Goal: Information Seeking & Learning: Learn about a topic

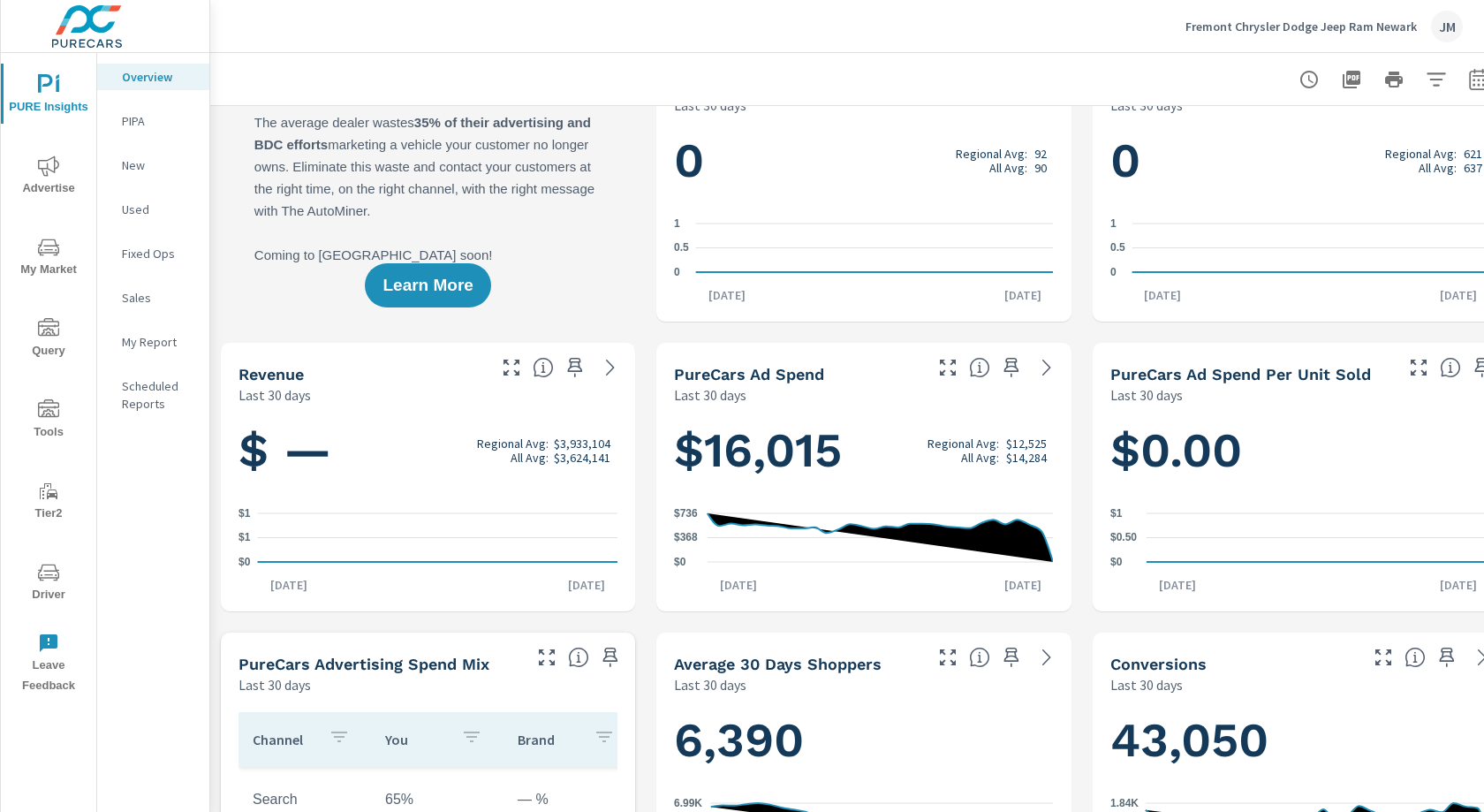
scroll to position [51, 0]
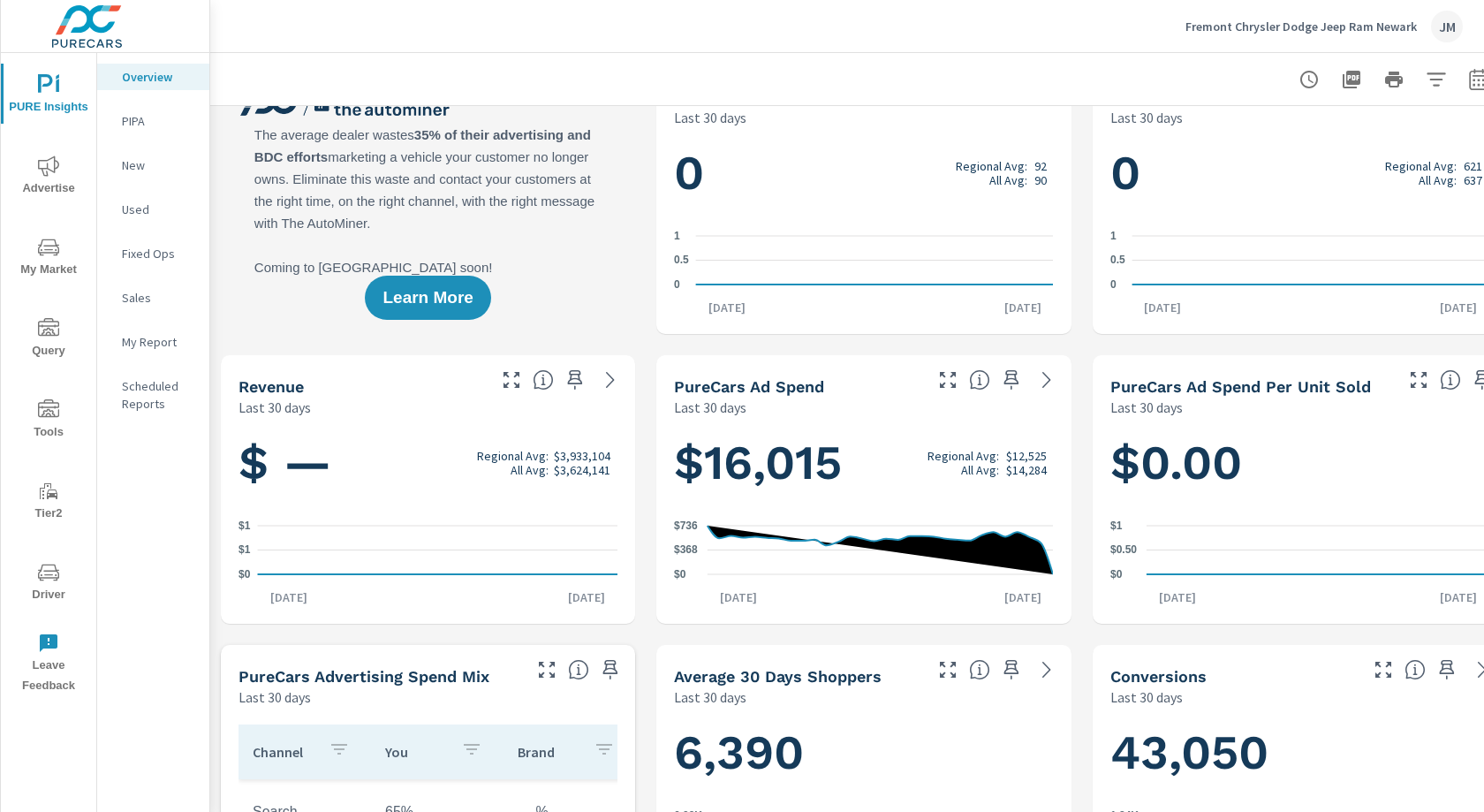
click at [34, 250] on span "My Market" at bounding box center [48, 258] width 85 height 43
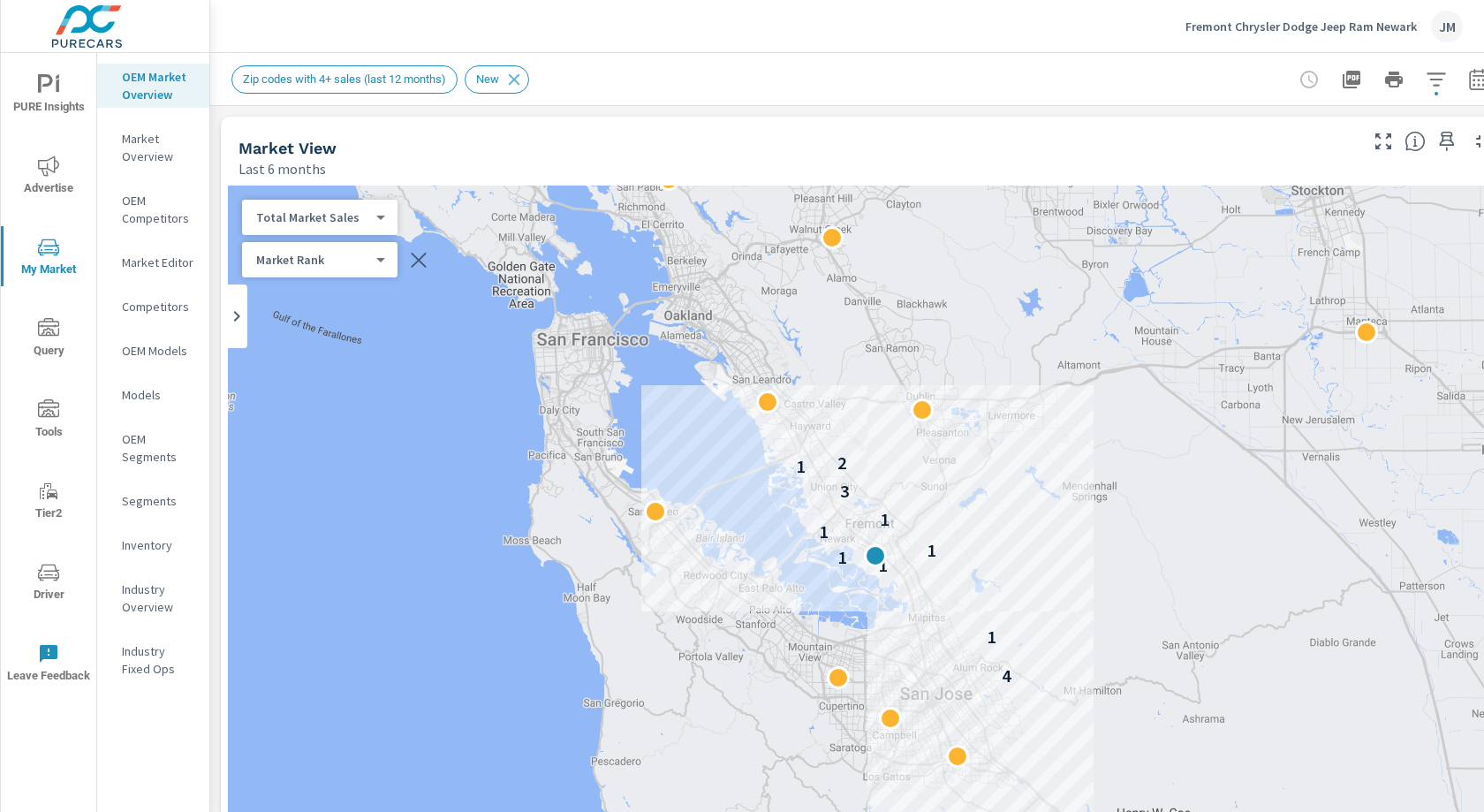
click at [48, 580] on icon "nav menu" at bounding box center [48, 572] width 21 height 21
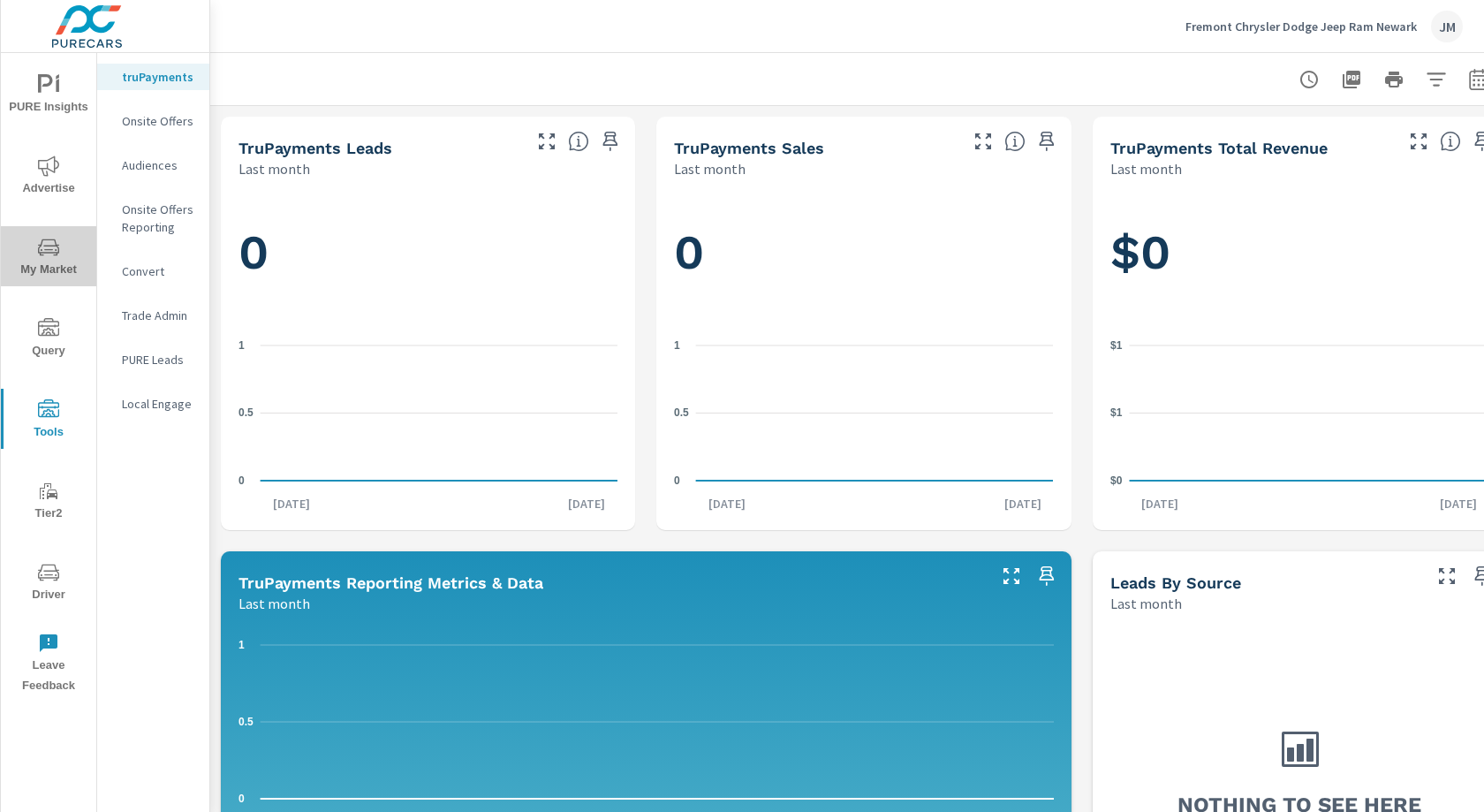
click at [42, 254] on icon "nav menu" at bounding box center [48, 247] width 21 height 17
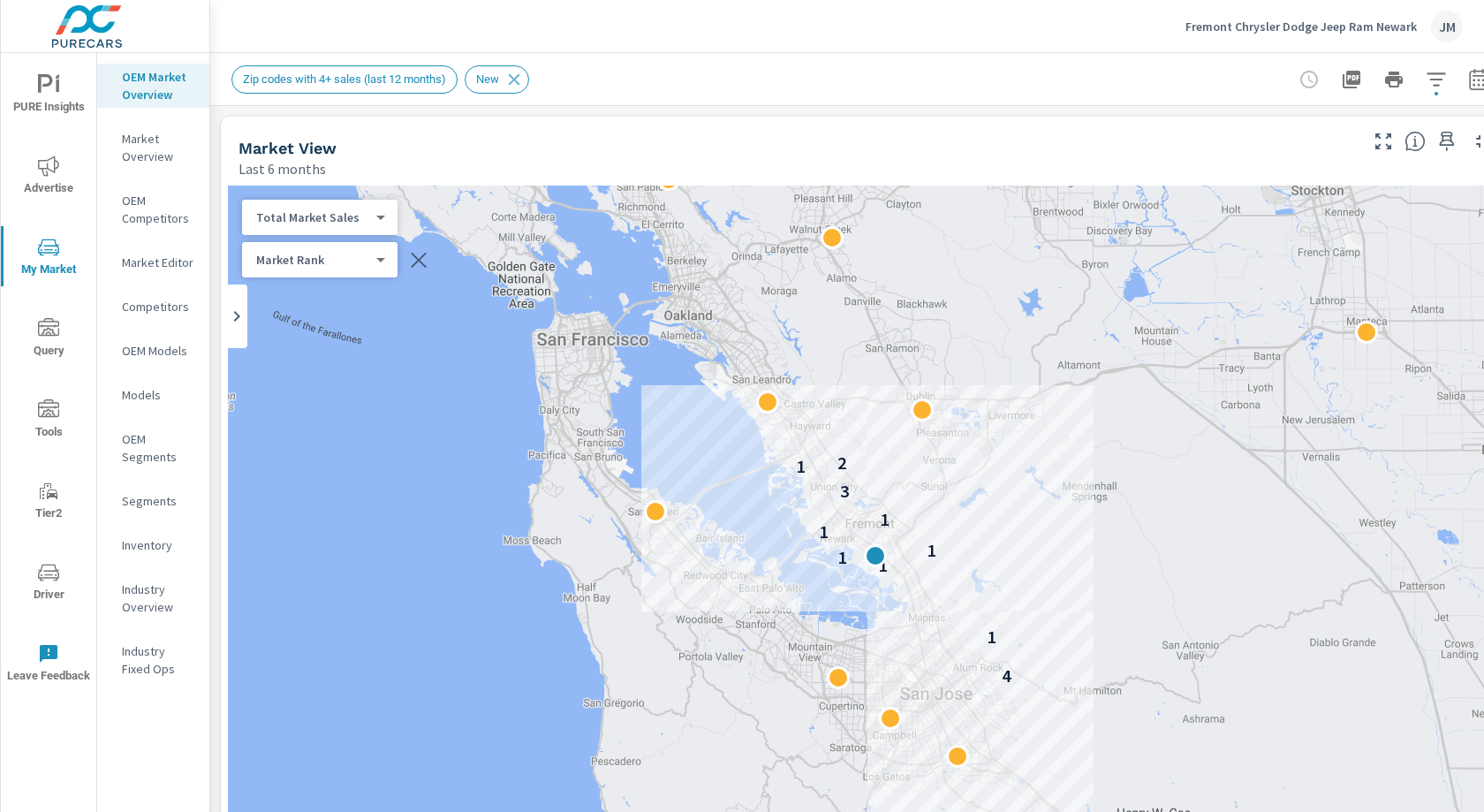
click at [44, 175] on icon "nav menu" at bounding box center [48, 165] width 21 height 20
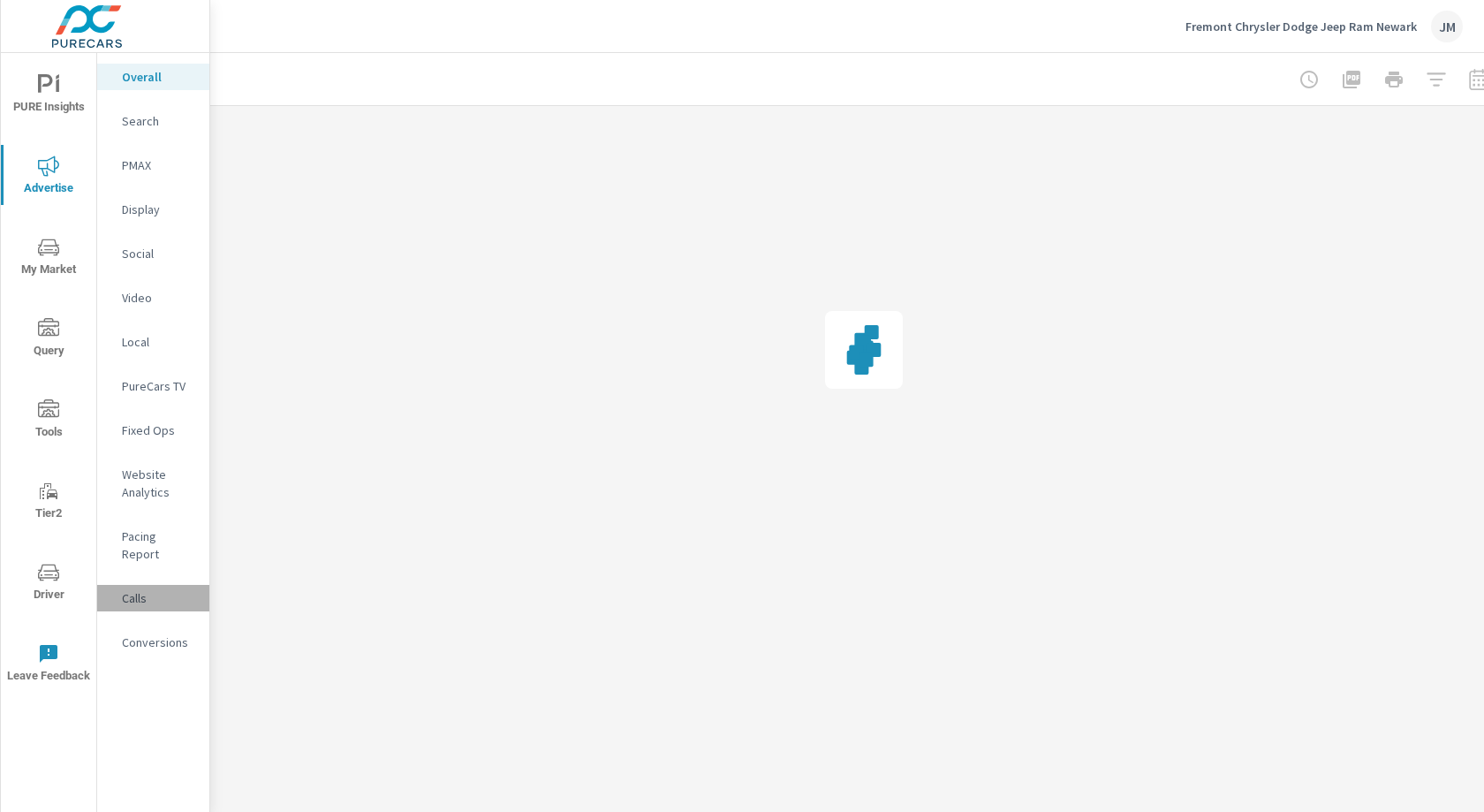
click at [135, 589] on p "Calls" at bounding box center [158, 598] width 73 height 18
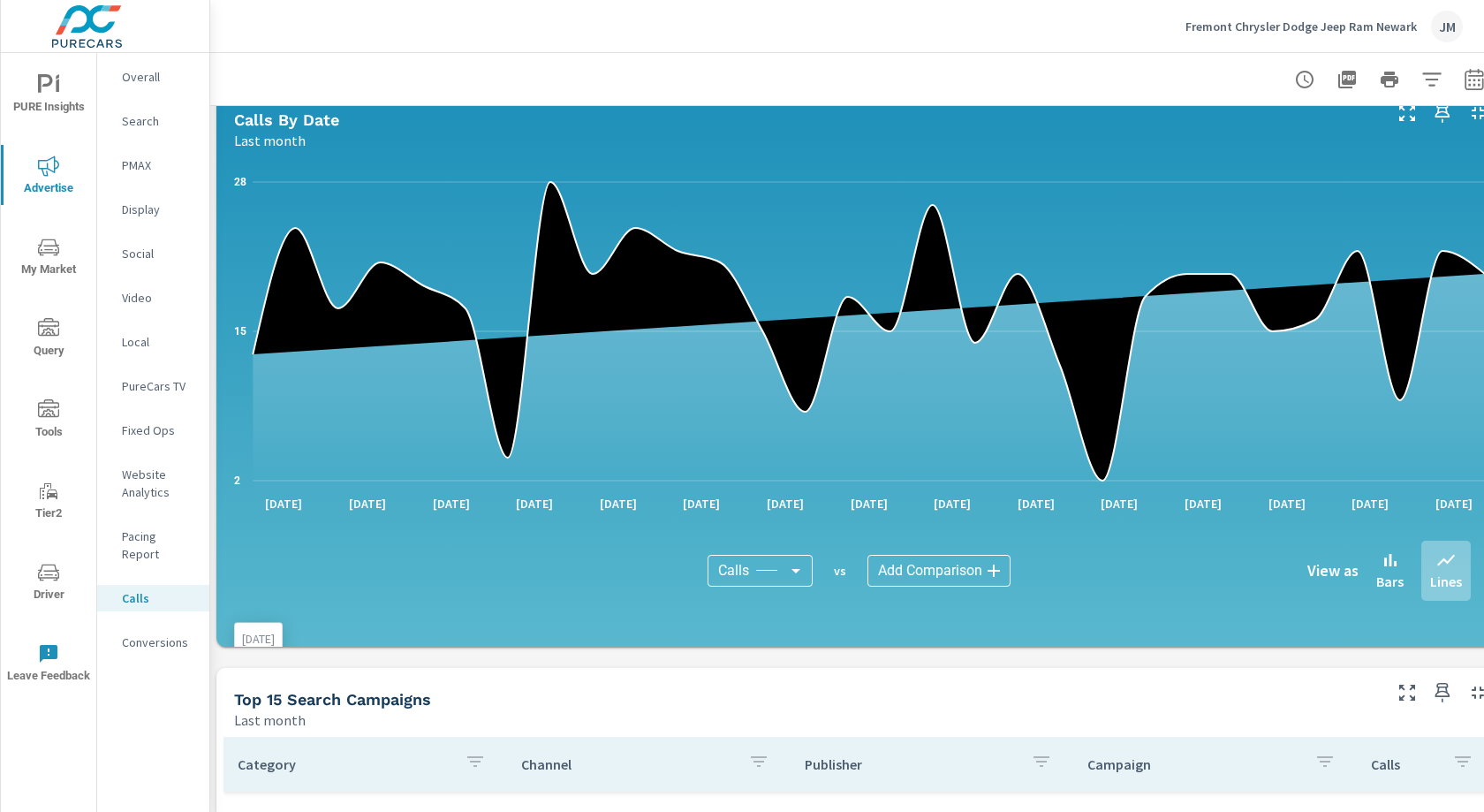
scroll to position [315, 4]
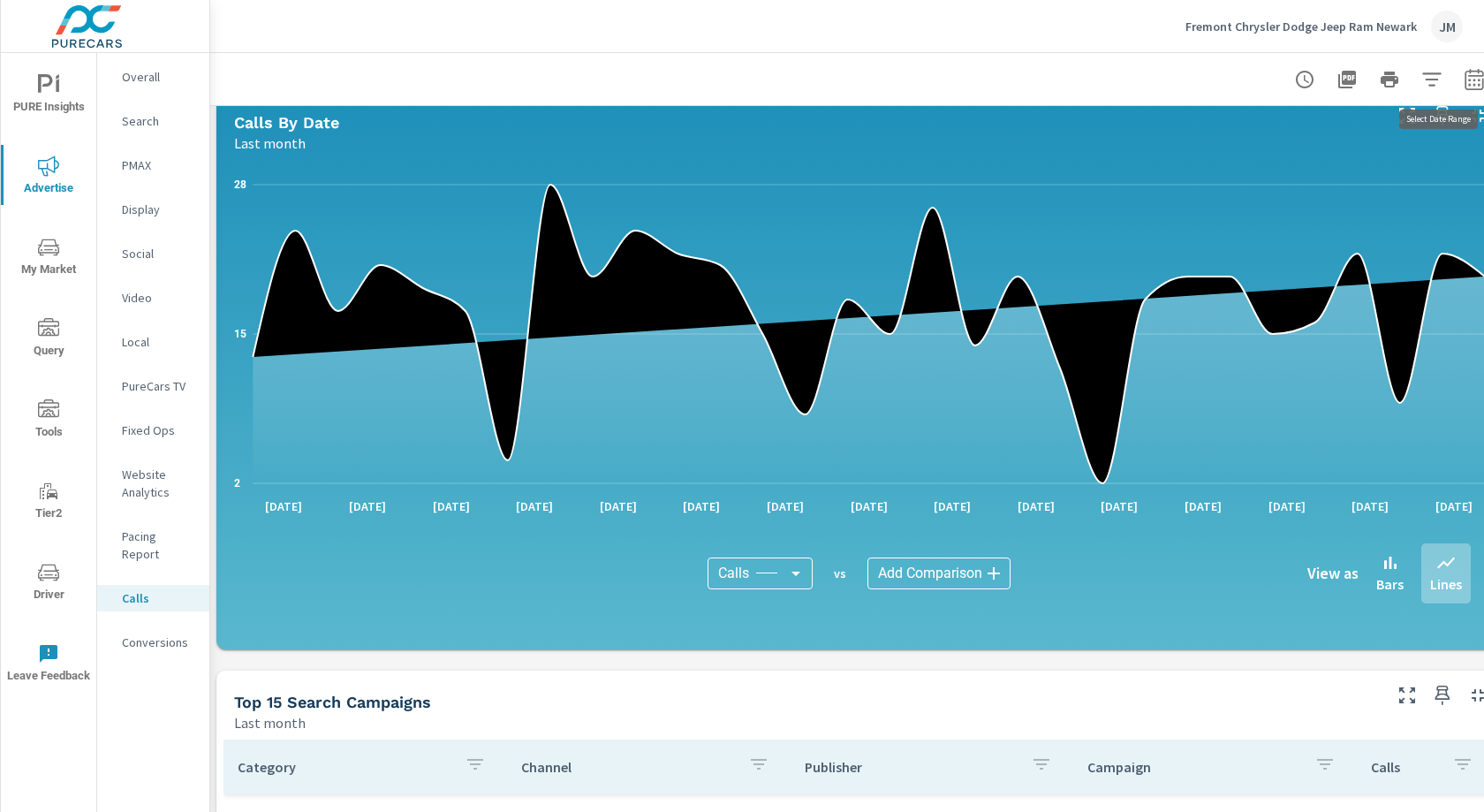
click at [1474, 76] on icon "button" at bounding box center [1474, 78] width 19 height 21
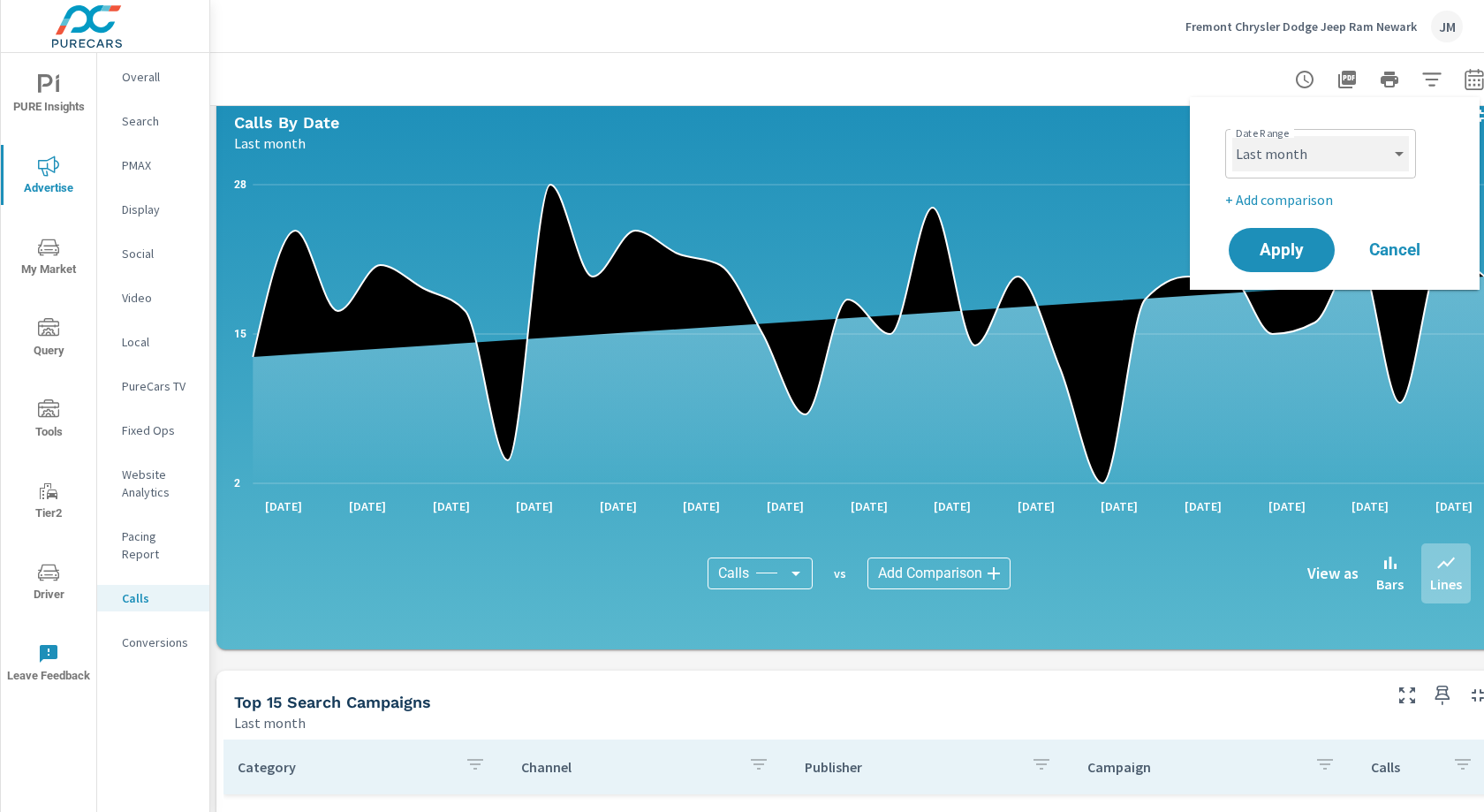
click at [1400, 162] on select "Custom Yesterday Last week Last 7 days Last 14 days Last 30 days Last 45 days L…" at bounding box center [1320, 153] width 177 height 35
click at [1232, 136] on select "Custom Yesterday Last week Last 7 days Last 14 days Last 30 days Last 45 days L…" at bounding box center [1320, 153] width 177 height 35
select select "Last 2 months"
click at [1274, 262] on button "Apply" at bounding box center [1282, 250] width 110 height 46
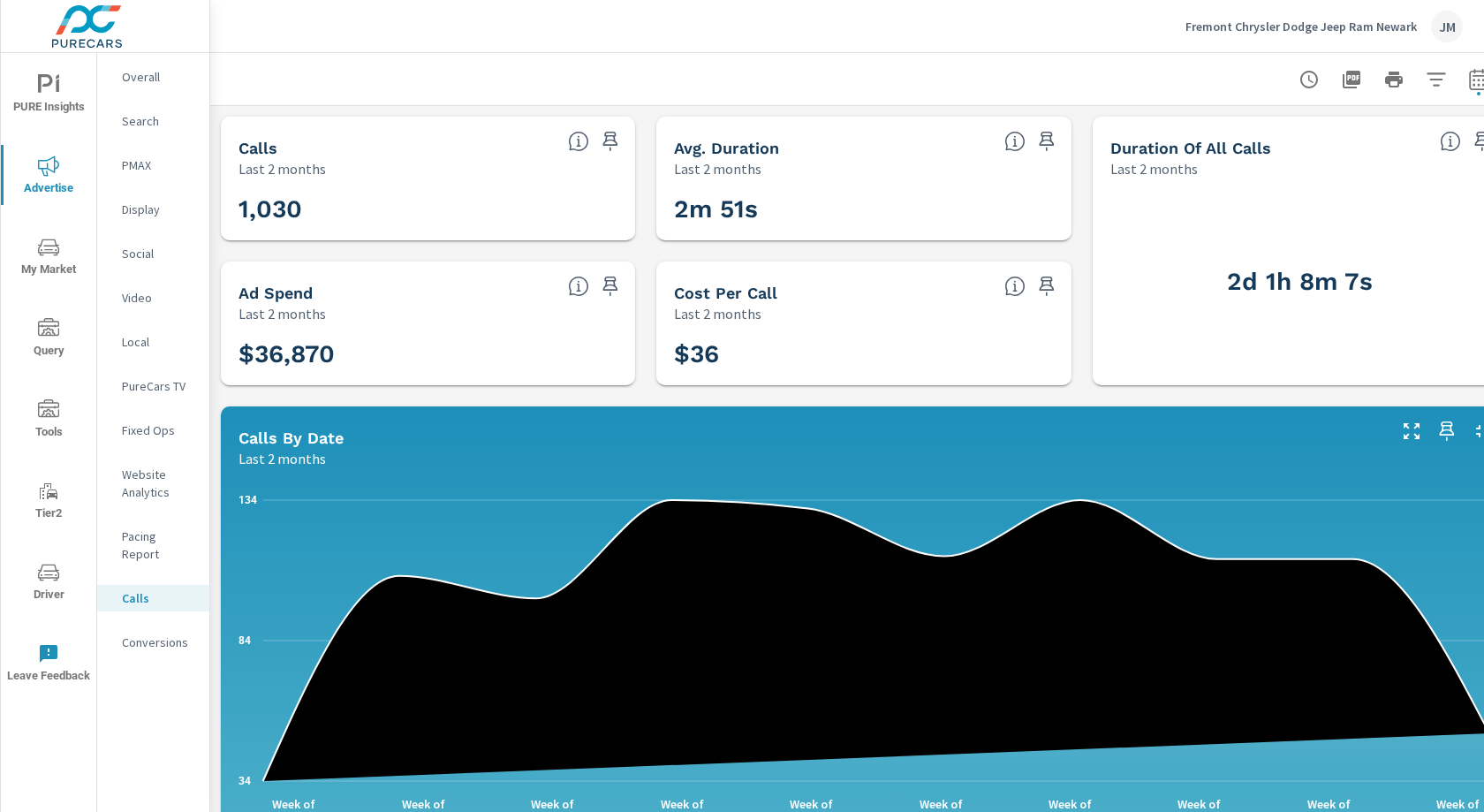
click at [1443, 17] on div "JM" at bounding box center [1447, 27] width 32 height 32
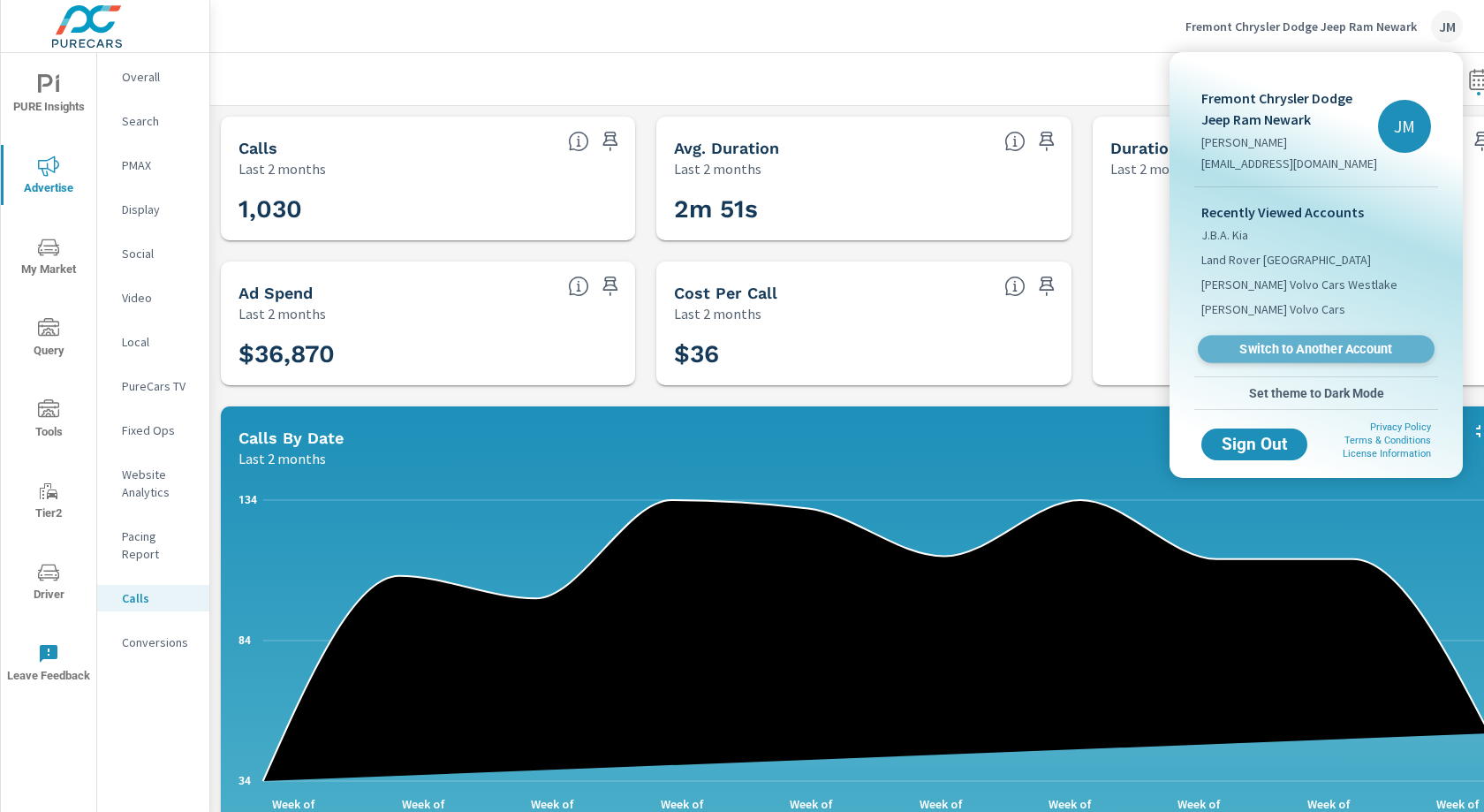
click at [1297, 351] on span "Switch to Another Account" at bounding box center [1316, 349] width 216 height 17
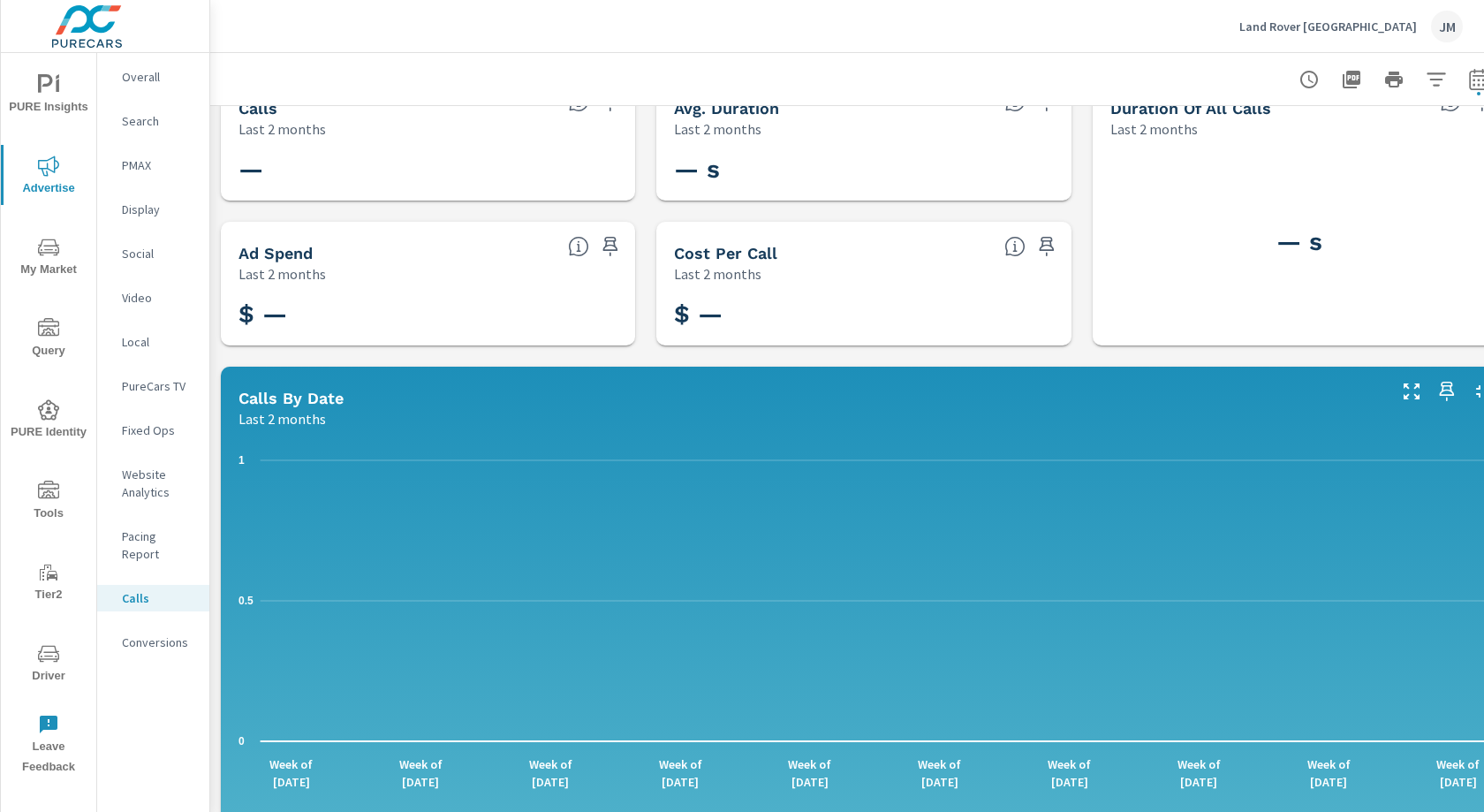
scroll to position [42, 0]
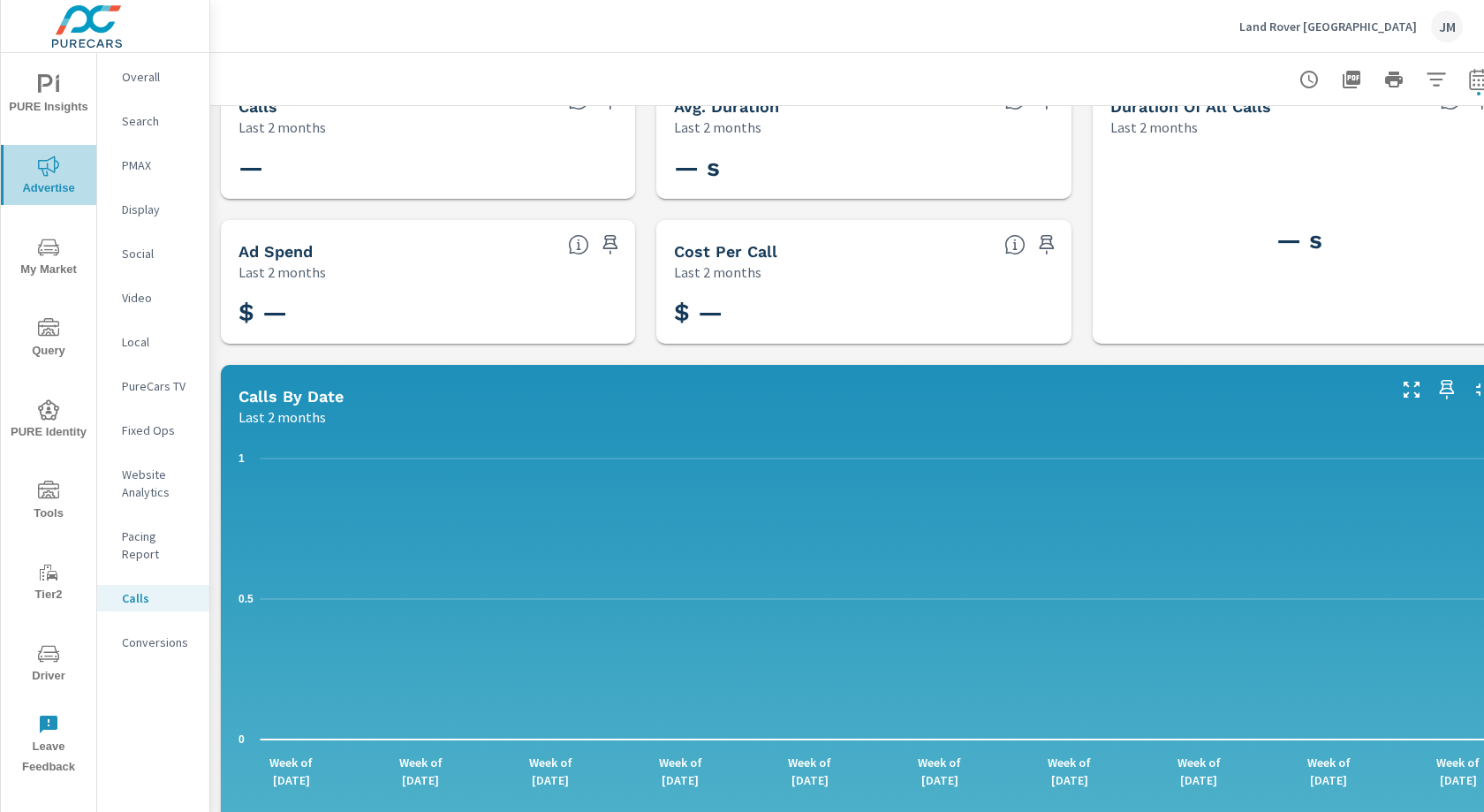
click at [52, 183] on span "Advertise" at bounding box center [48, 176] width 85 height 43
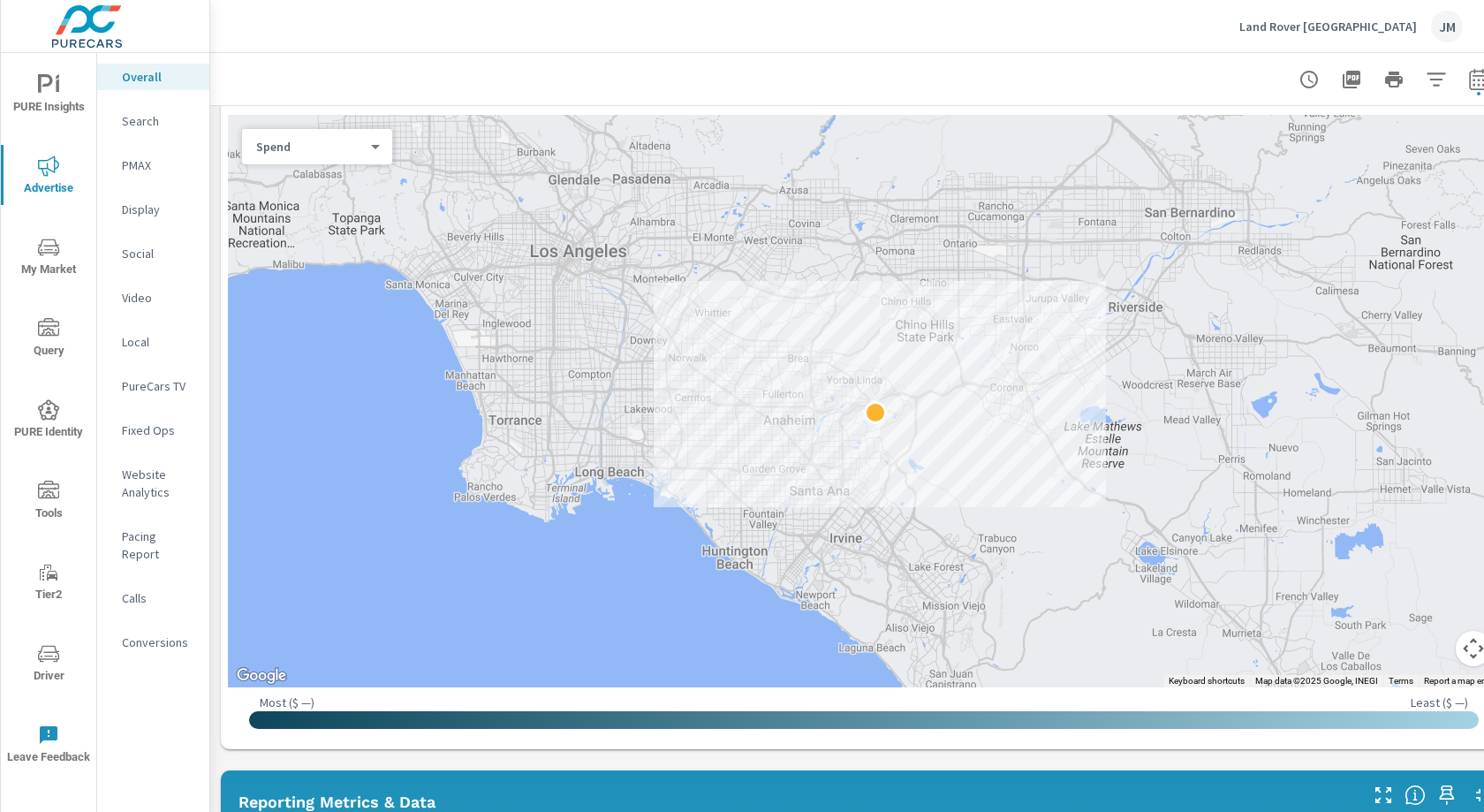
scroll to position [712, 0]
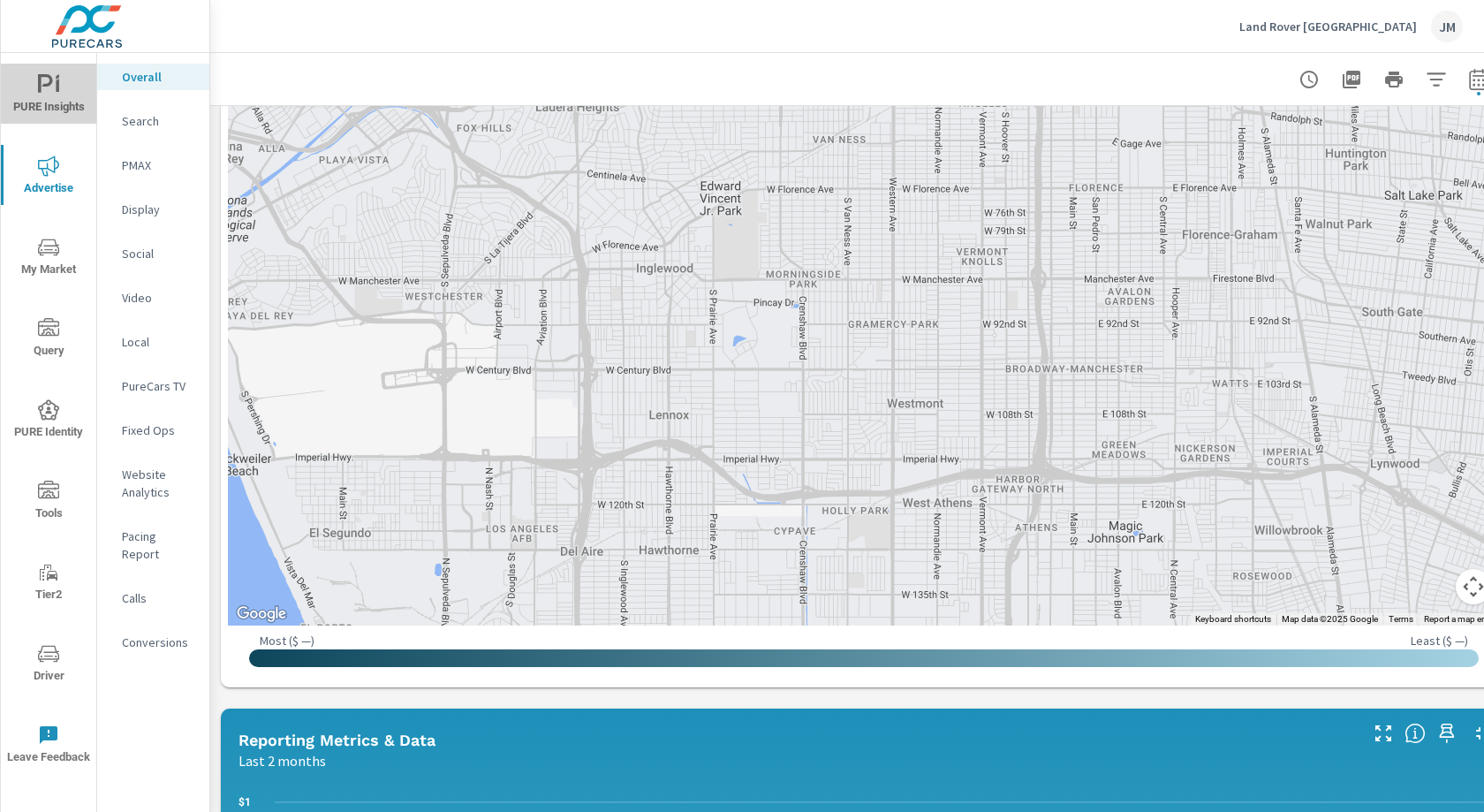
click at [47, 101] on span "PURE Insights" at bounding box center [48, 95] width 85 height 43
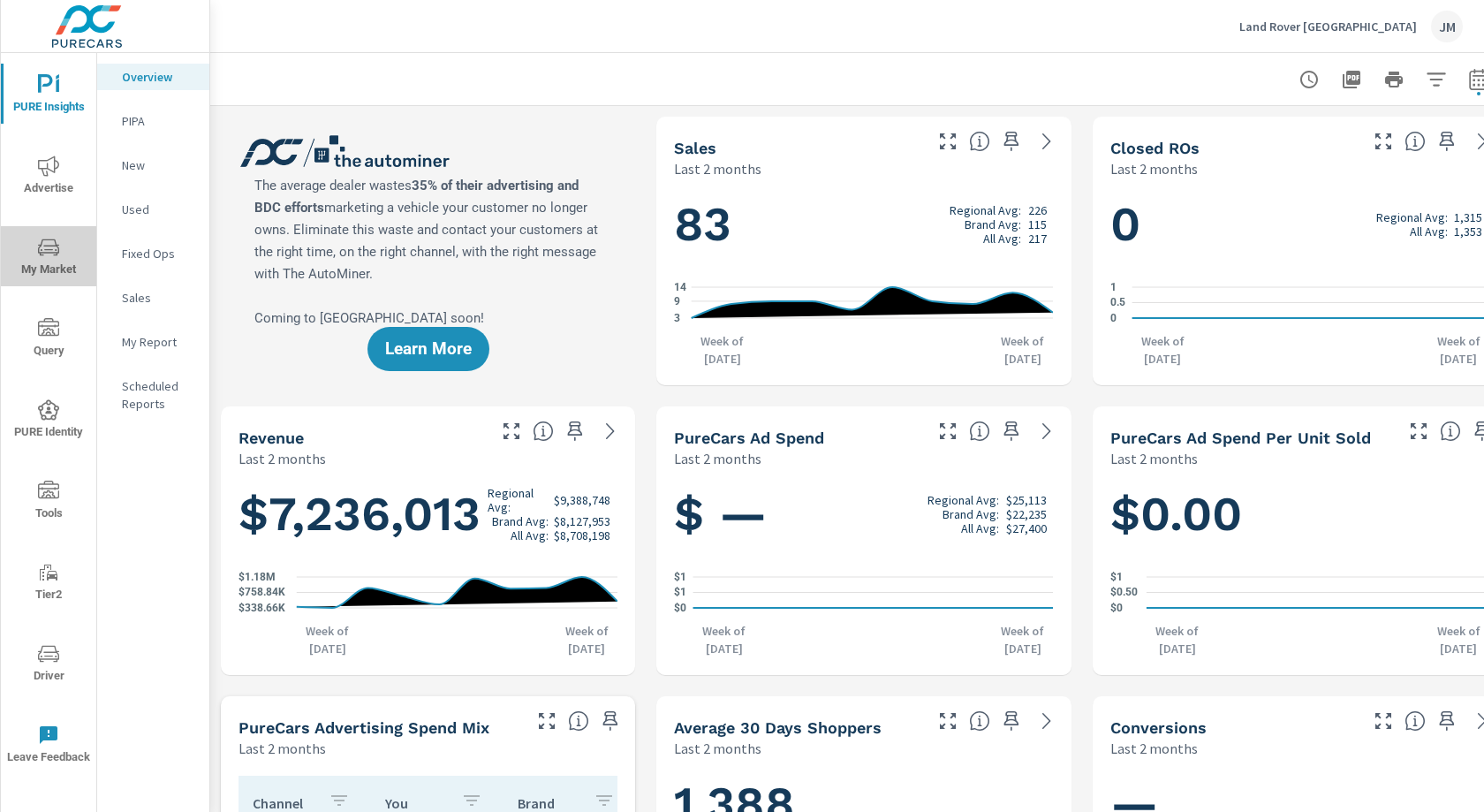
click at [57, 265] on span "My Market" at bounding box center [48, 258] width 85 height 43
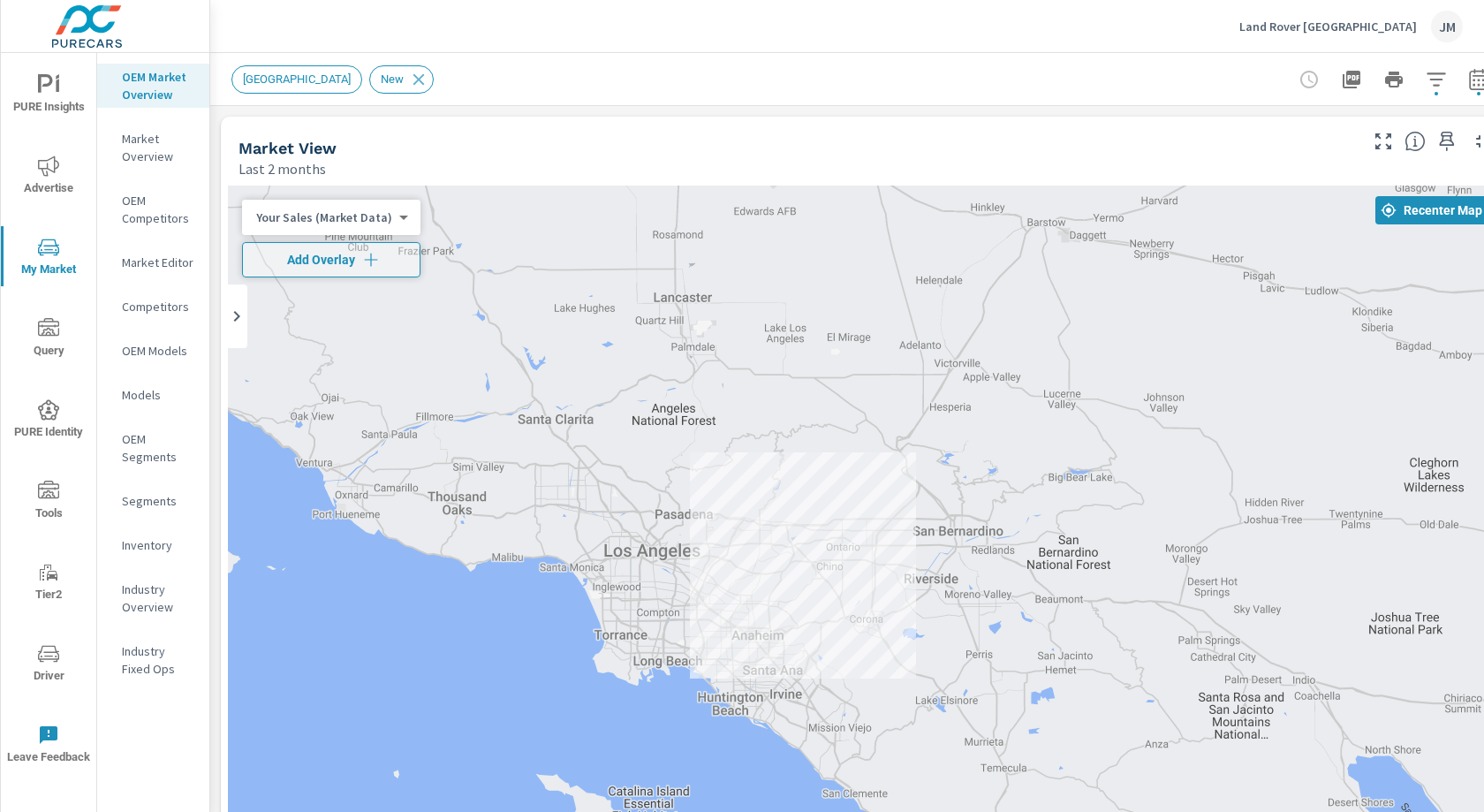
drag, startPoint x: 674, startPoint y: 576, endPoint x: 581, endPoint y: 573, distance: 92.8
click at [699, 602] on div at bounding box center [864, 544] width 1272 height 717
click at [54, 256] on icon "nav menu" at bounding box center [48, 247] width 21 height 21
click at [136, 134] on p "Market Overview" at bounding box center [158, 147] width 73 height 35
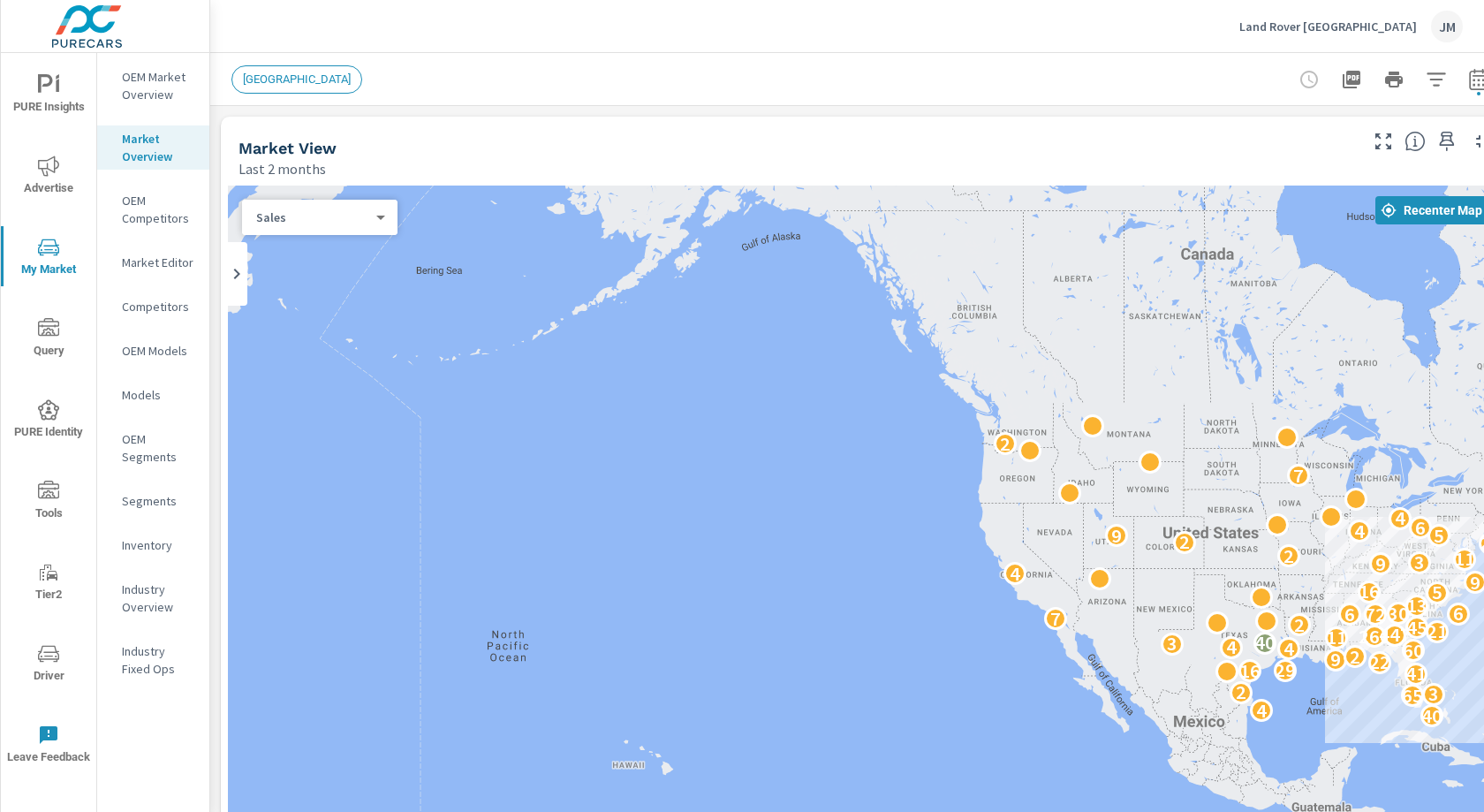
drag, startPoint x: 626, startPoint y: 569, endPoint x: 1058, endPoint y: 575, distance: 432.0
click at [1075, 583] on div "5 40 4 65 3 2 41 16 29 22 9 2 60 4 4 3 40 11 260 447 21 45 2 7 72 6 6 30 13 5 1…" at bounding box center [864, 544] width 1272 height 717
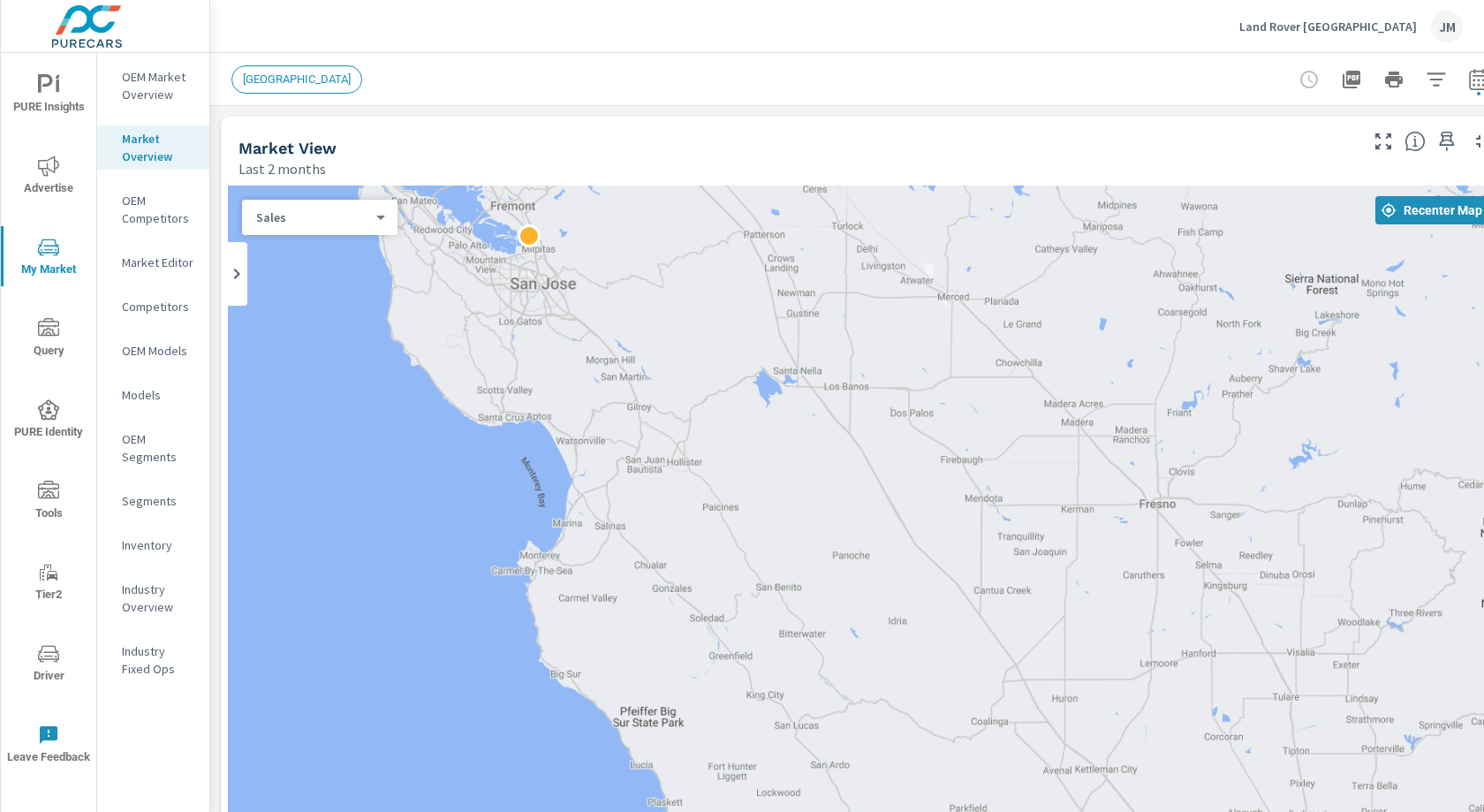
drag, startPoint x: 666, startPoint y: 550, endPoint x: 1328, endPoint y: 628, distance: 666.3
click at [1331, 630] on div "2" at bounding box center [864, 544] width 1272 height 717
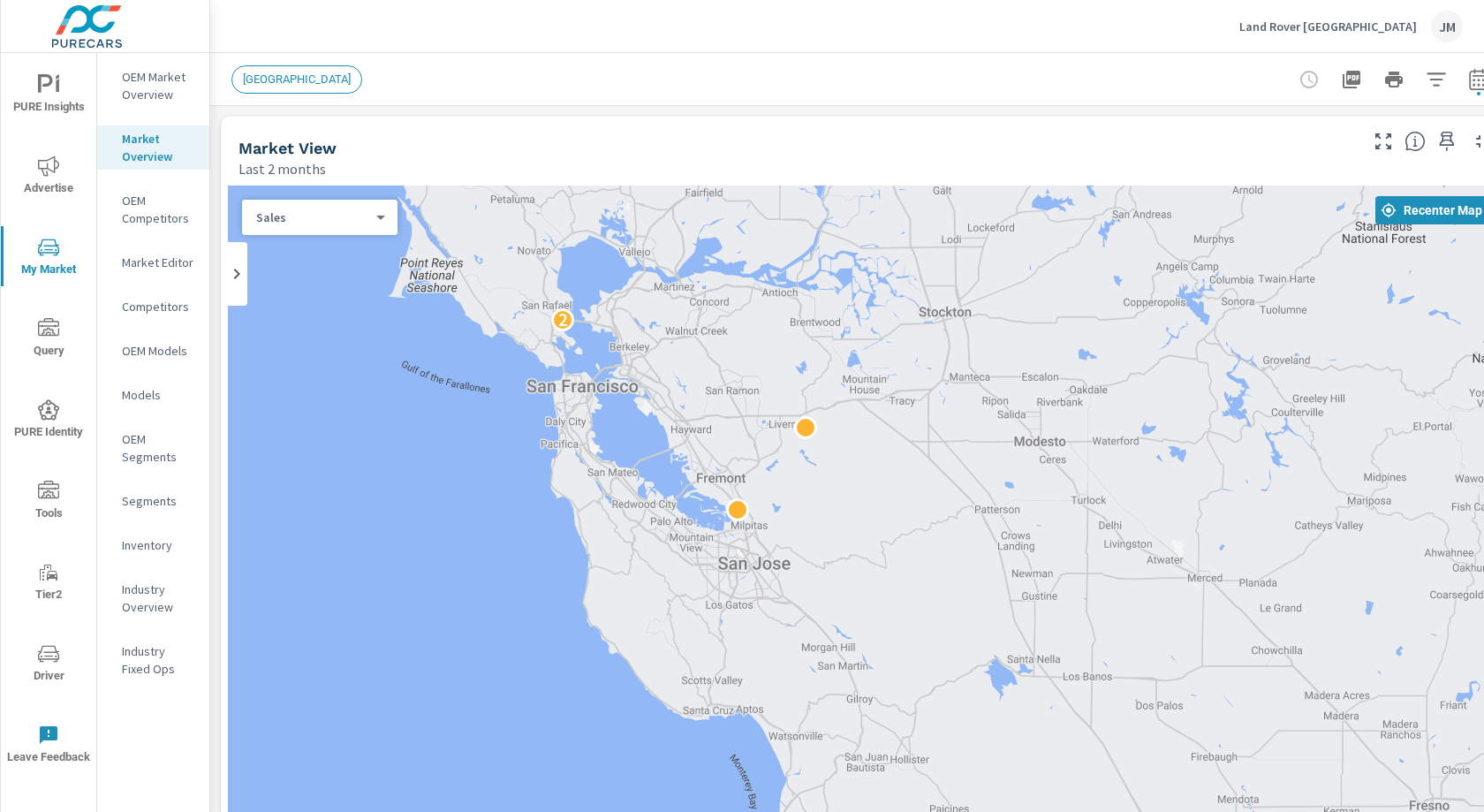
drag, startPoint x: 500, startPoint y: 282, endPoint x: 711, endPoint y: 587, distance: 370.8
click at [711, 587] on div "2" at bounding box center [864, 544] width 1272 height 717
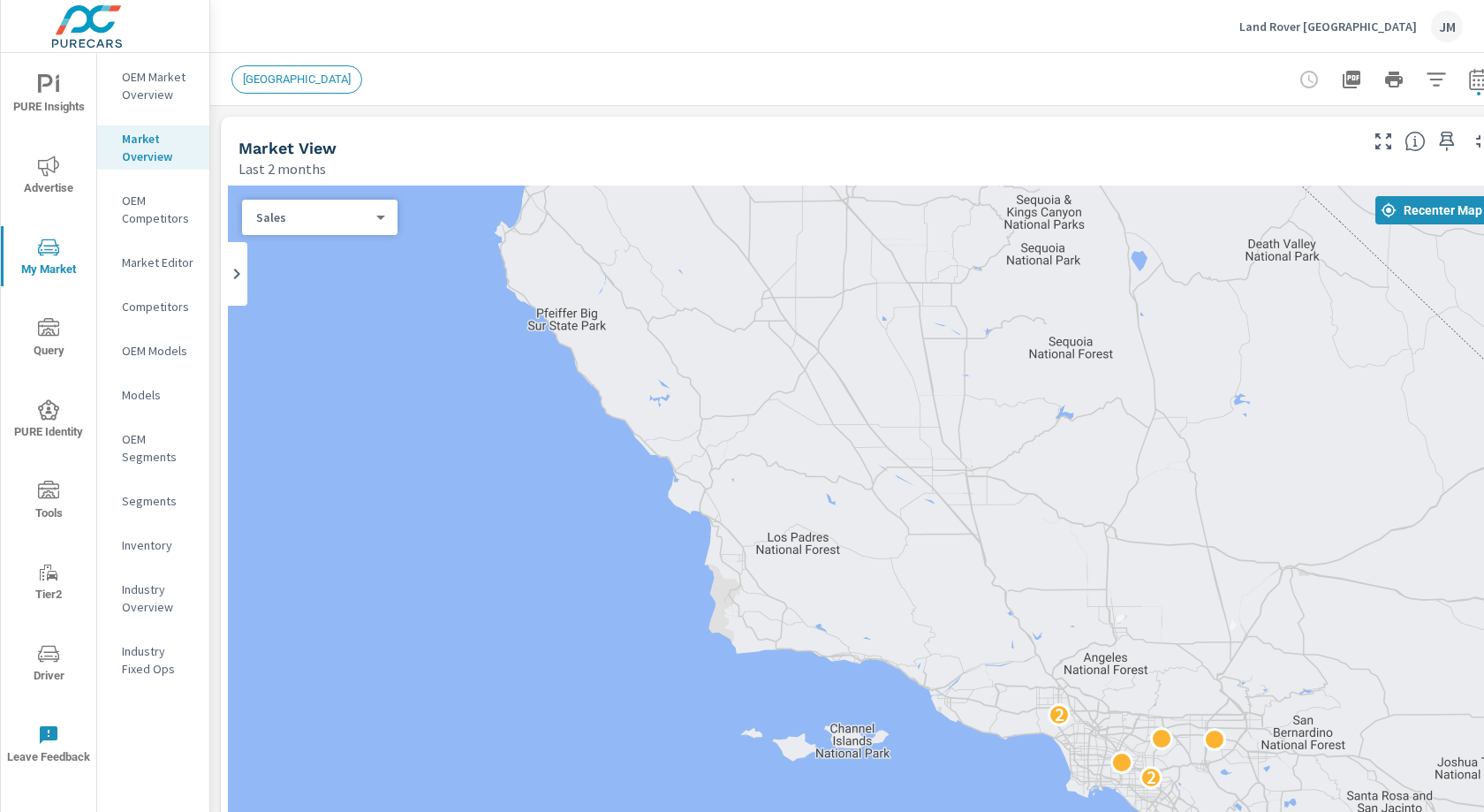
drag, startPoint x: 783, startPoint y: 531, endPoint x: 618, endPoint y: 223, distance: 349.8
click at [617, 222] on div "2 2 2" at bounding box center [864, 544] width 1272 height 717
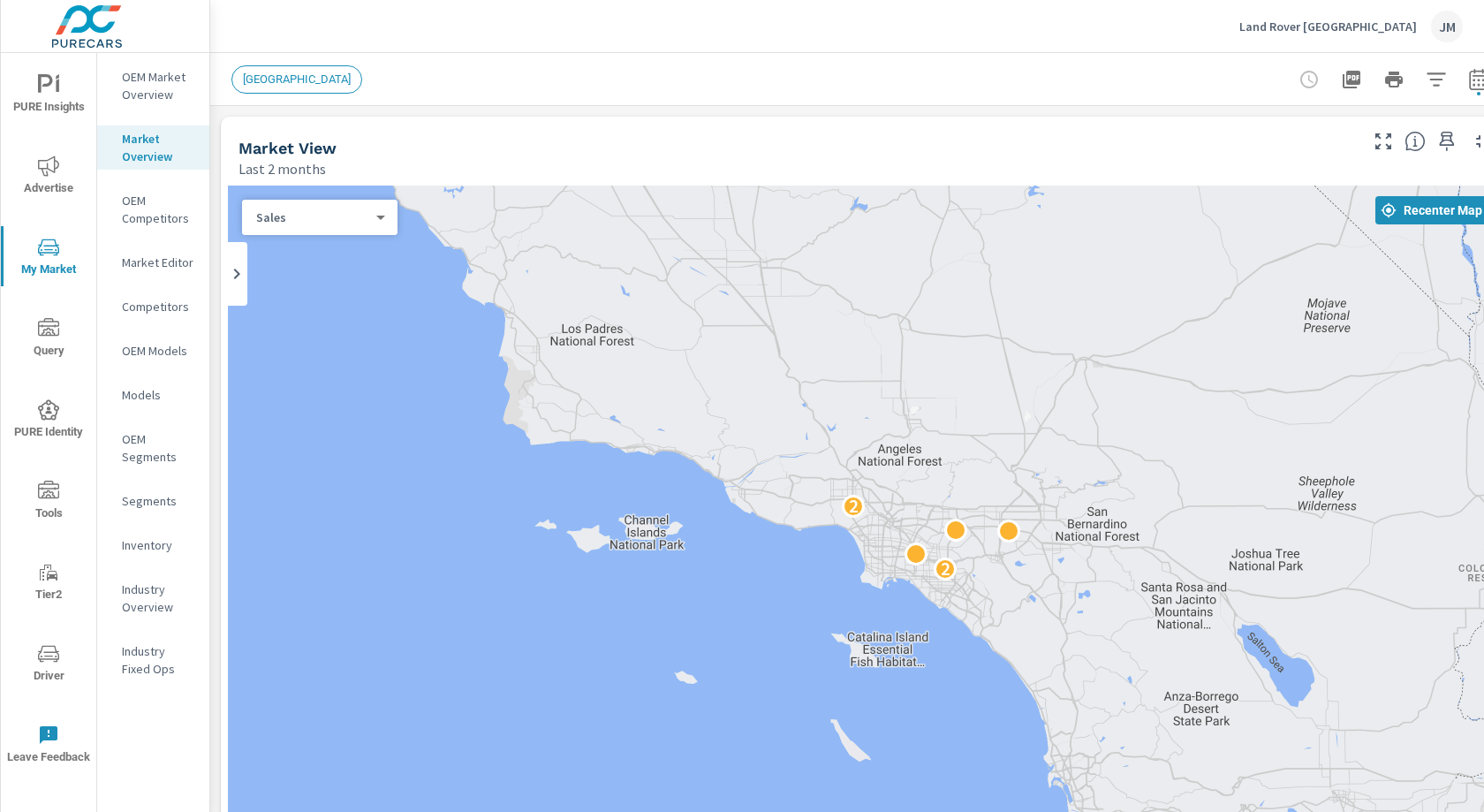
drag, startPoint x: 961, startPoint y: 660, endPoint x: 699, endPoint y: 406, distance: 365.5
click at [699, 406] on div "2 2 2" at bounding box center [1327, 770] width 1336 height 868
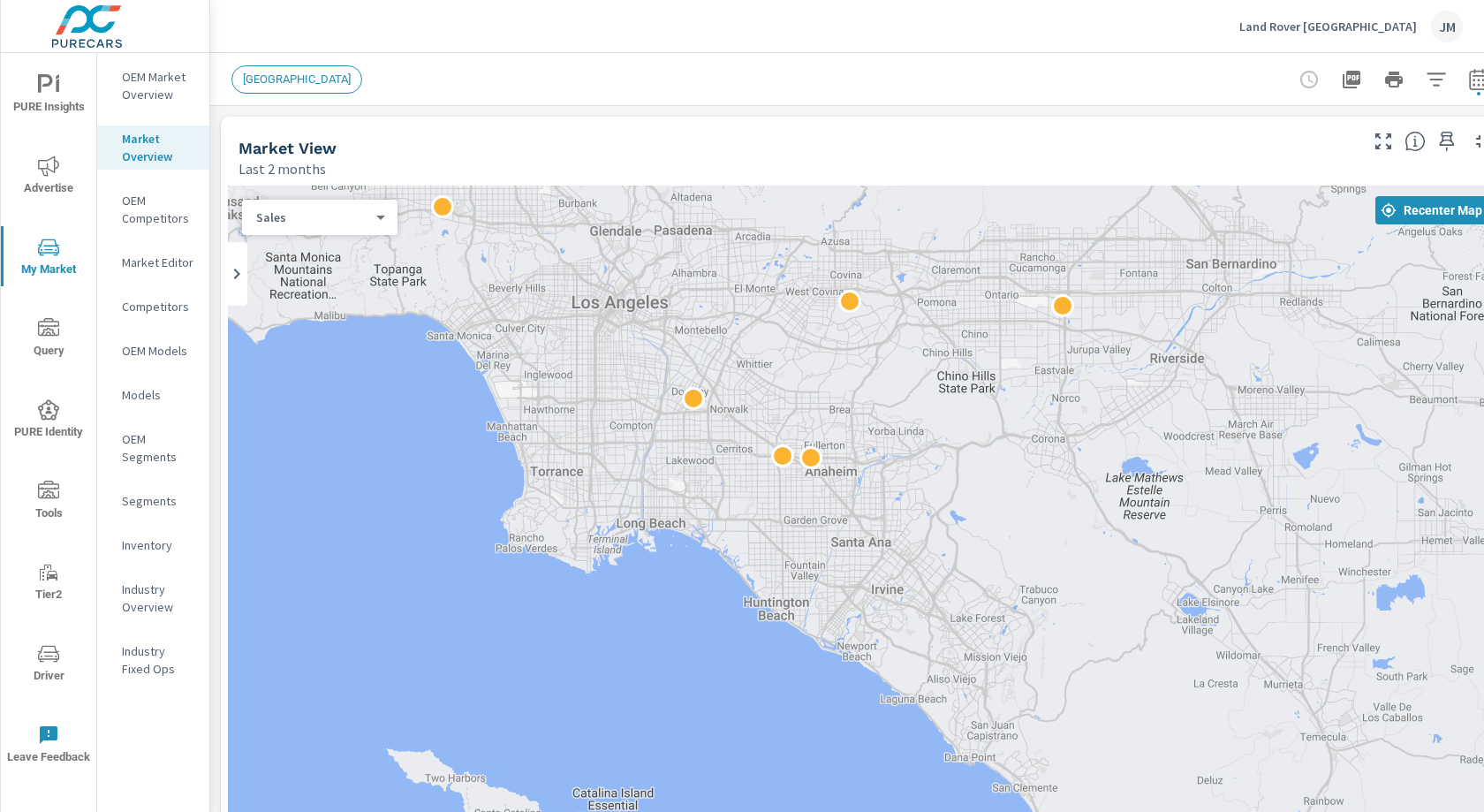
drag, startPoint x: 803, startPoint y: 464, endPoint x: 803, endPoint y: 496, distance: 32.7
click at [803, 496] on div at bounding box center [864, 544] width 1272 height 717
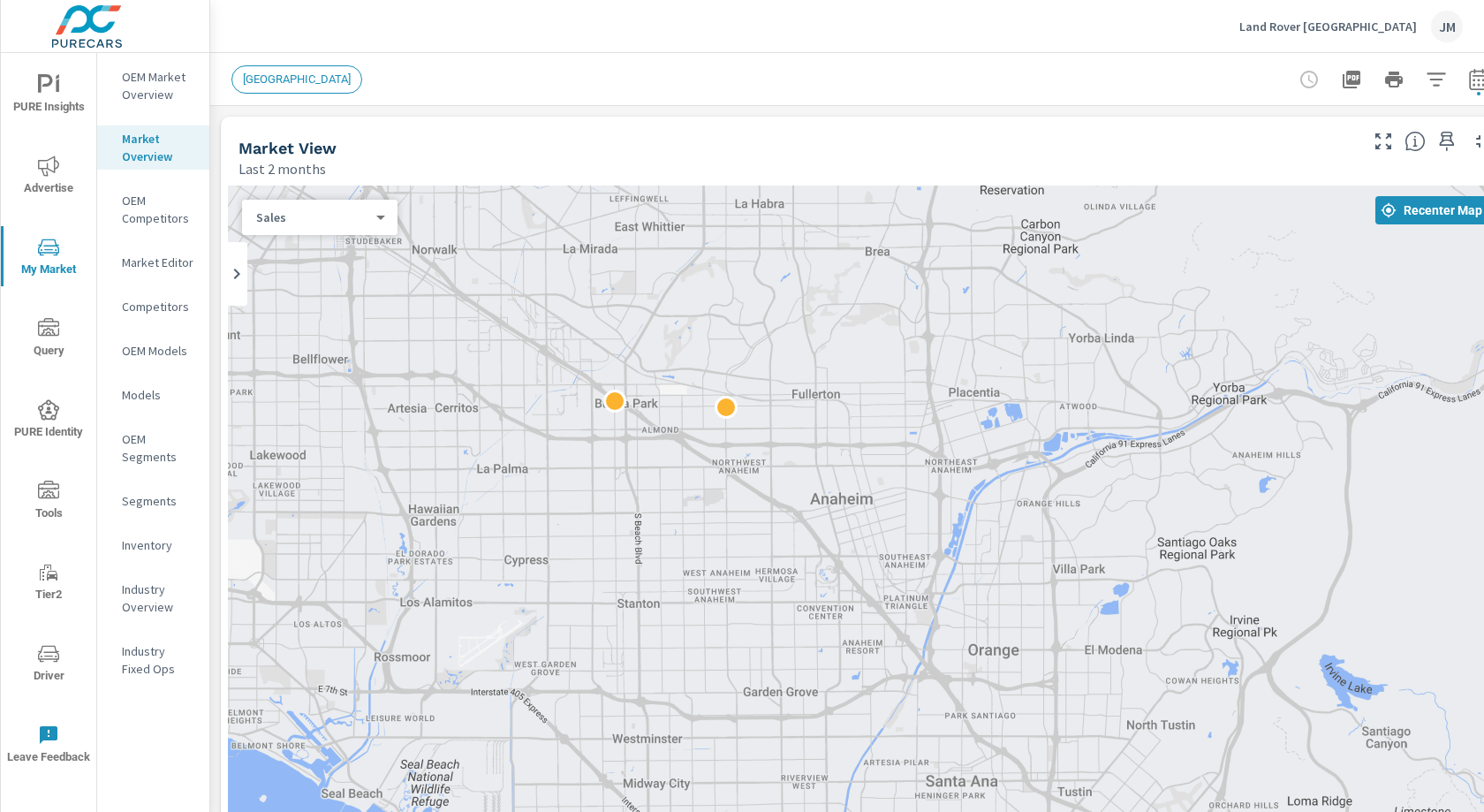
drag, startPoint x: 602, startPoint y: 487, endPoint x: 610, endPoint y: 437, distance: 50.1
click at [602, 476] on div at bounding box center [864, 544] width 1272 height 717
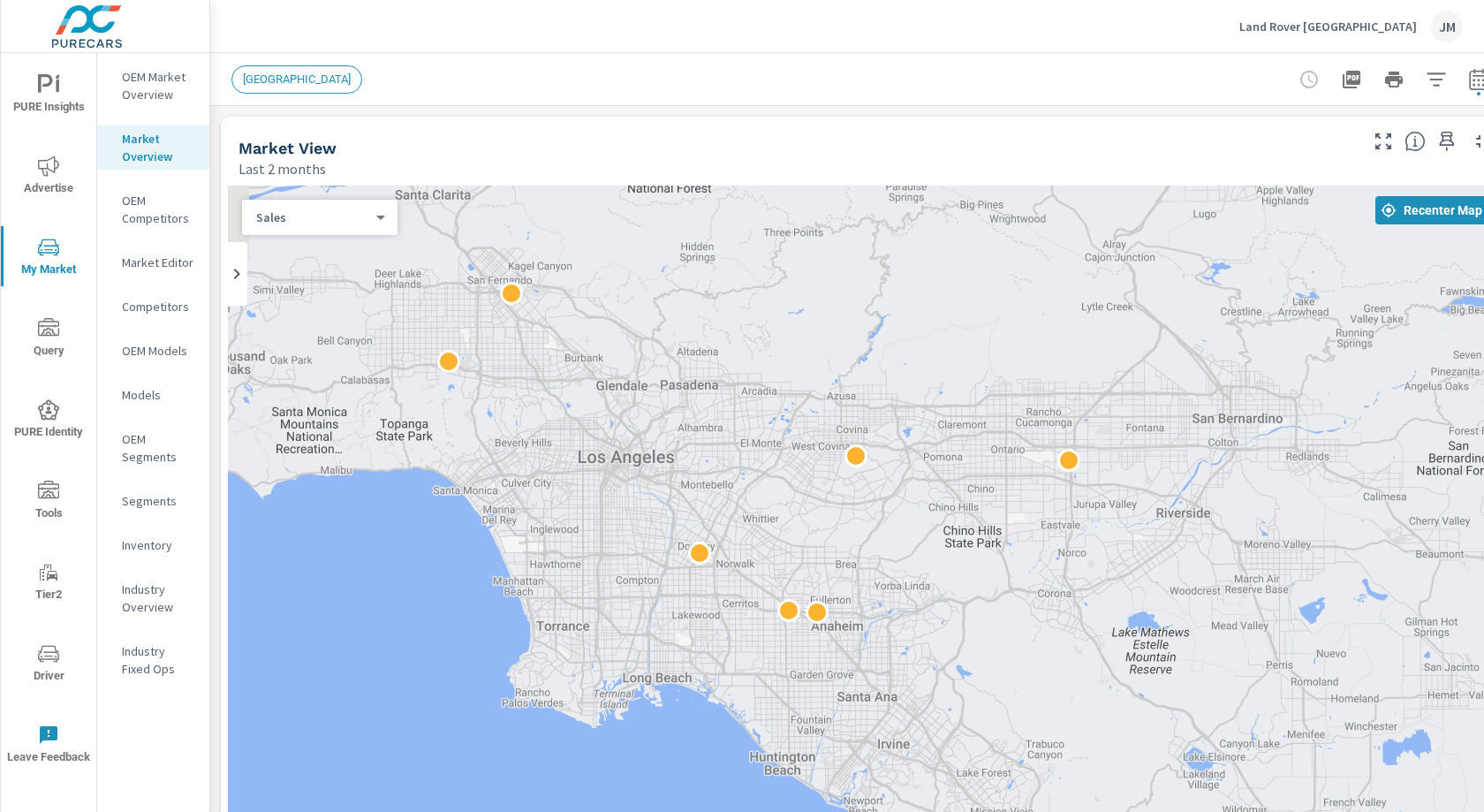
drag, startPoint x: 693, startPoint y: 294, endPoint x: 834, endPoint y: 589, distance: 327.2
click at [834, 589] on div at bounding box center [864, 544] width 1272 height 717
click at [1375, 20] on p "Land Rover [GEOGRAPHIC_DATA]" at bounding box center [1328, 27] width 178 height 16
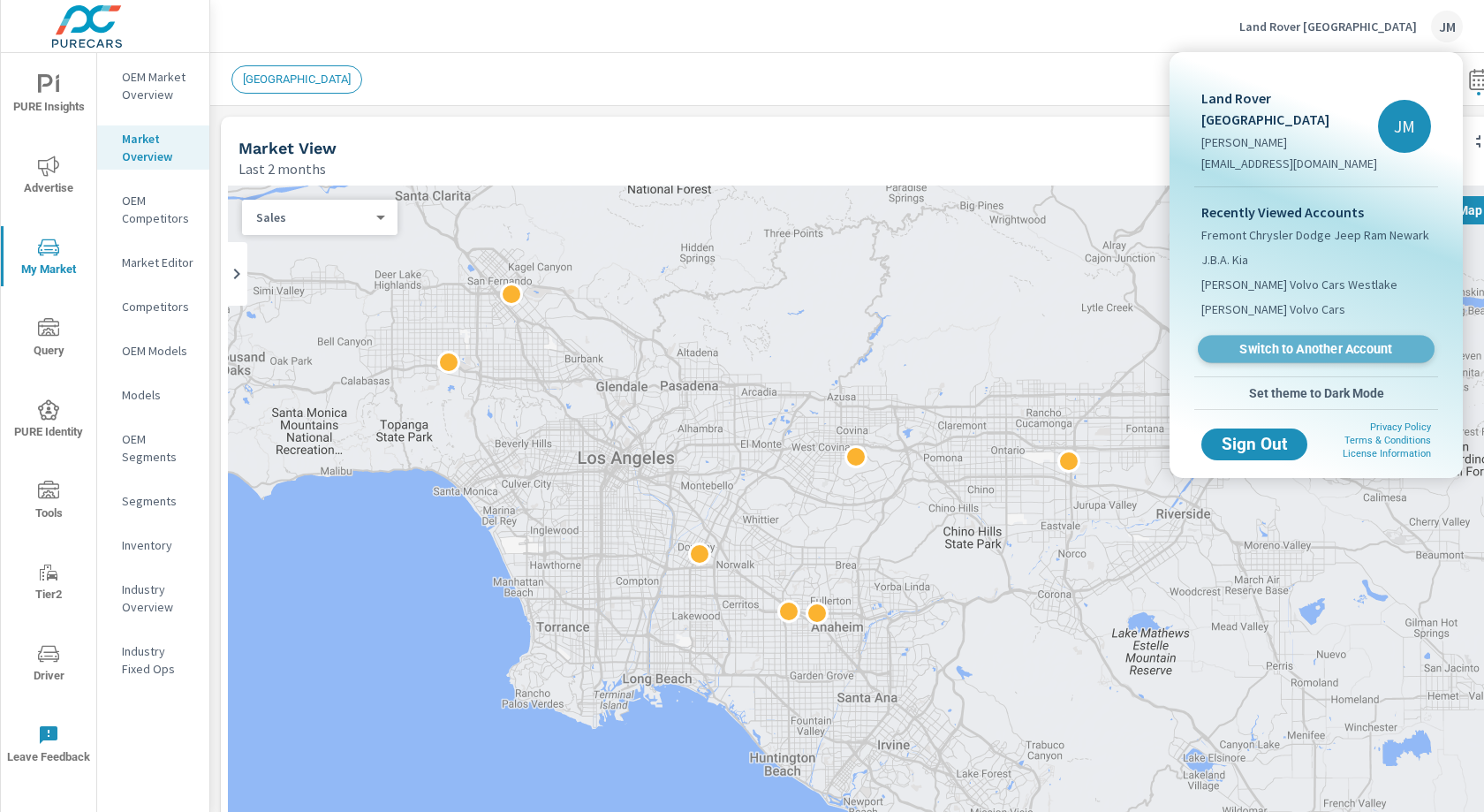
click at [1383, 341] on span "Switch to Another Account" at bounding box center [1316, 349] width 216 height 17
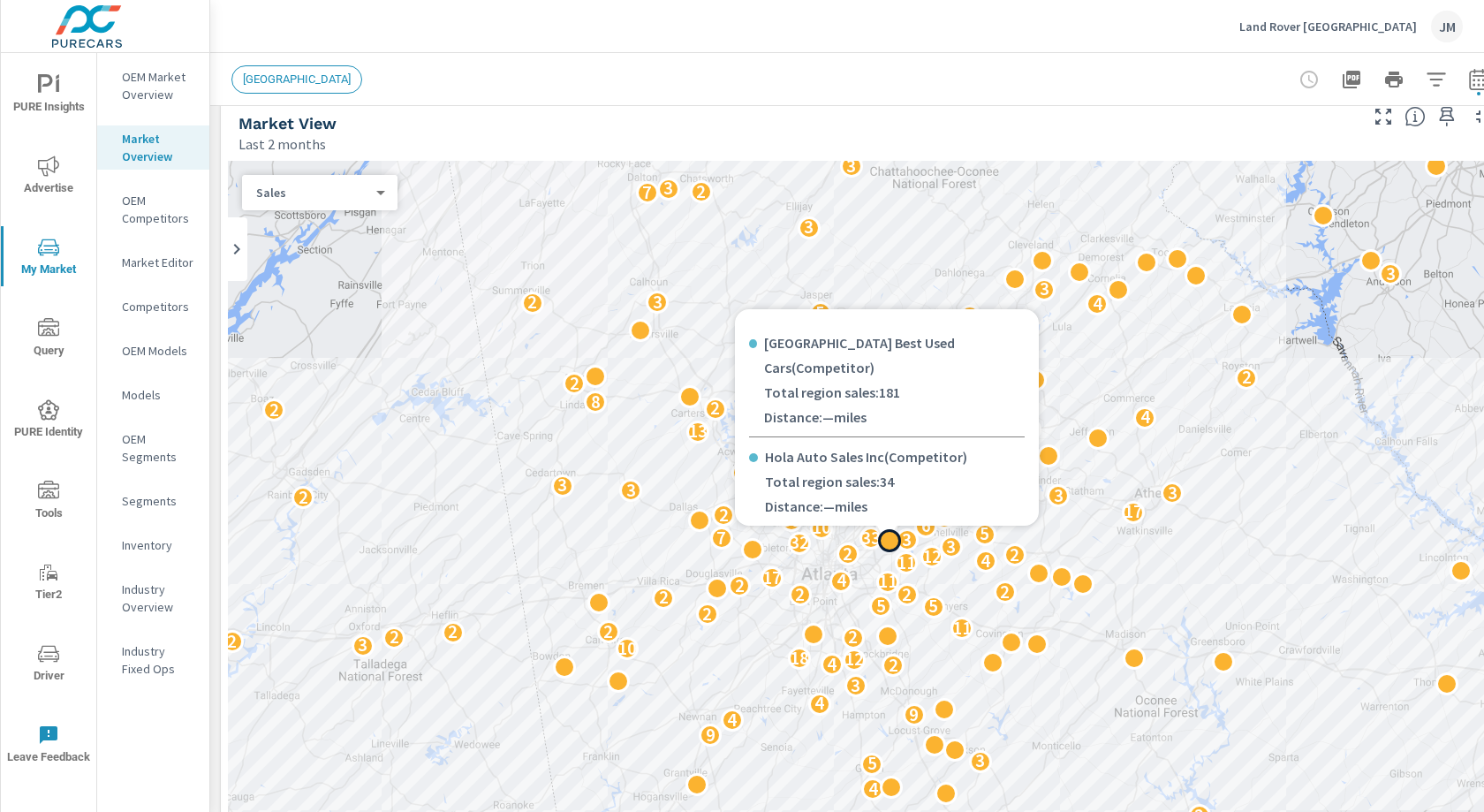
scroll to position [38, 0]
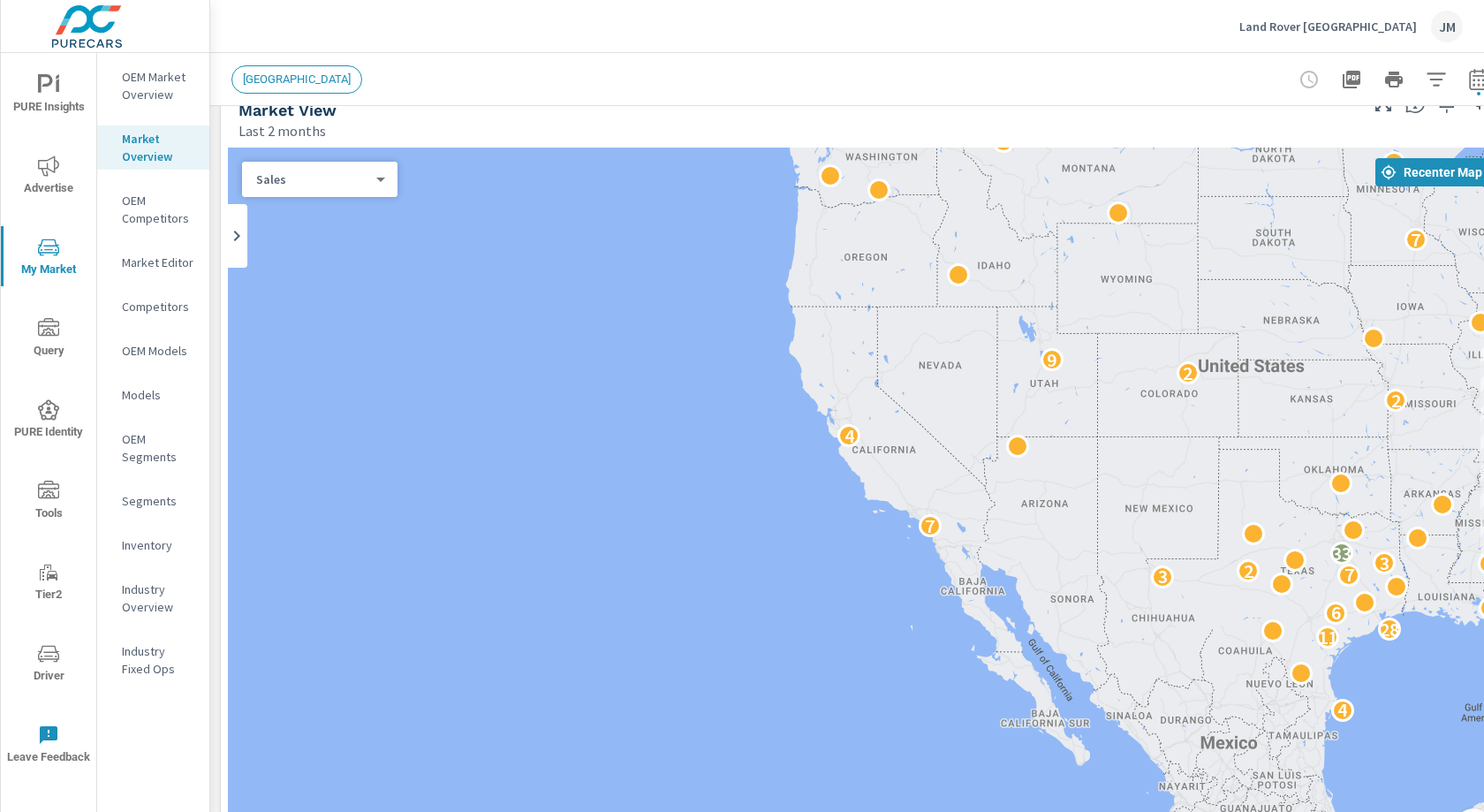
drag, startPoint x: 500, startPoint y: 523, endPoint x: 1094, endPoint y: 484, distance: 594.9
click at [1205, 497] on div "26 4 8 7 32 2 18 15 11 14 3 28 18 5 6 6 9 7 6 9 4 10 3 3 7 2 15 9 3 3 6 32 52 3…" at bounding box center [864, 506] width 1272 height 717
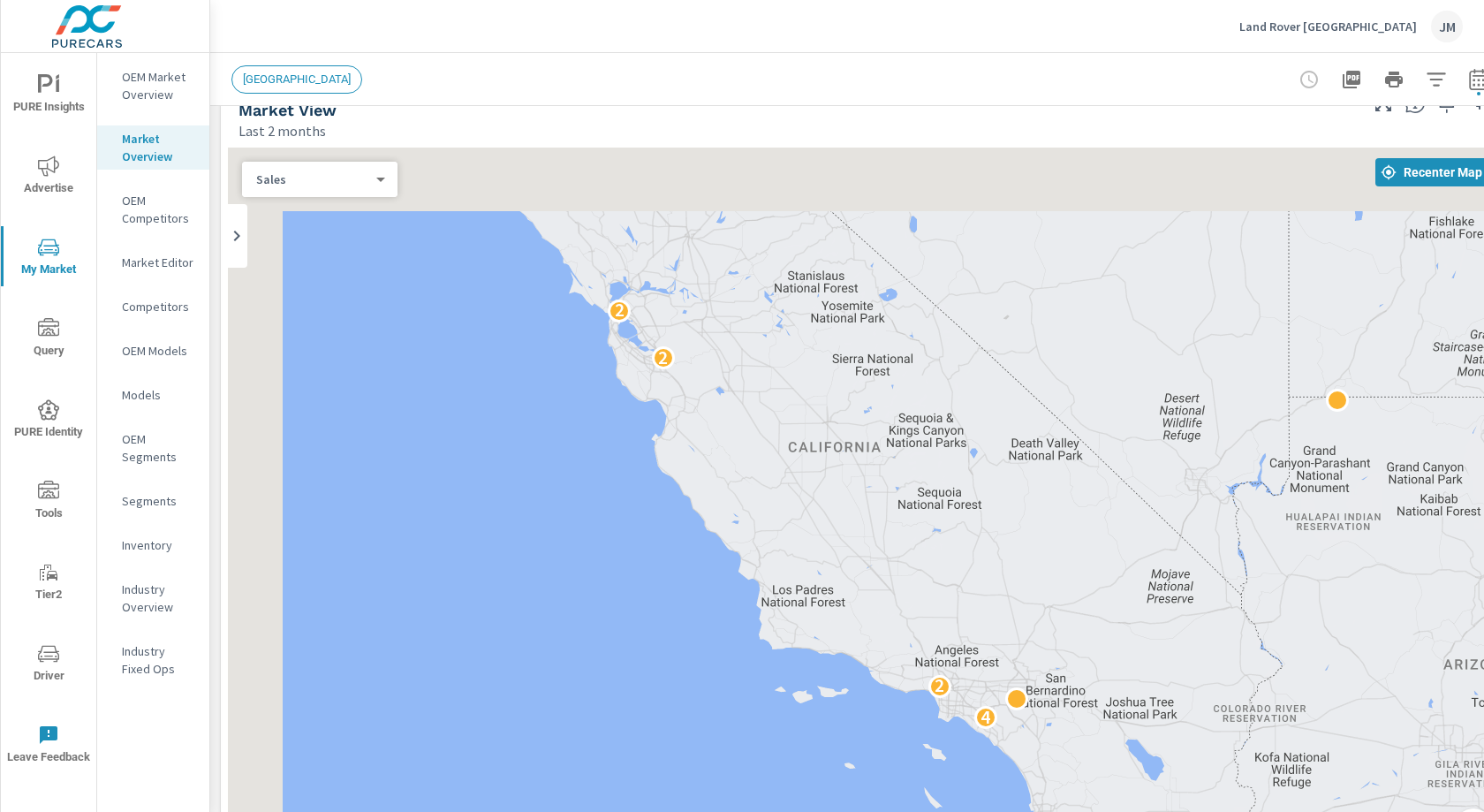
drag, startPoint x: 818, startPoint y: 493, endPoint x: 877, endPoint y: 547, distance: 80.0
click at [959, 621] on div "3 4 2 2 2 2 2 4 3" at bounding box center [864, 506] width 1272 height 717
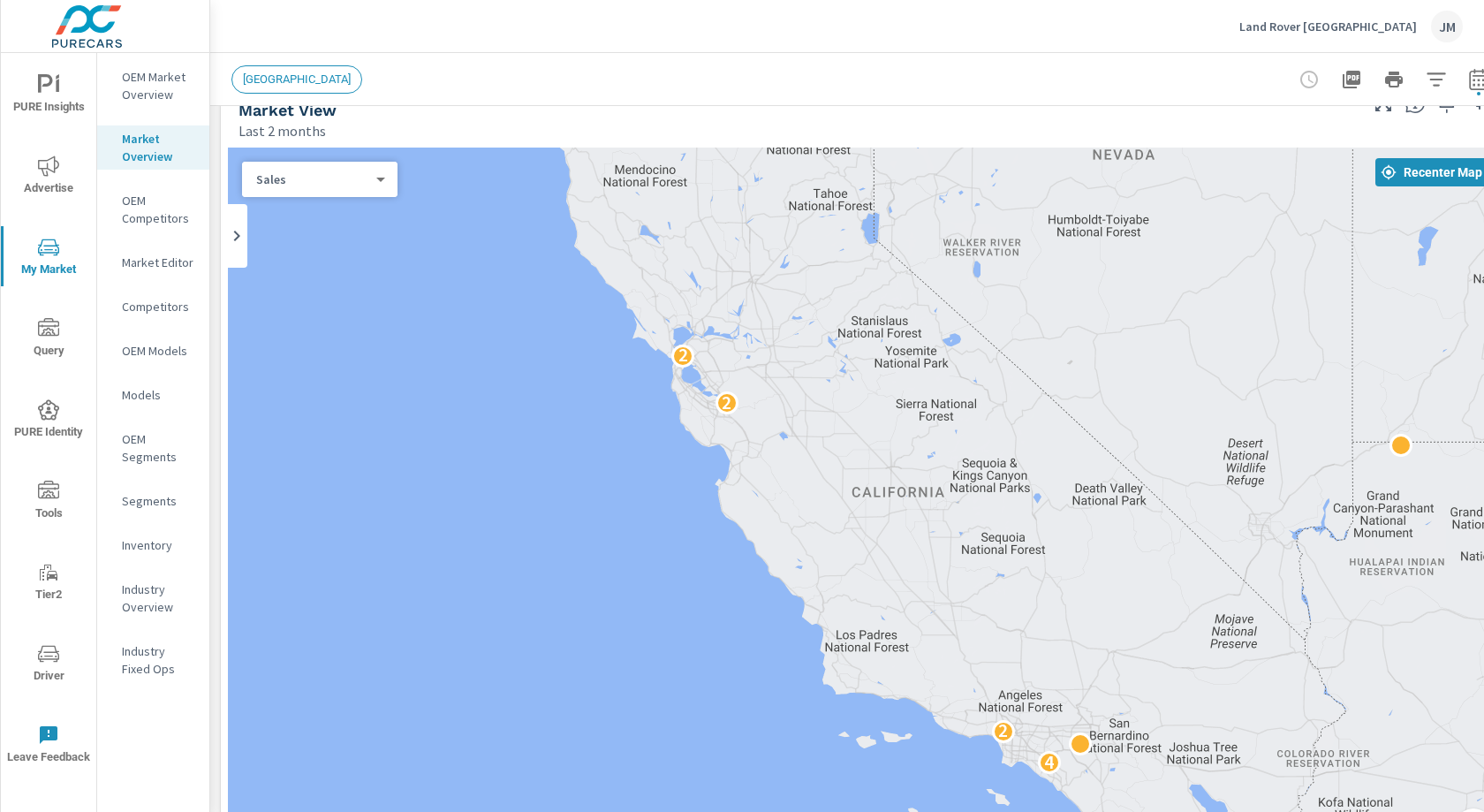
click at [251, 78] on span "ATLANTA" at bounding box center [296, 78] width 129 height 13
click at [272, 81] on span "ATLANTA" at bounding box center [296, 78] width 129 height 13
click at [1429, 82] on icon "button" at bounding box center [1436, 79] width 21 height 21
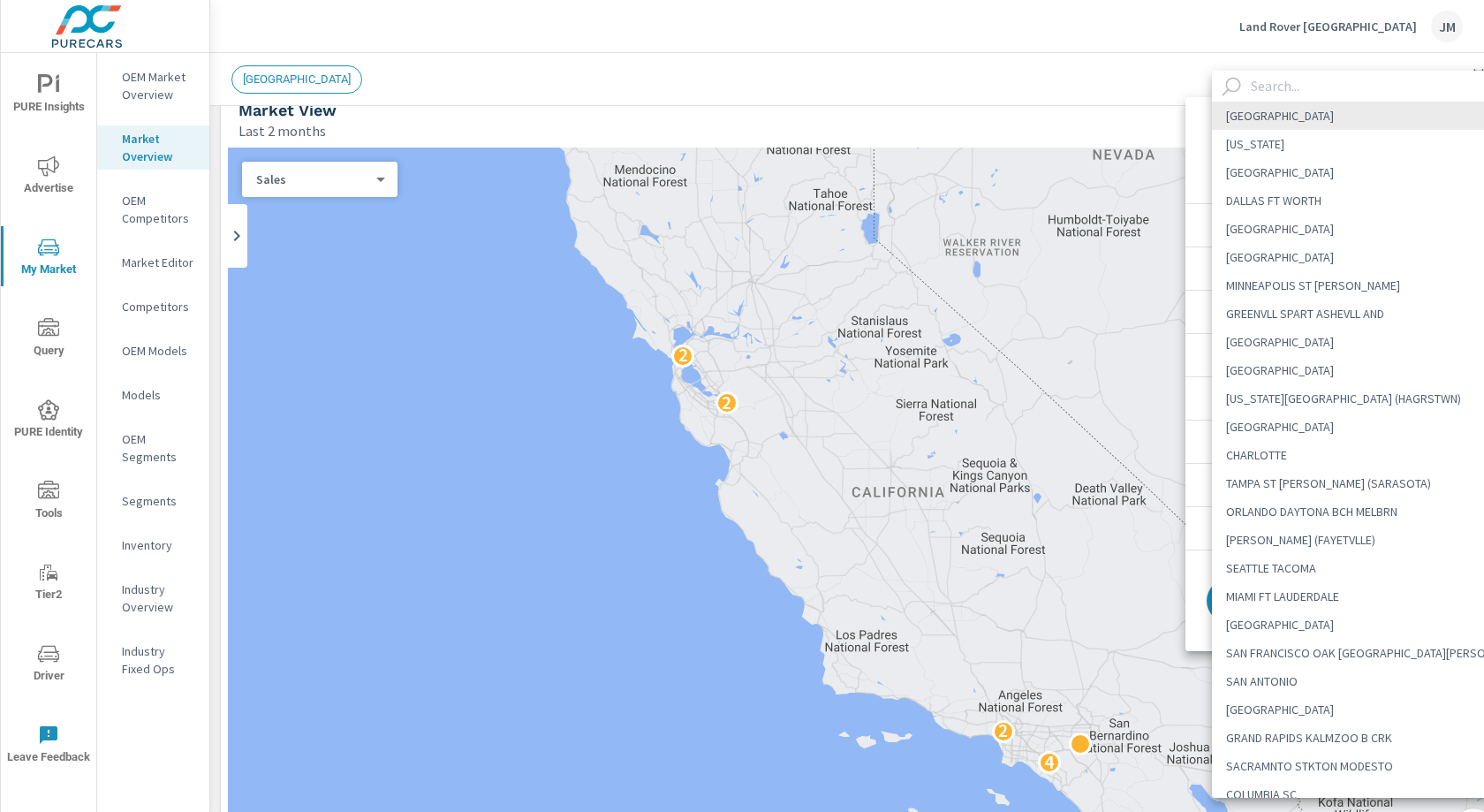
click at [1404, 145] on body "PURE Insights Advertise My Market Query PURE Identity Tools Tier2 Driver Leave …" at bounding box center [742, 406] width 1484 height 812
click at [170, 79] on div at bounding box center [742, 406] width 1484 height 812
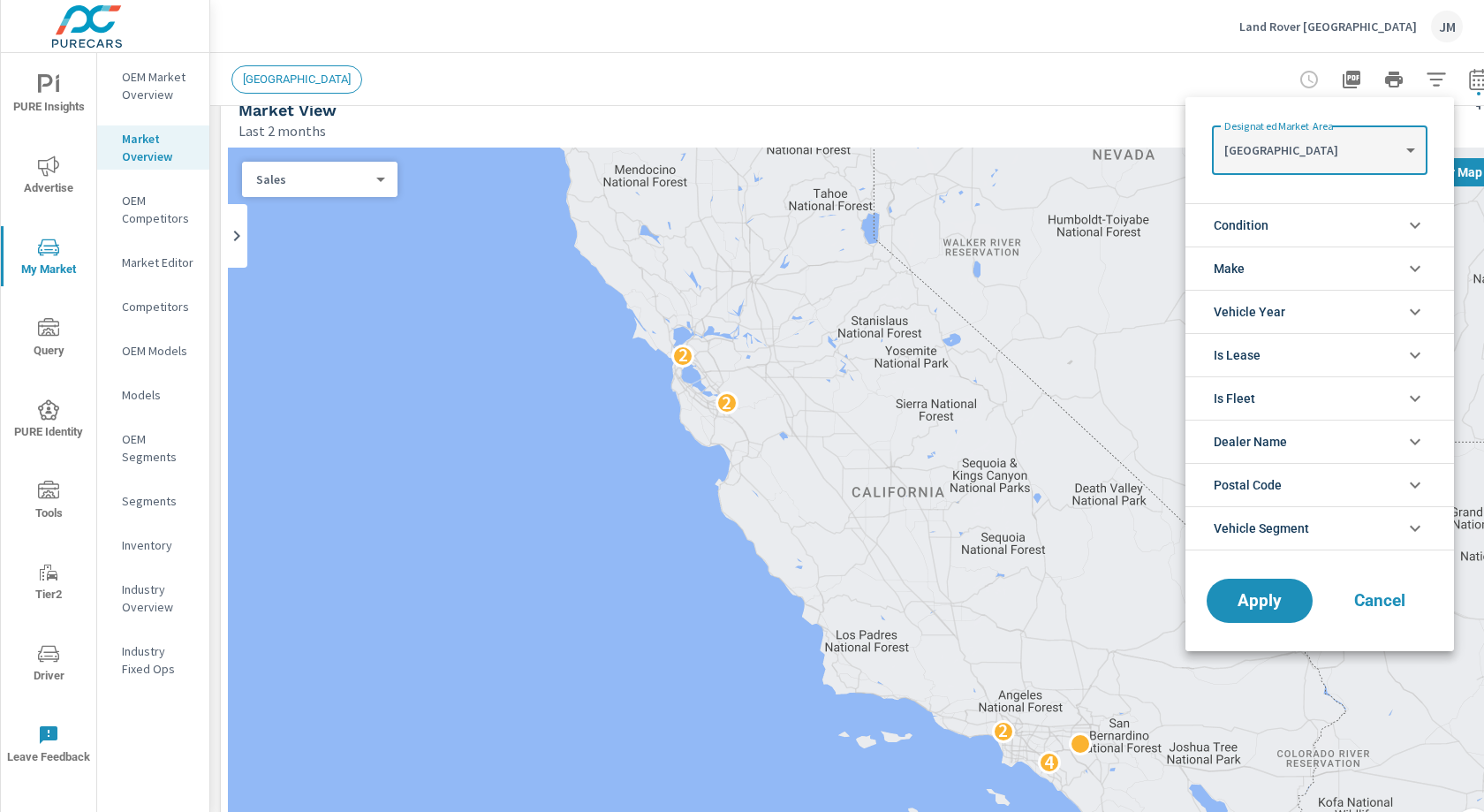
click at [168, 80] on Area "ATLANTA NEW YORK LOS ANGELES DALLAS FT WORTH HOUSTON DETROIT MINNEAPOLIS ST PAU…" at bounding box center [742, 406] width 1484 height 812
click at [158, 85] on div at bounding box center [742, 406] width 1484 height 812
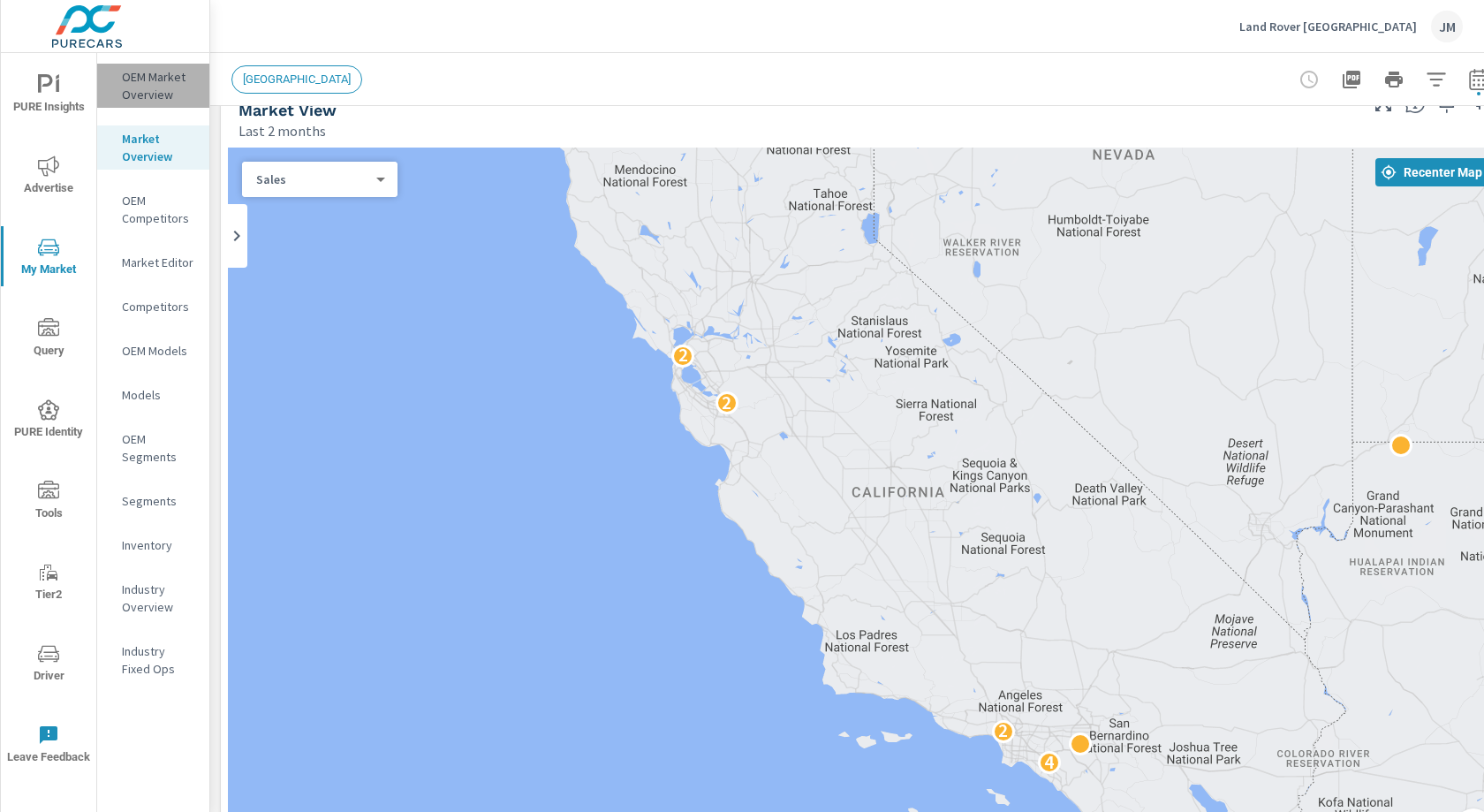
click at [155, 95] on p "OEM Market Overview" at bounding box center [158, 85] width 73 height 35
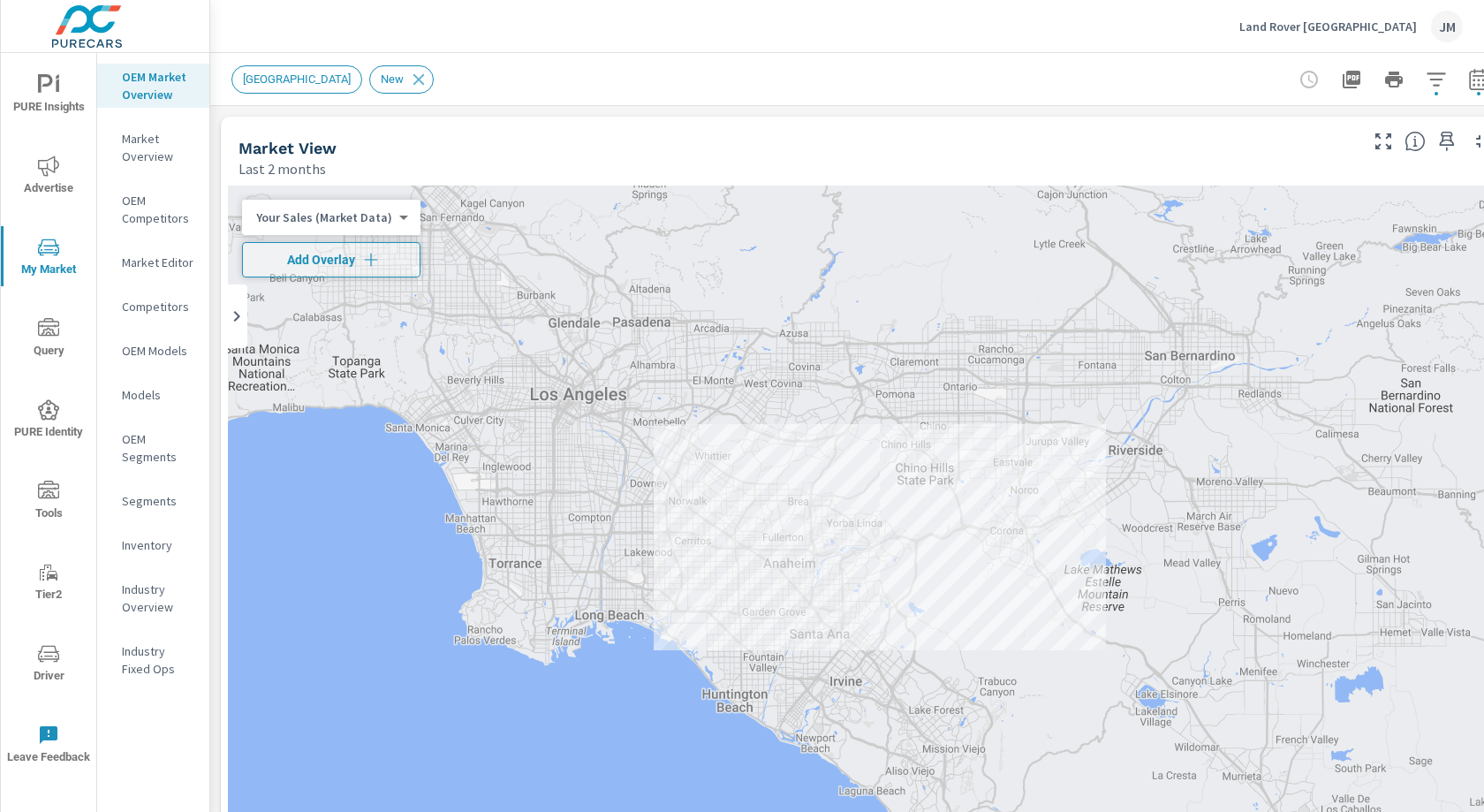
click at [400, 224] on div "Your Sales (Market Data) 0 ​" at bounding box center [331, 217] width 178 height 35
click at [391, 219] on body "PURE Insights Advertise My Market Query PURE Identity Tools Tier2 Driver Leave …" at bounding box center [742, 406] width 1484 height 812
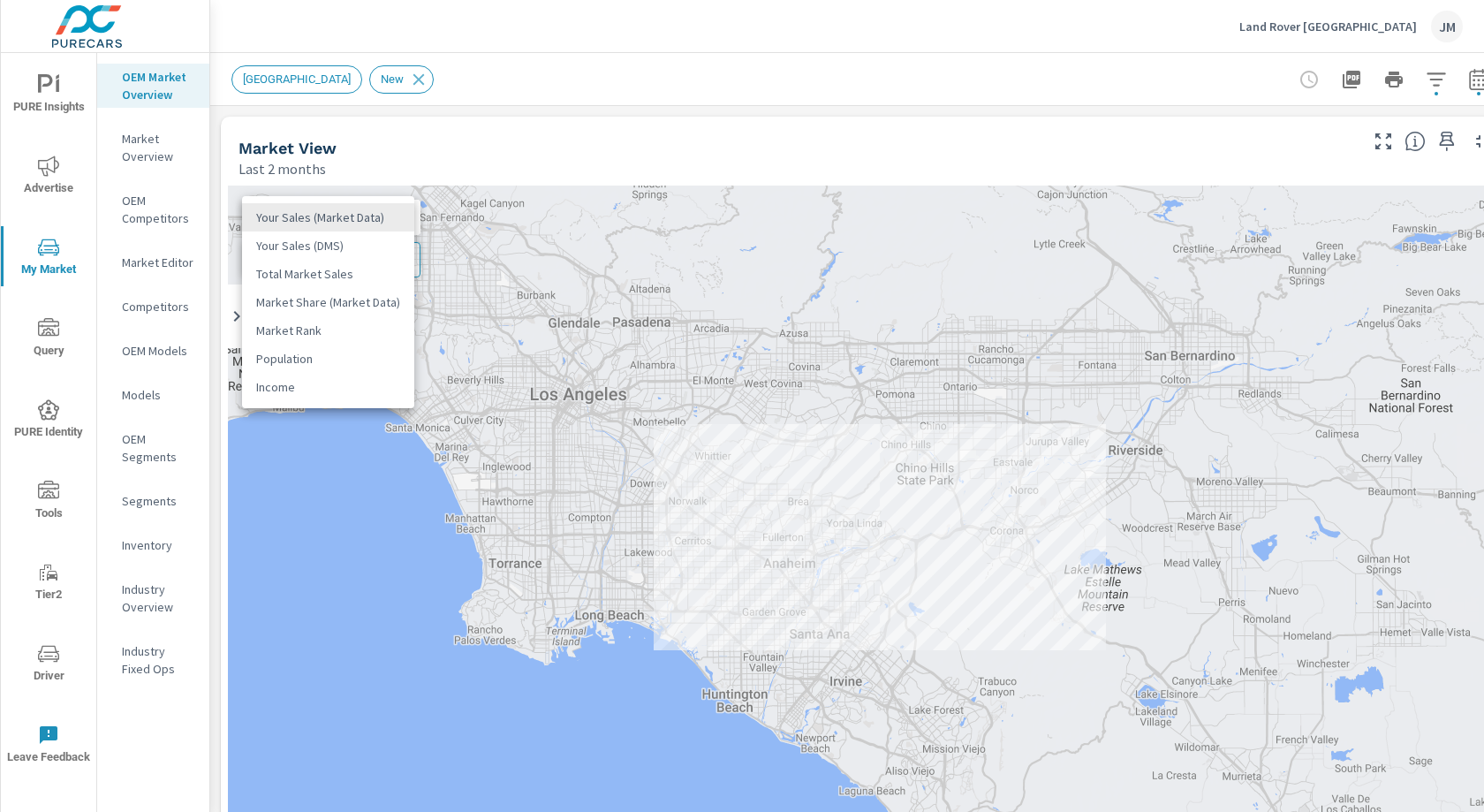
click at [327, 247] on li "Your Sales (DMS)" at bounding box center [328, 245] width 172 height 28
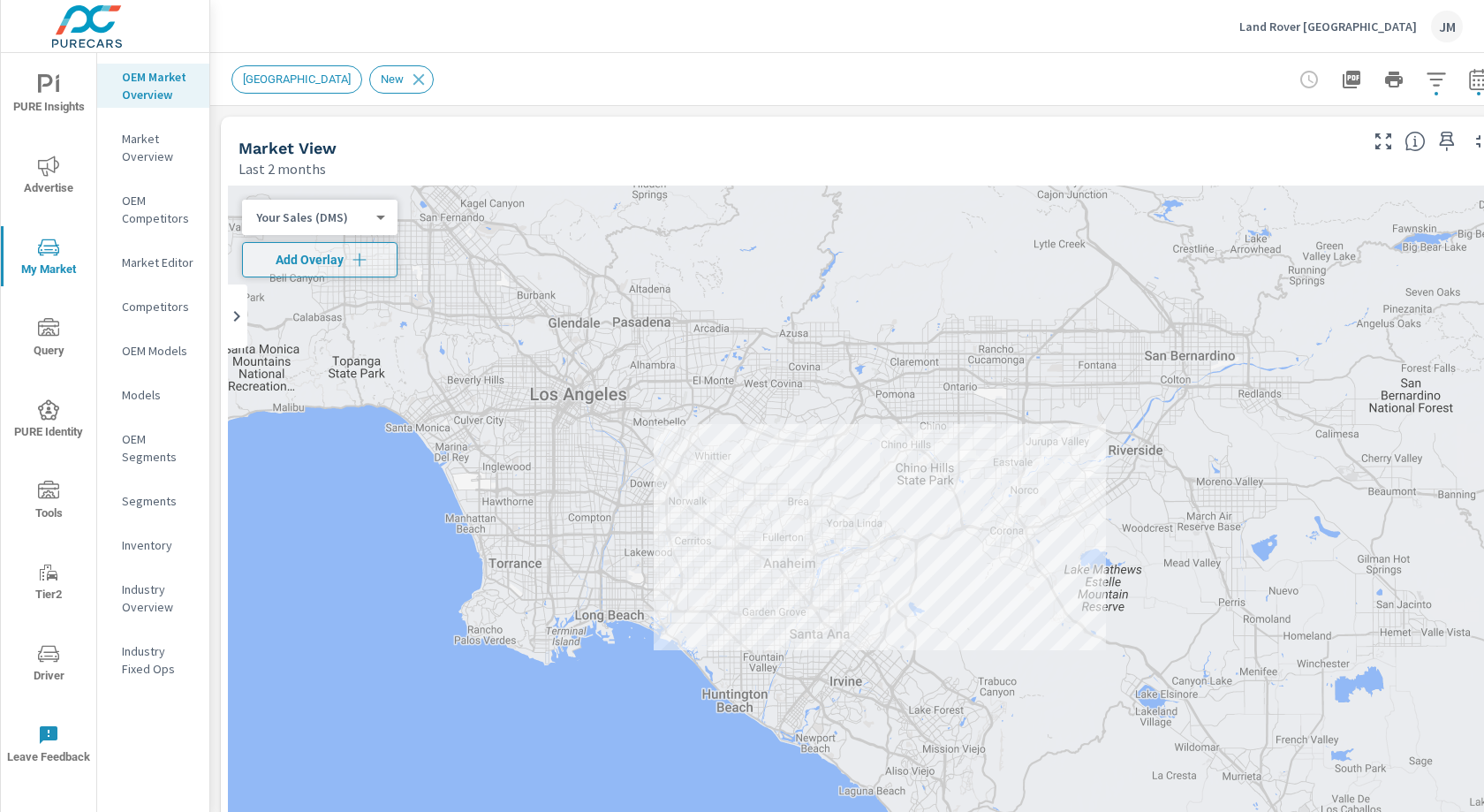
click at [392, 210] on div "Your Sales (DMS) 1 ​" at bounding box center [319, 217] width 155 height 35
click at [380, 220] on body "PURE Insights Advertise My Market Query PURE Identity Tools Tier2 Driver Leave …" at bounding box center [742, 406] width 1484 height 812
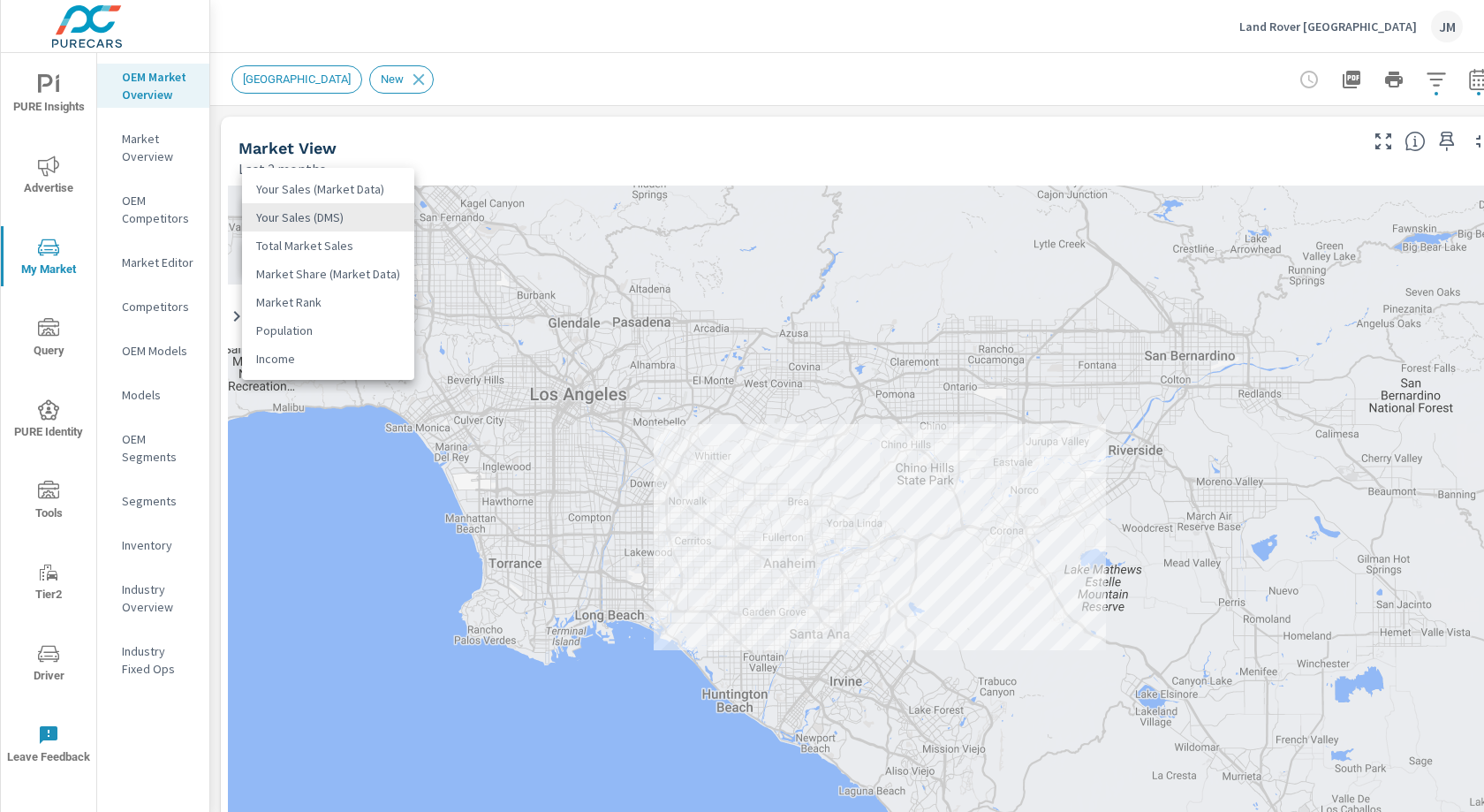
click at [376, 275] on li "Market Share (Market Data)" at bounding box center [328, 274] width 172 height 28
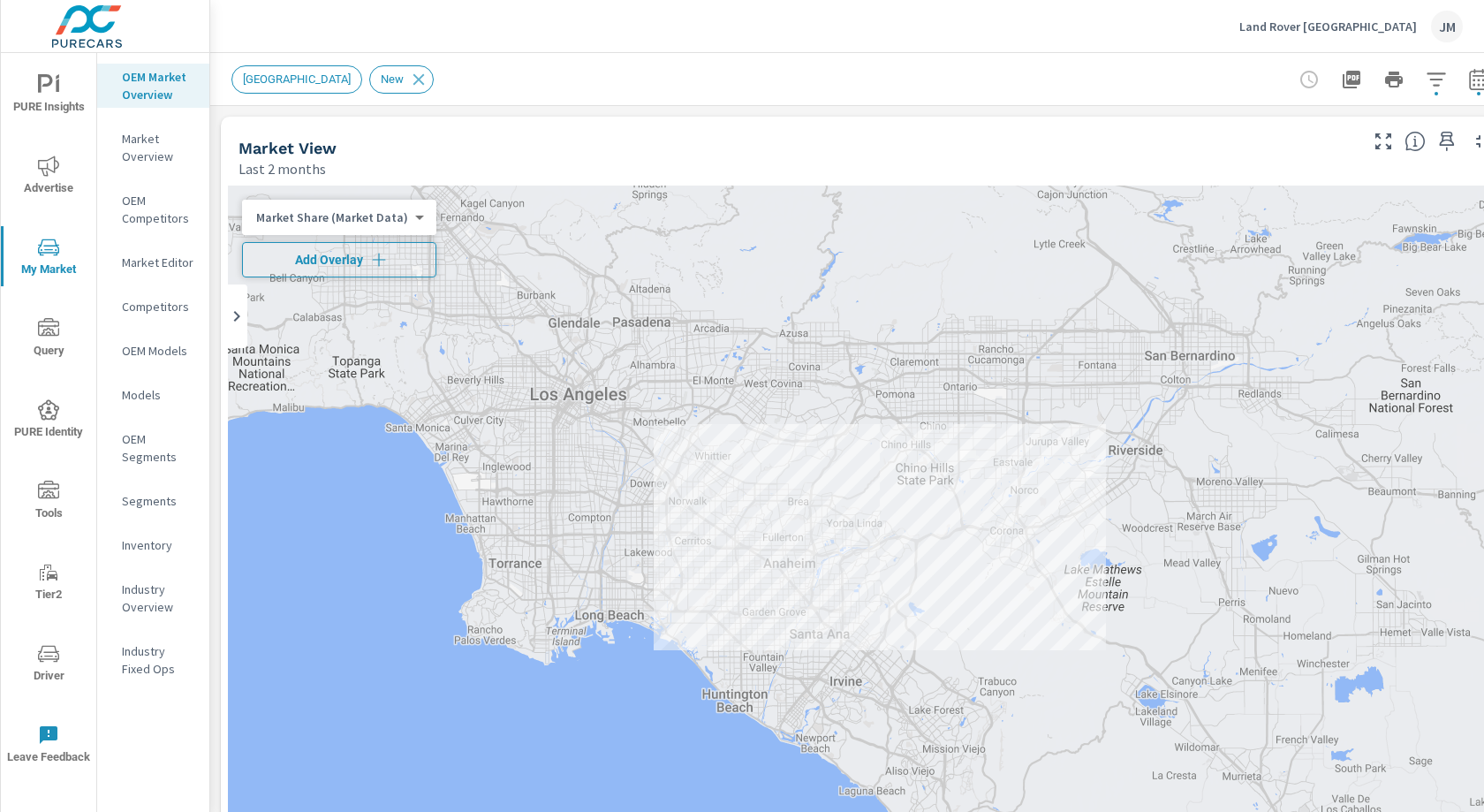
click at [378, 264] on icon "button" at bounding box center [379, 260] width 18 height 18
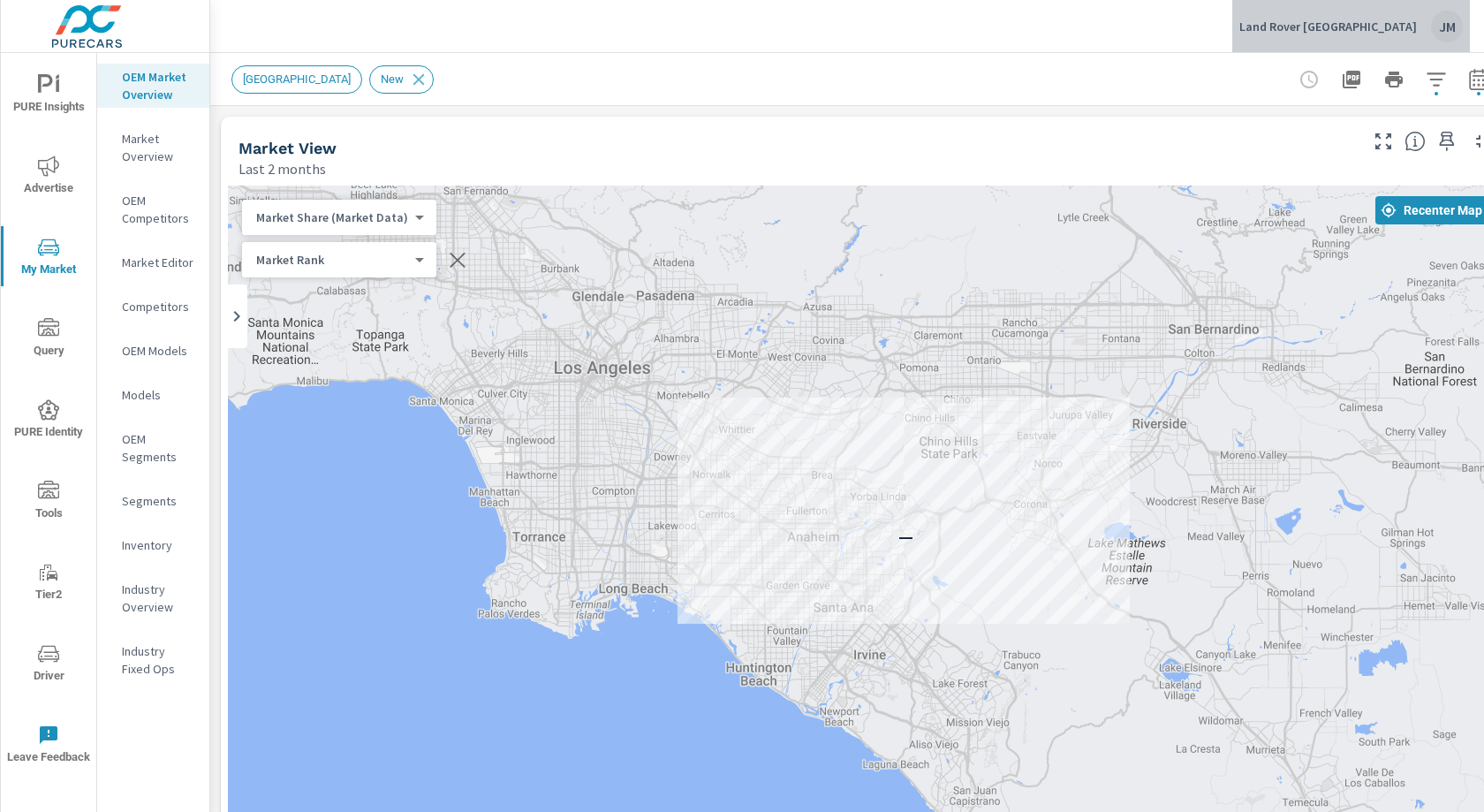
click at [1450, 26] on div "JM" at bounding box center [1447, 27] width 32 height 32
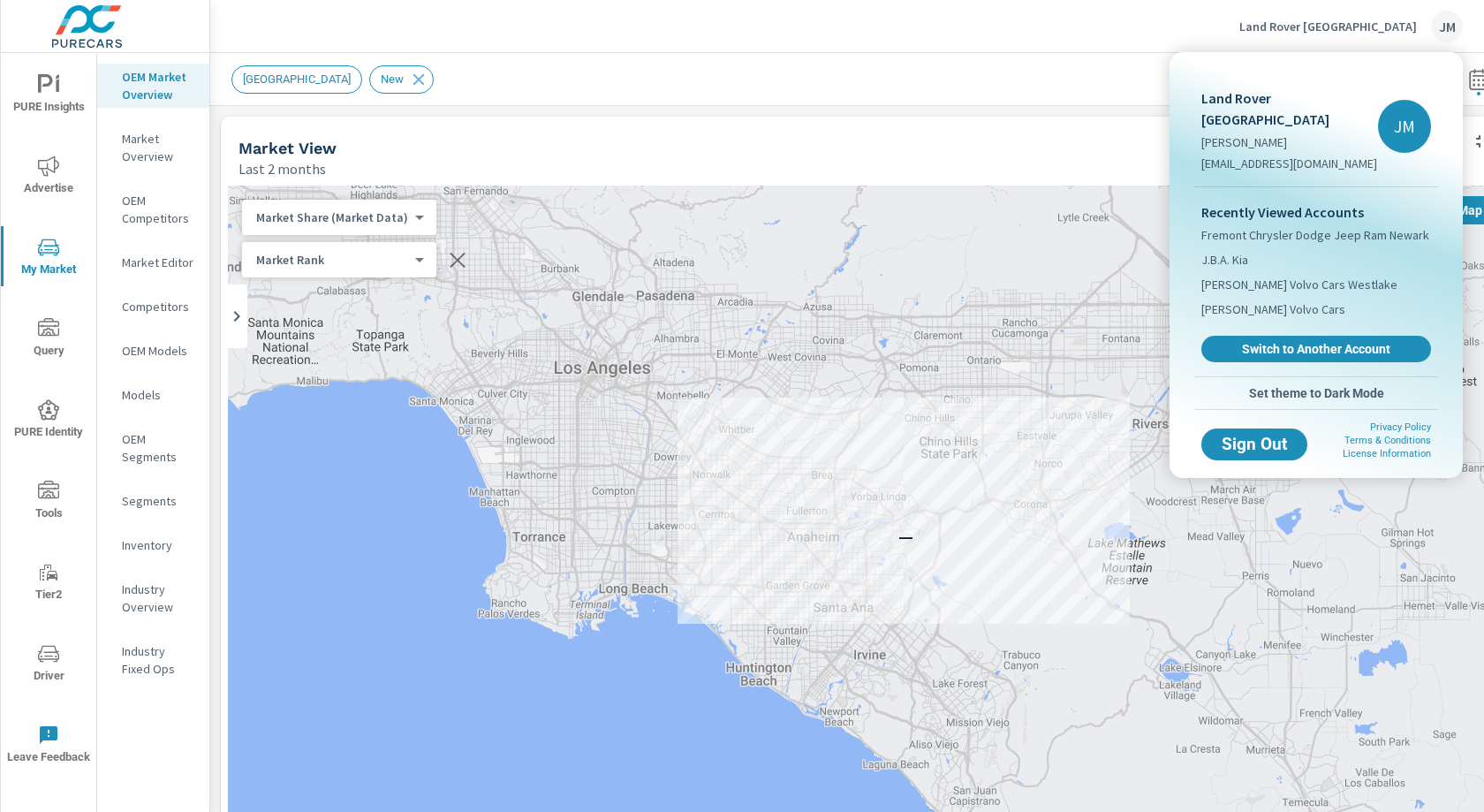
click at [1047, 53] on div at bounding box center [742, 406] width 1484 height 812
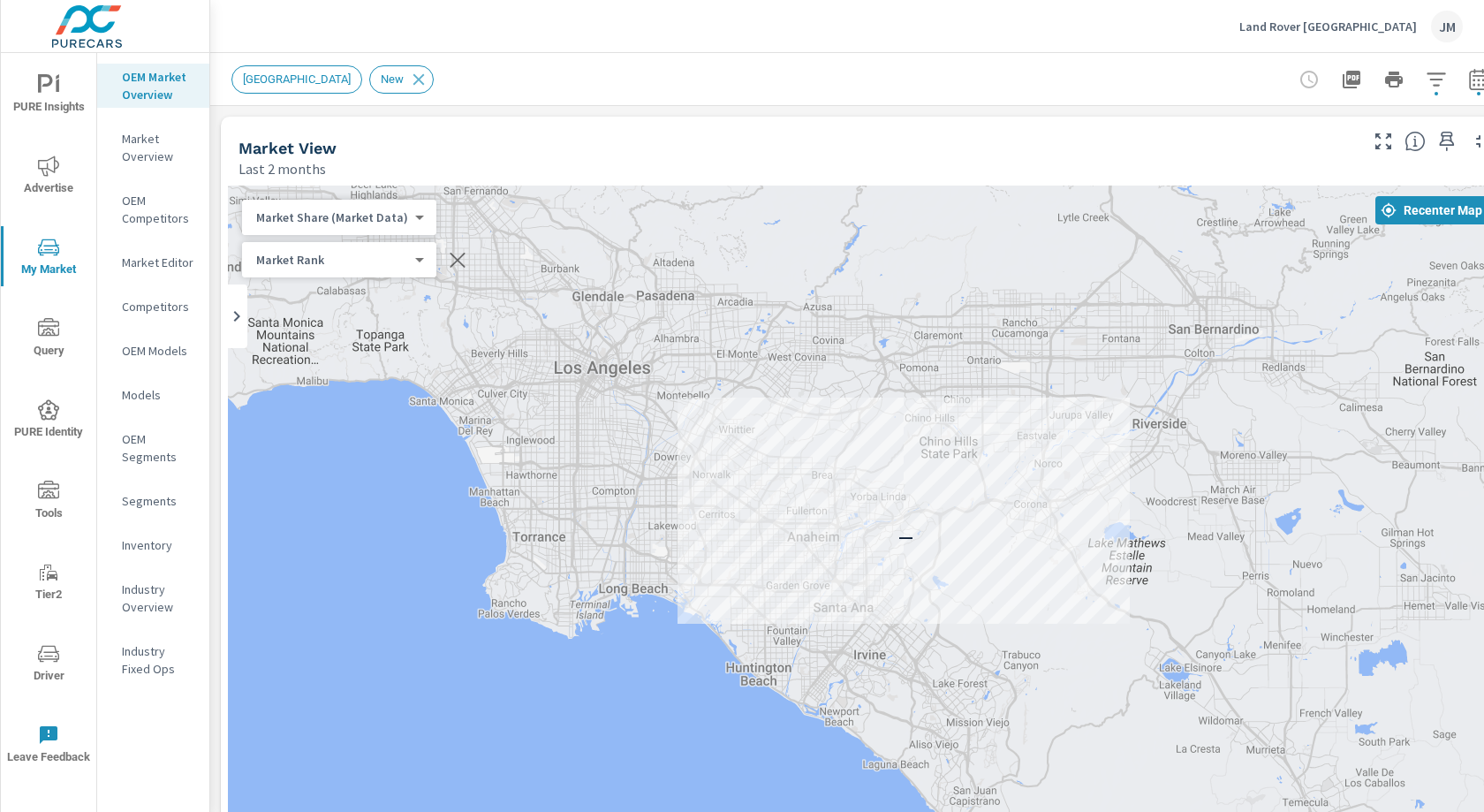
click at [410, 217] on body "PURE Insights Advertise My Market Query PURE Identity Tools Tier2 Driver Leave …" at bounding box center [742, 406] width 1484 height 812
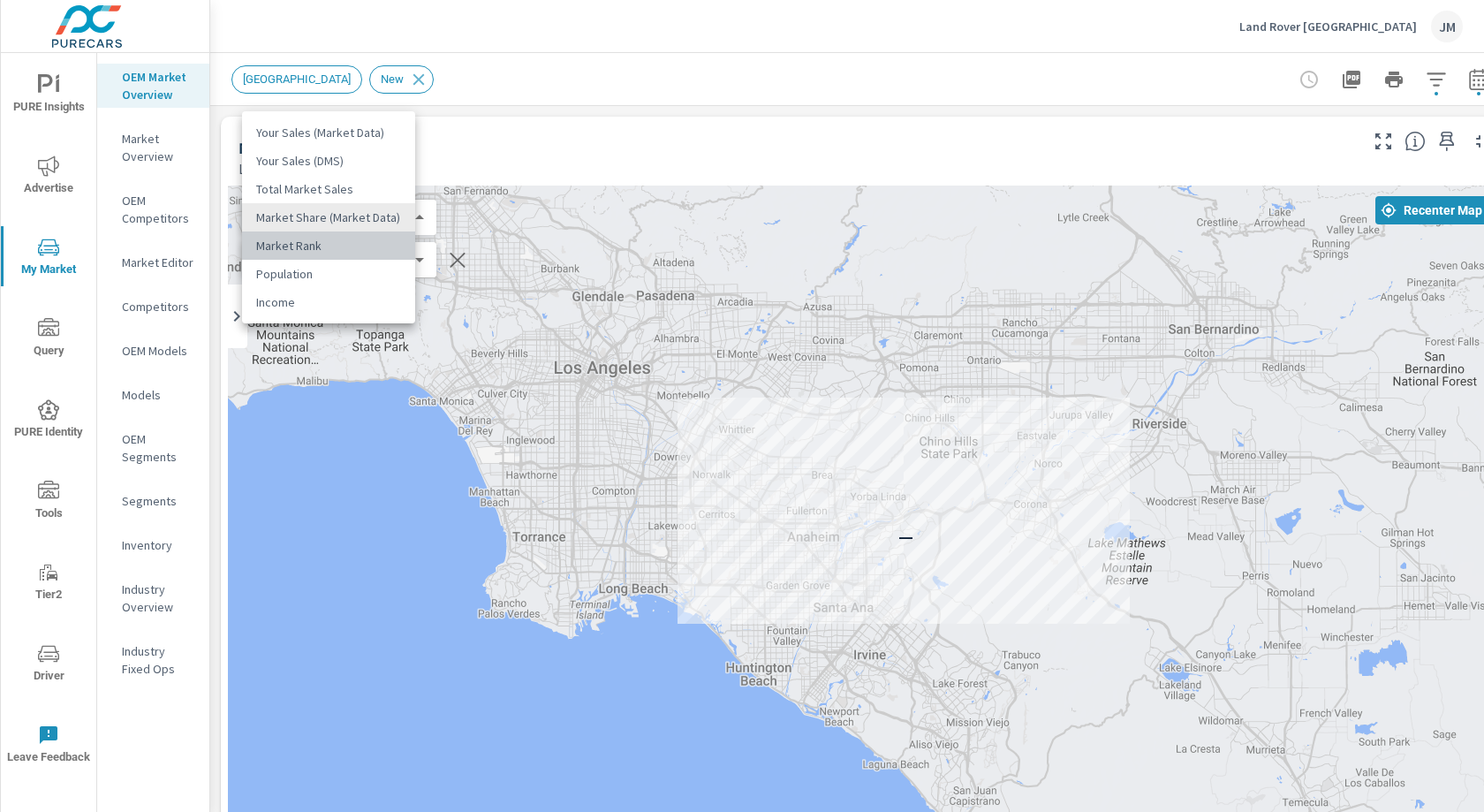
click at [372, 248] on li "Market Rank" at bounding box center [328, 245] width 173 height 28
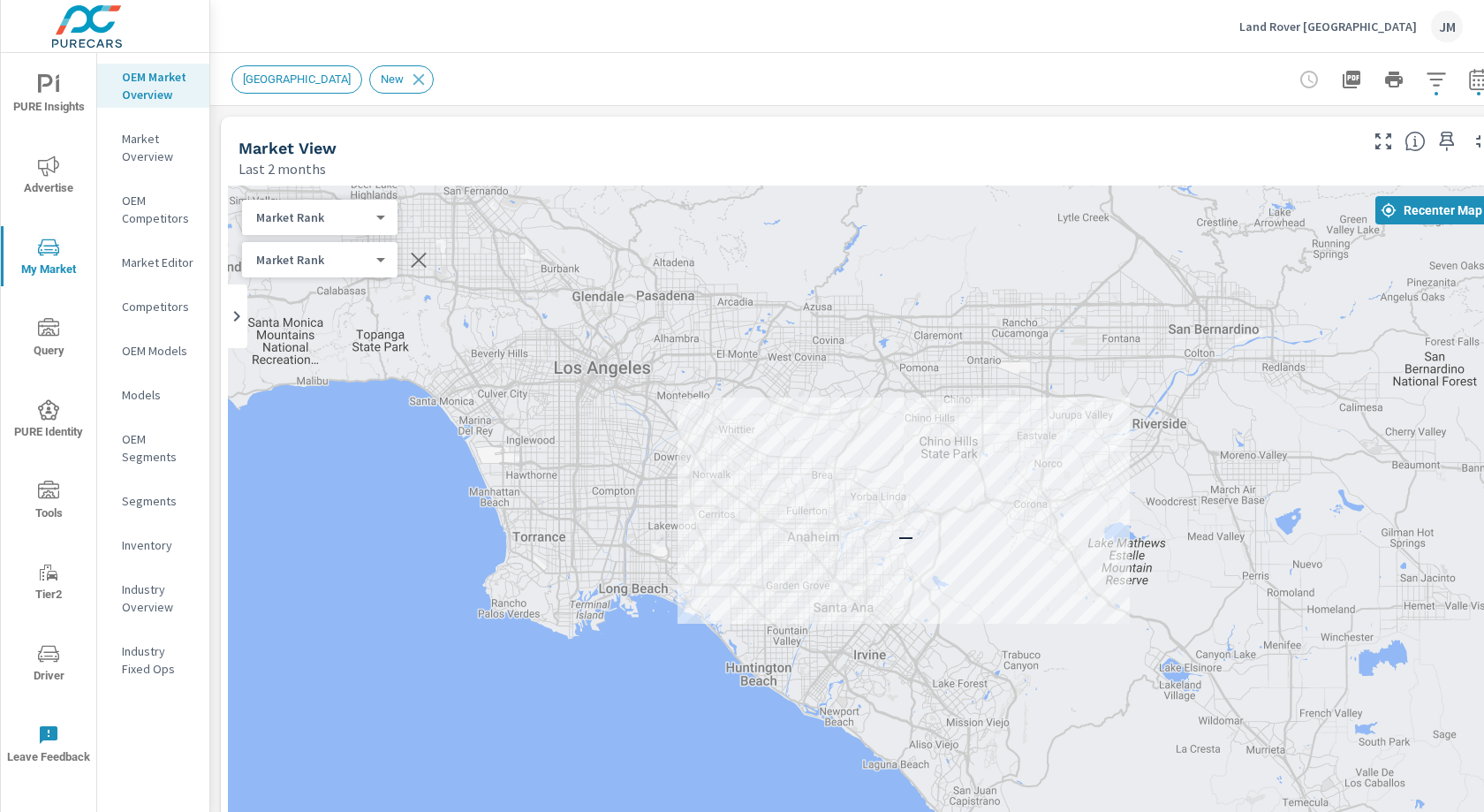
click at [400, 215] on div "—" at bounding box center [864, 544] width 1272 height 717
click at [390, 224] on div "Market Rank 4 ​" at bounding box center [319, 217] width 155 height 35
drag, startPoint x: 379, startPoint y: 225, endPoint x: 390, endPoint y: 217, distance: 14.0
click at [379, 225] on div "Market Rank 4 ​" at bounding box center [319, 217] width 155 height 35
click at [389, 216] on div "Market Rank 4 ​" at bounding box center [319, 217] width 155 height 35
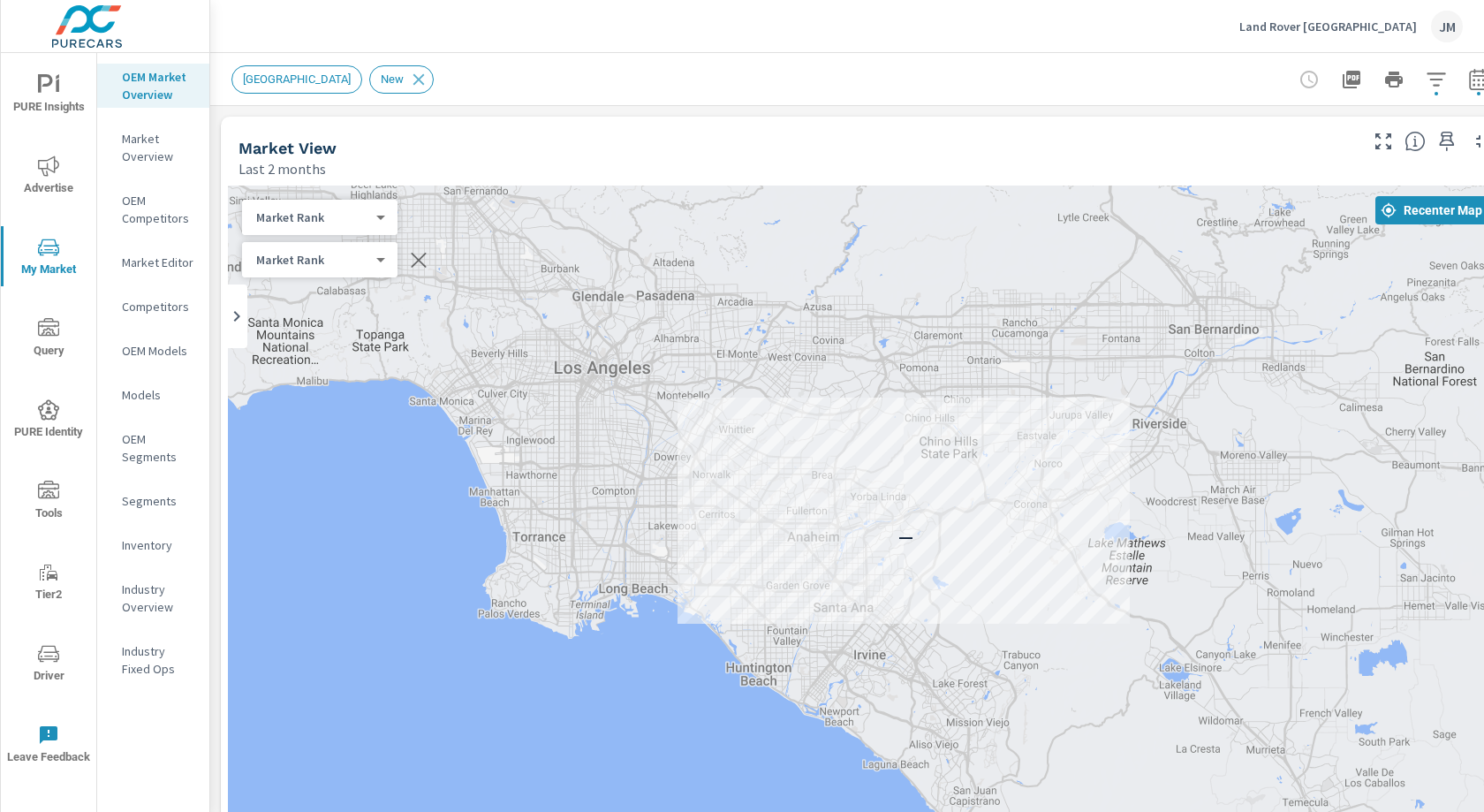
click at [380, 219] on body "PURE Insights Advertise My Market Query PURE Identity Tools Tier2 Driver Leave …" at bounding box center [742, 406] width 1484 height 812
click at [329, 102] on li "Your Sales (Market Data)" at bounding box center [328, 104] width 172 height 28
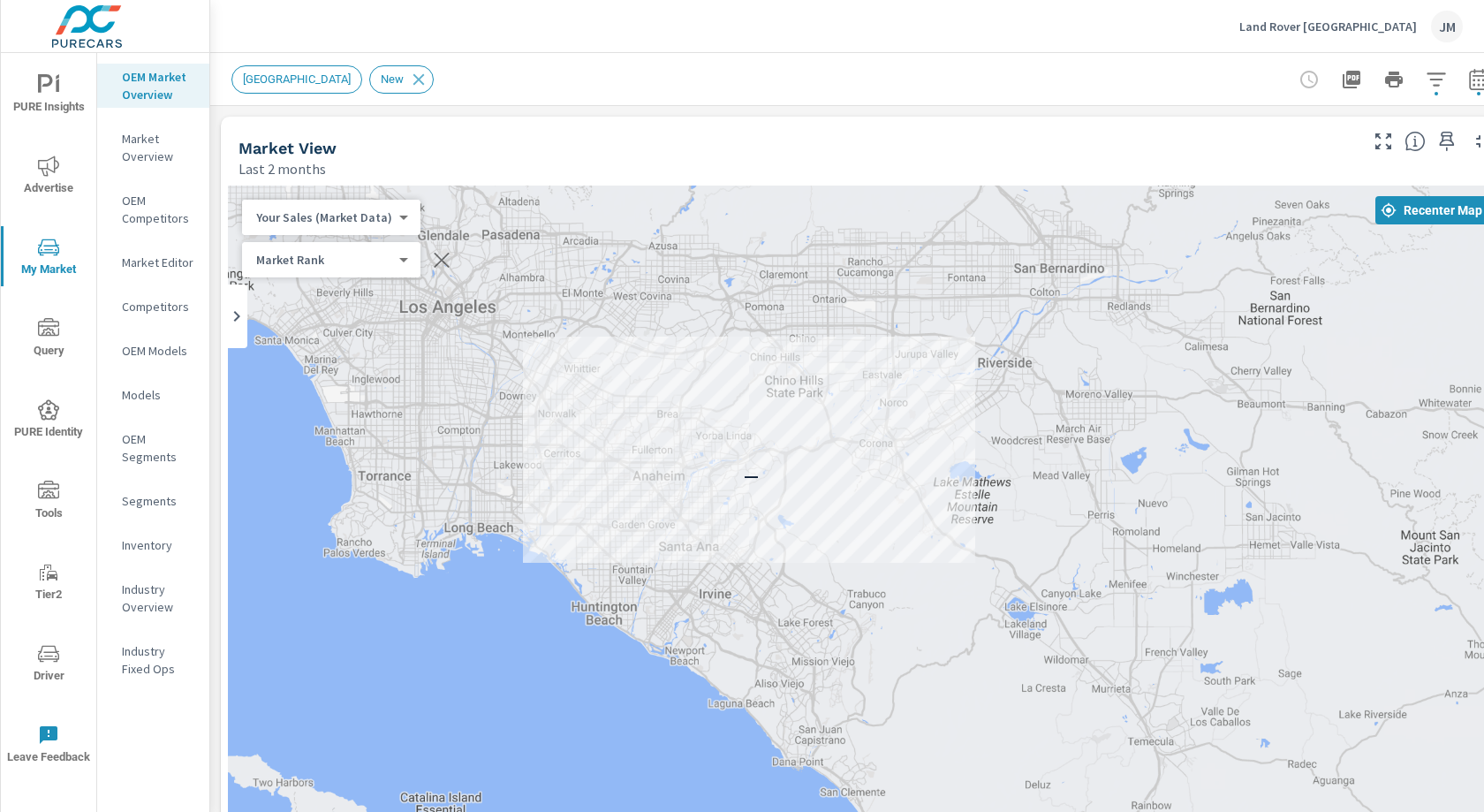
click at [390, 218] on body "PURE Insights Advertise My Market Query PURE Identity Tools Tier2 Driver Leave …" at bounding box center [742, 406] width 1484 height 812
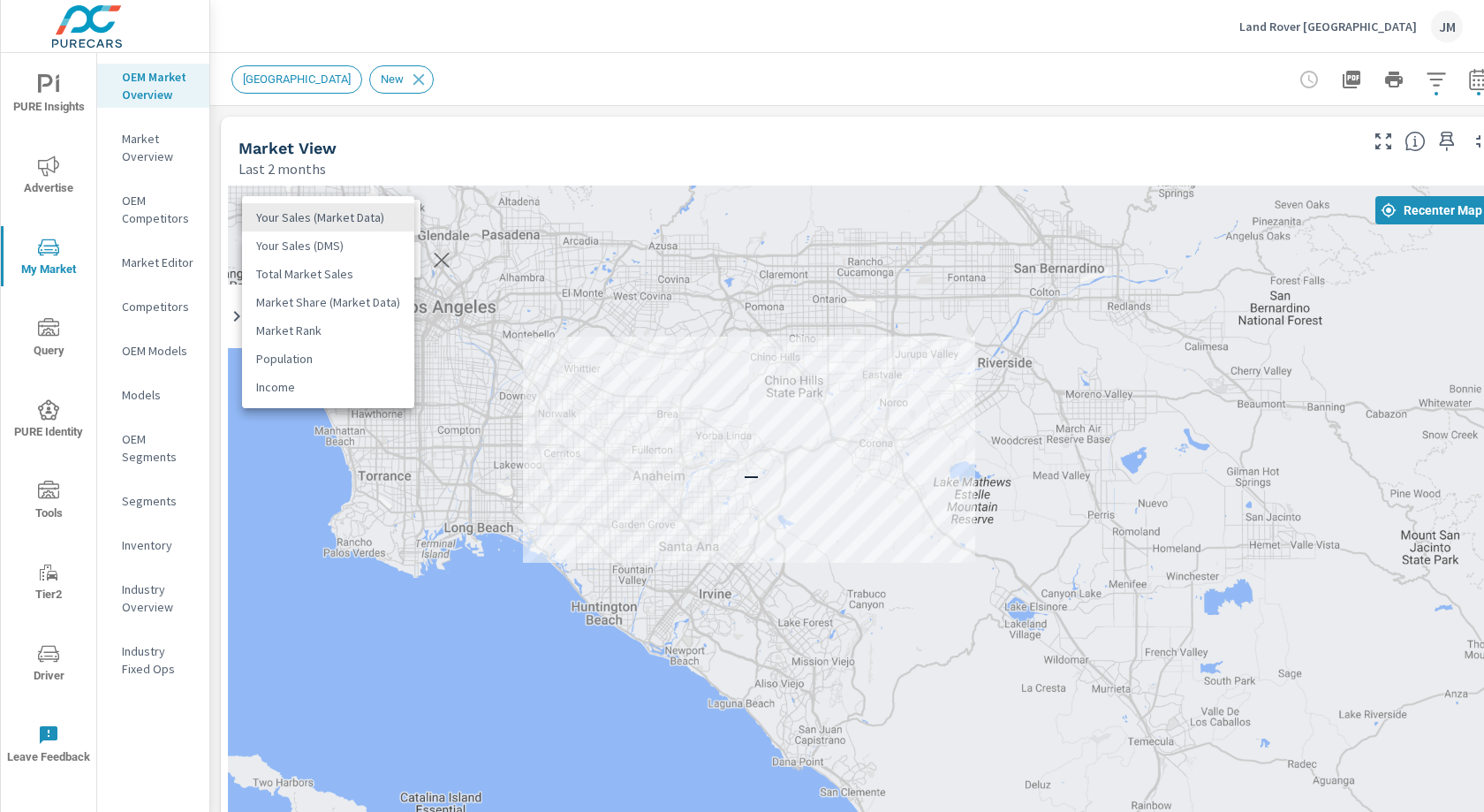
click at [390, 218] on li "Your Sales (Market Data)" at bounding box center [328, 217] width 172 height 28
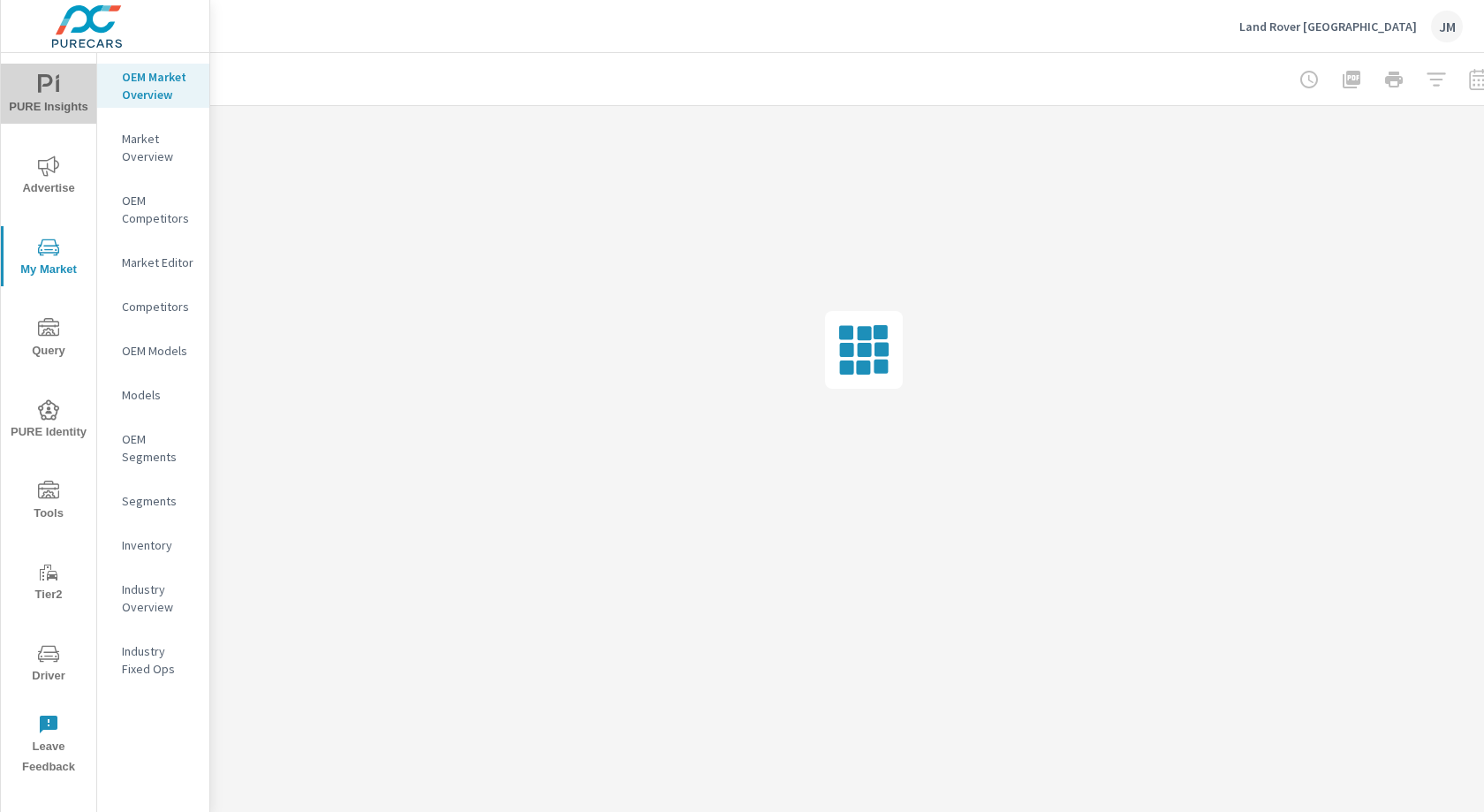
click at [64, 94] on span "PURE Insights" at bounding box center [48, 95] width 85 height 43
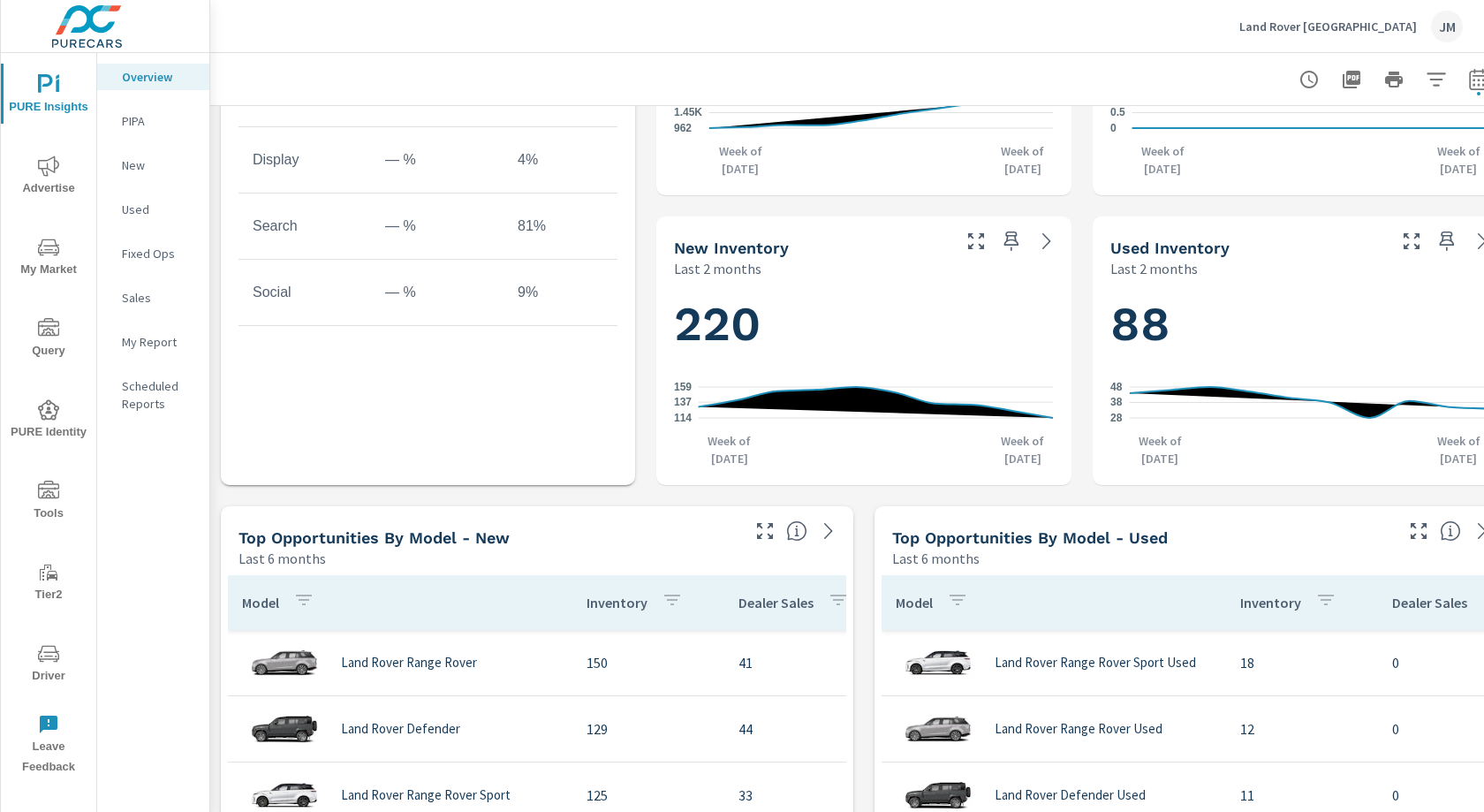
scroll to position [826, 0]
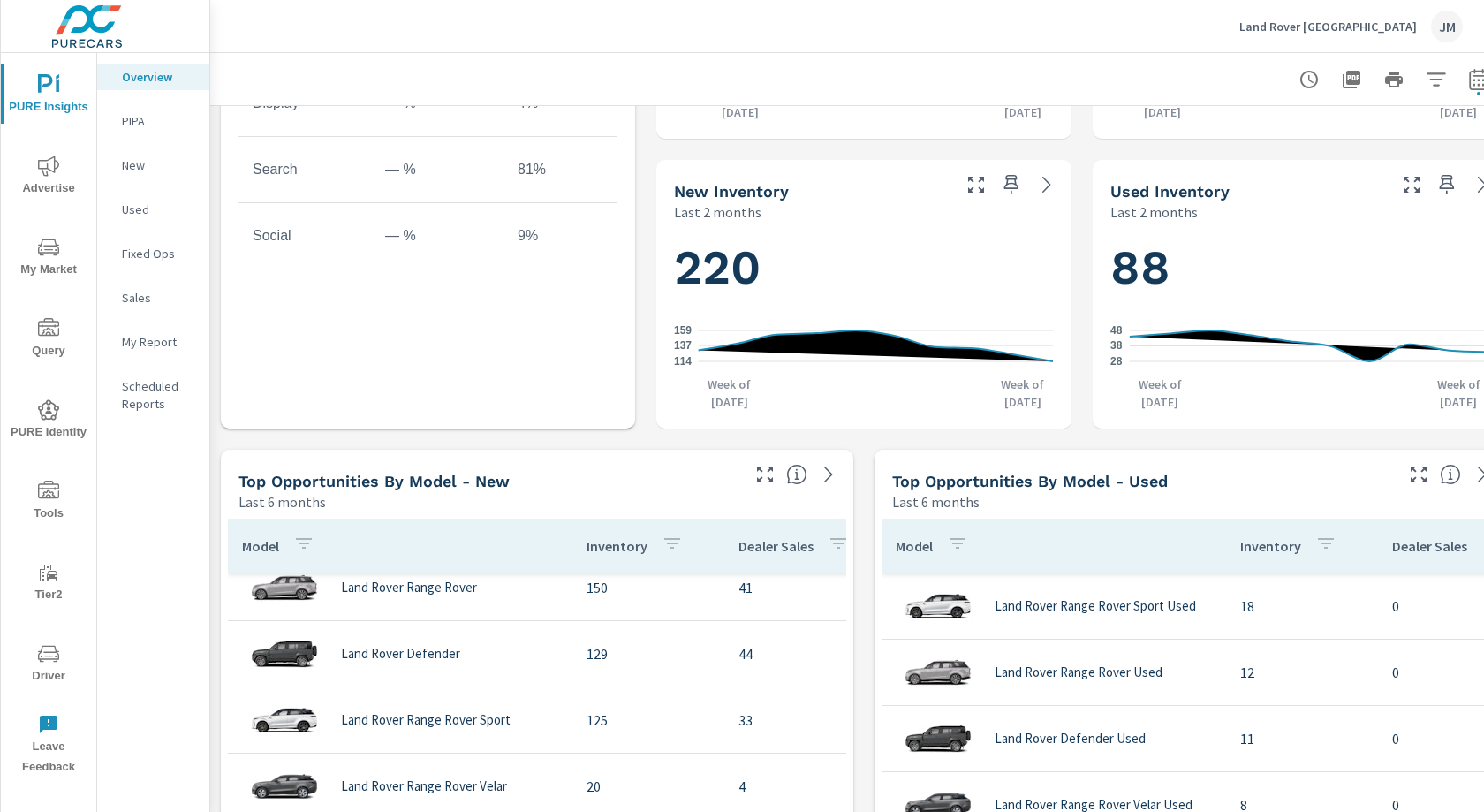
scroll to position [69, 0]
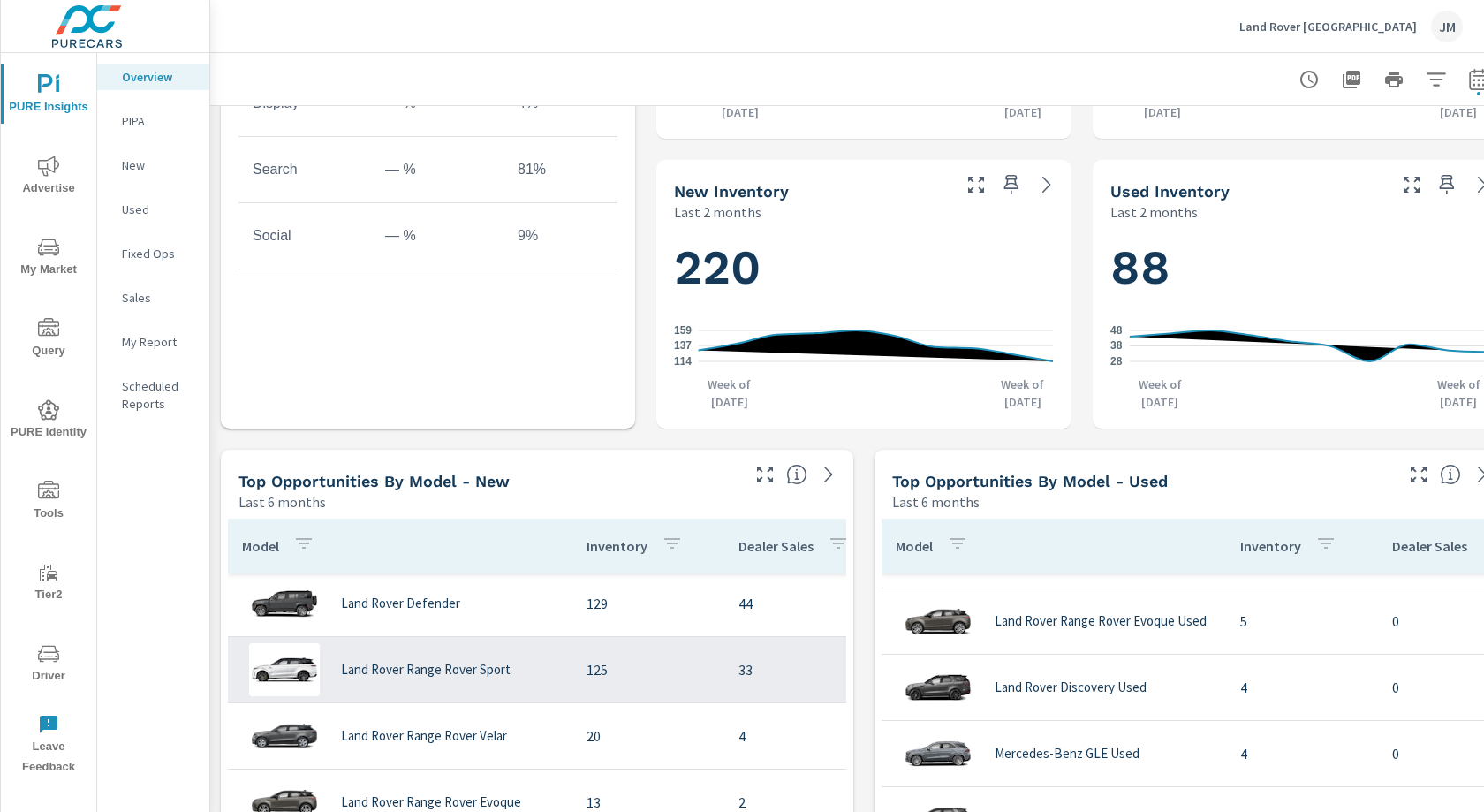
scroll to position [349, 0]
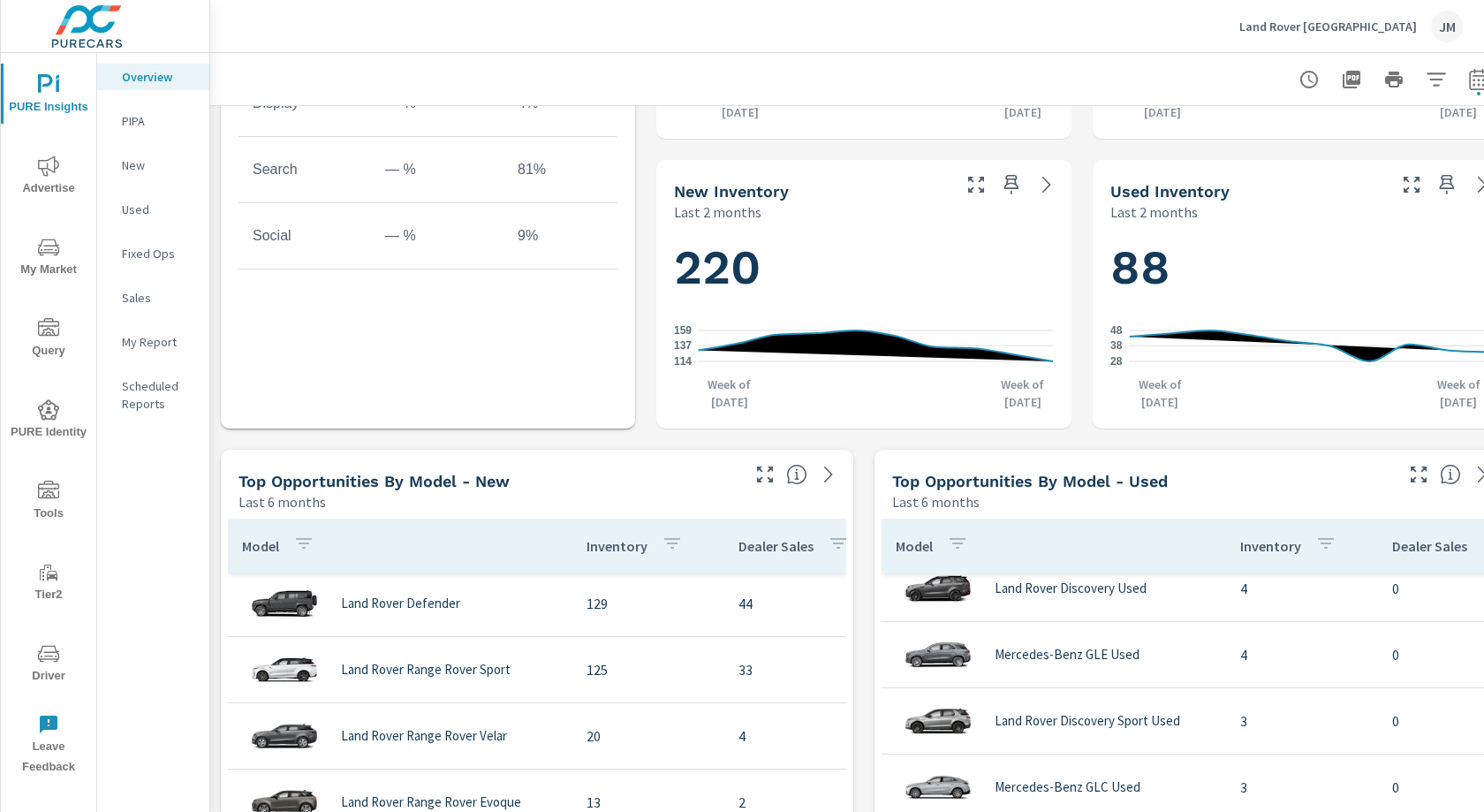
click at [42, 262] on span "My Market" at bounding box center [48, 258] width 85 height 43
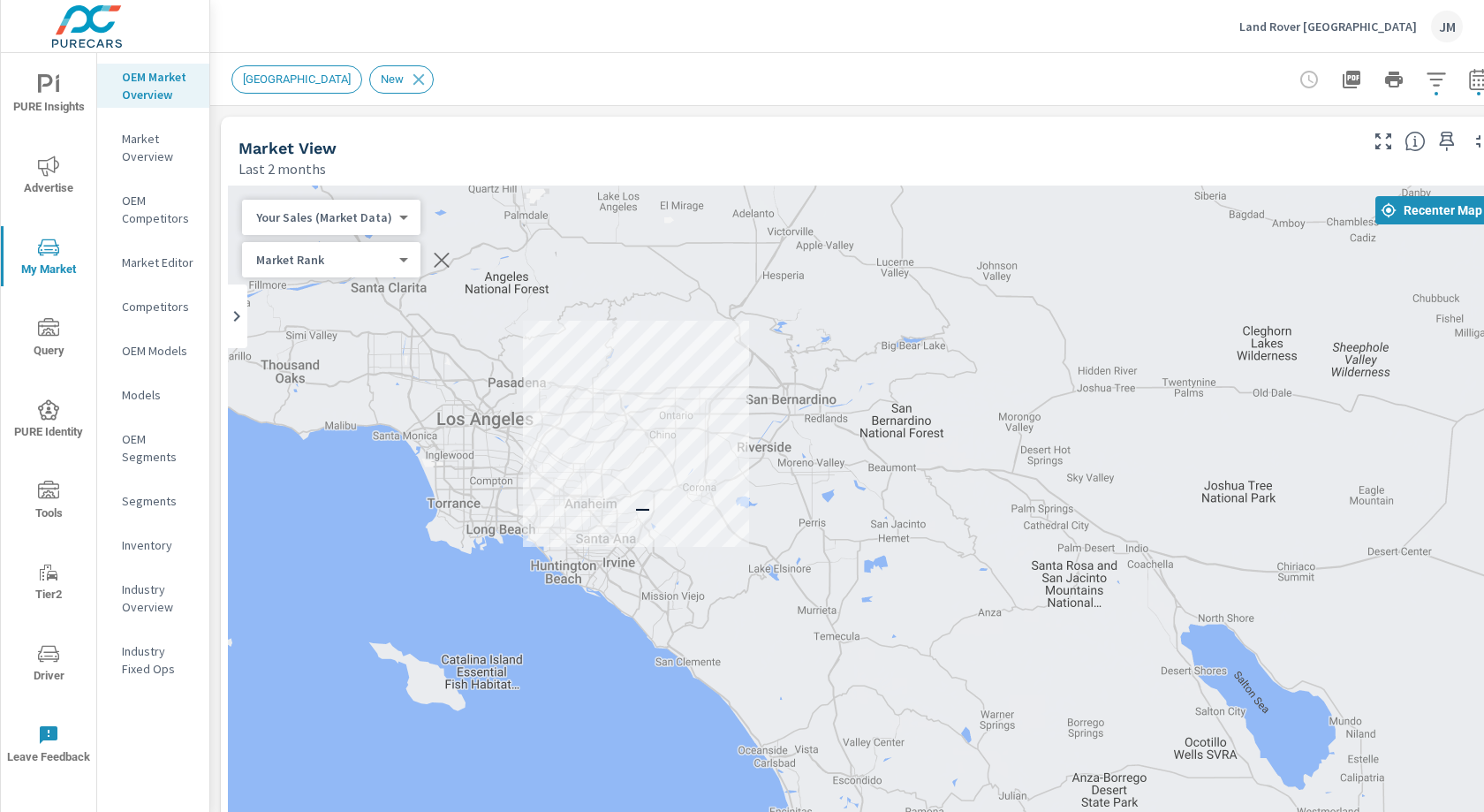
click at [328, 228] on div "Your Sales (Market Data) 0 ​" at bounding box center [331, 217] width 178 height 35
click at [375, 216] on body "PURE Insights Advertise My Market Query PURE Identity Tools Tier2 Driver Leave …" at bounding box center [742, 406] width 1484 height 812
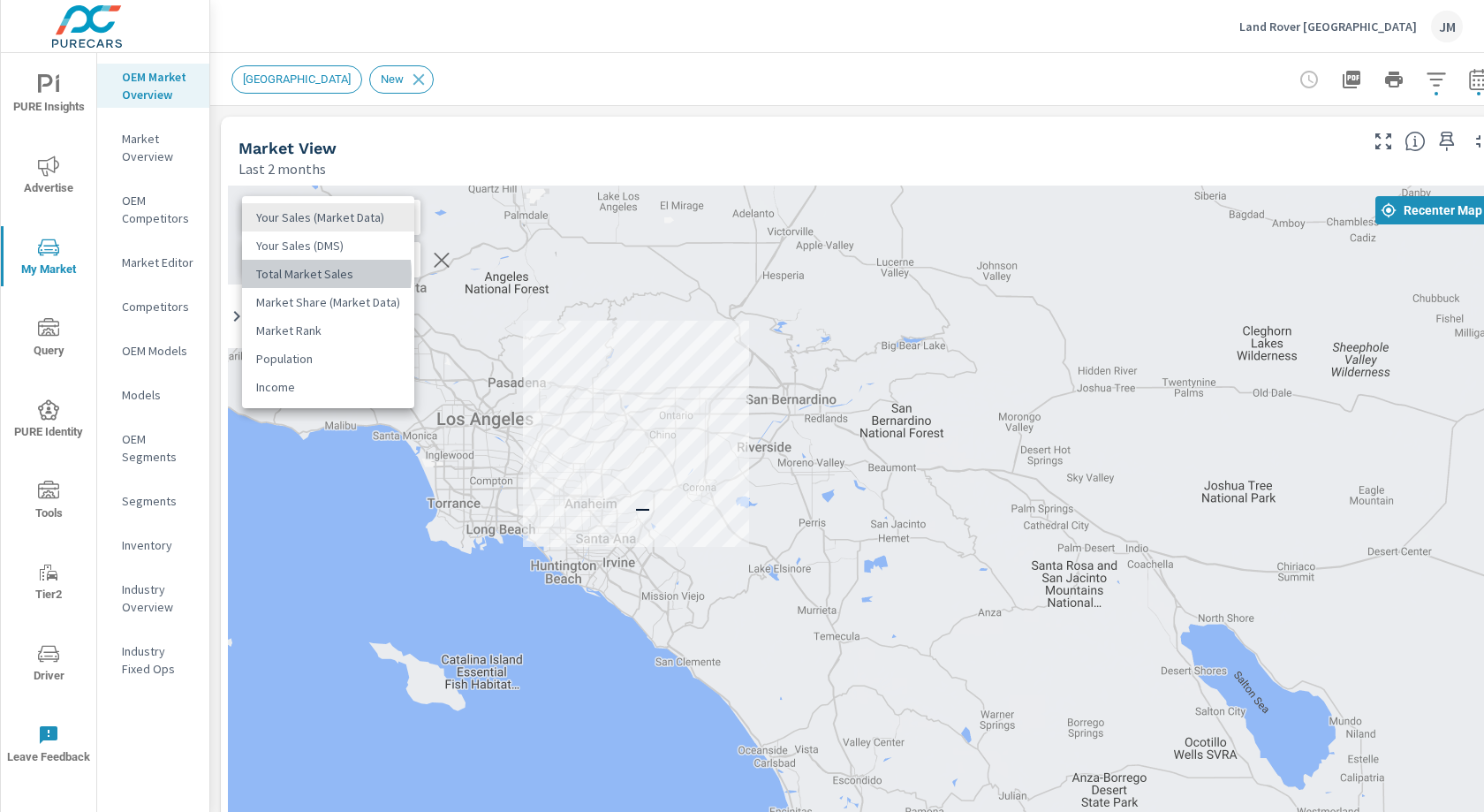
click at [302, 273] on li "Total Market Sales" at bounding box center [328, 274] width 172 height 28
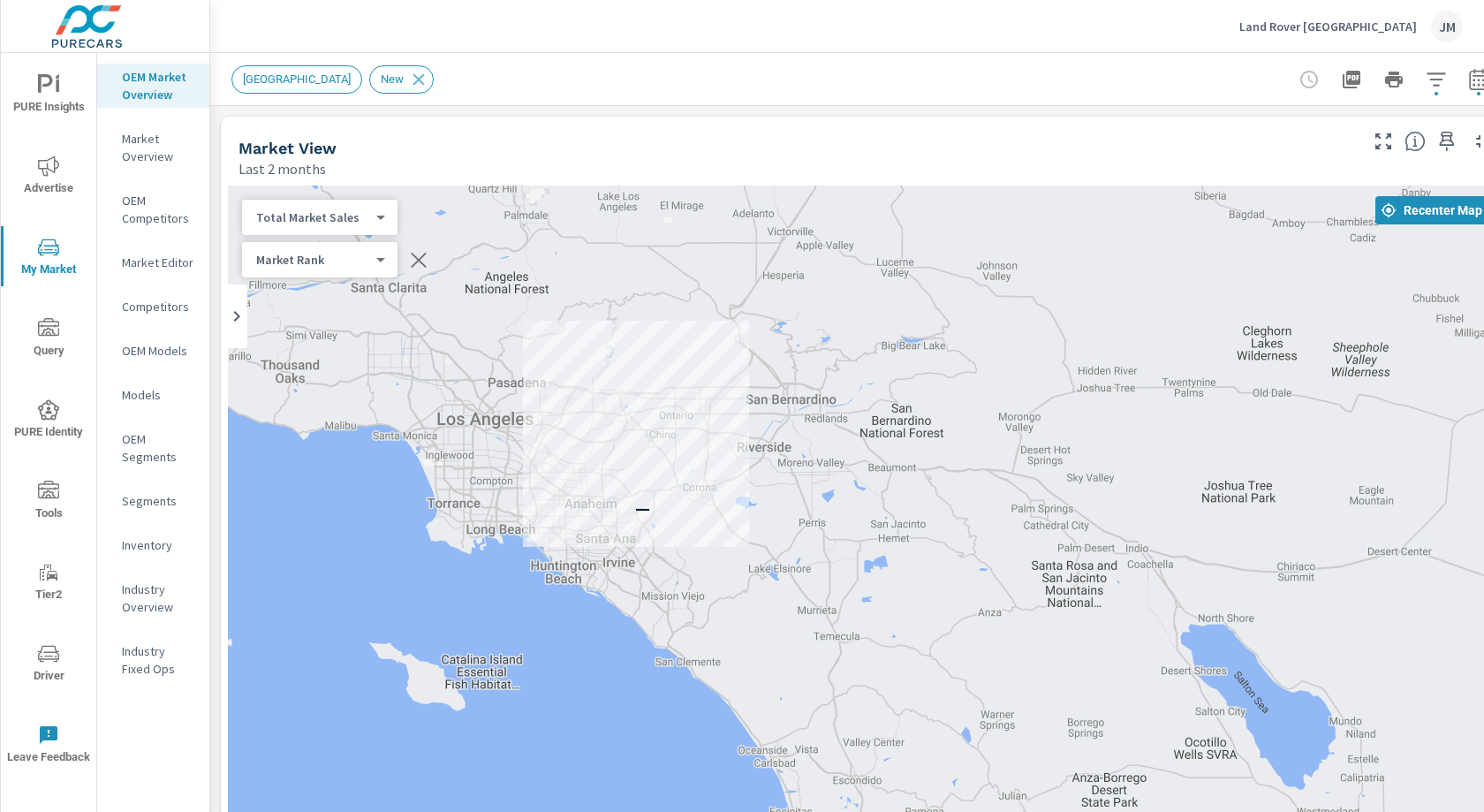
click at [360, 260] on body "PURE Insights Advertise My Market Query PURE Identity Tools Tier2 Driver Leave …" at bounding box center [742, 406] width 1484 height 812
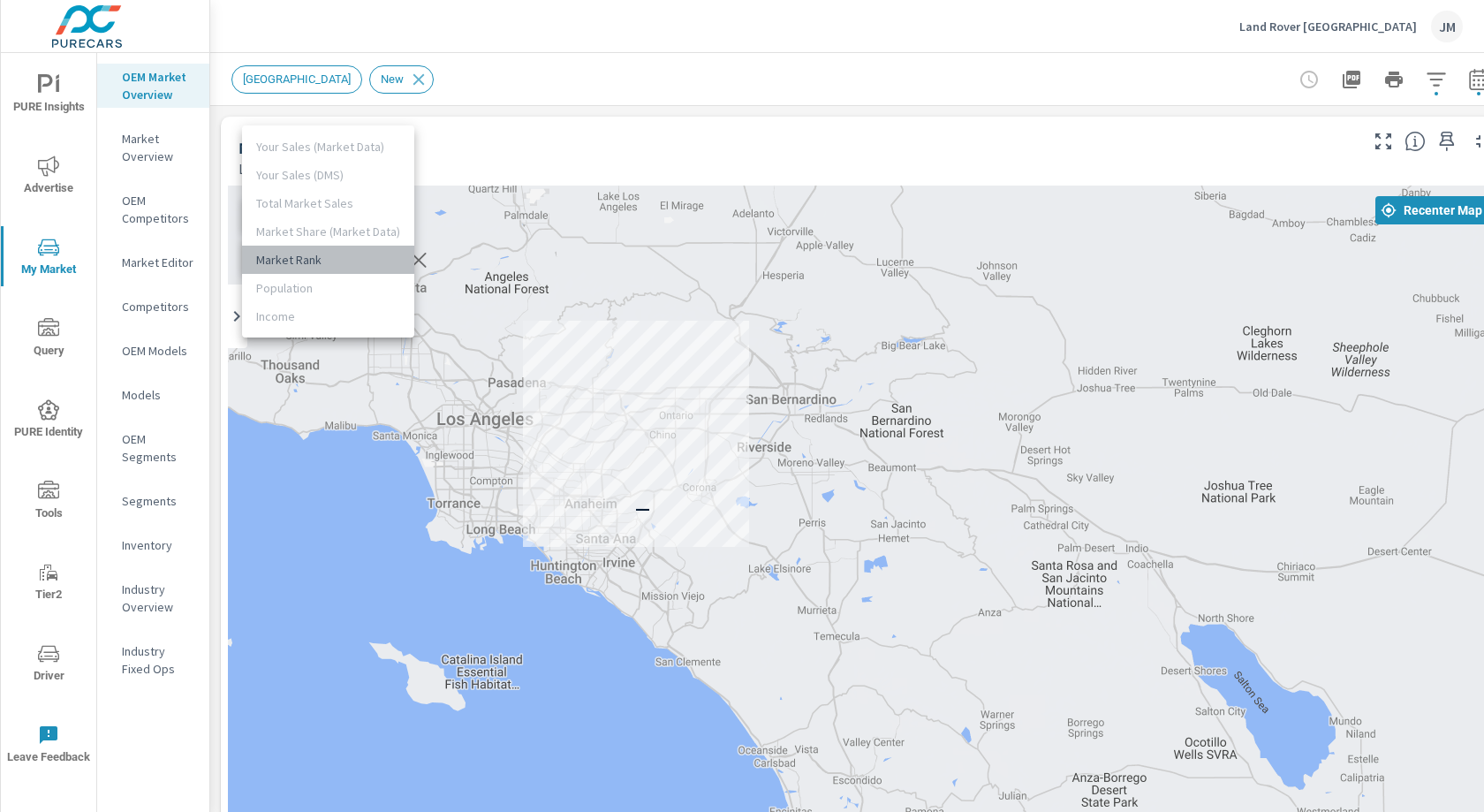
click at [360, 260] on li "Market Rank" at bounding box center [328, 260] width 172 height 28
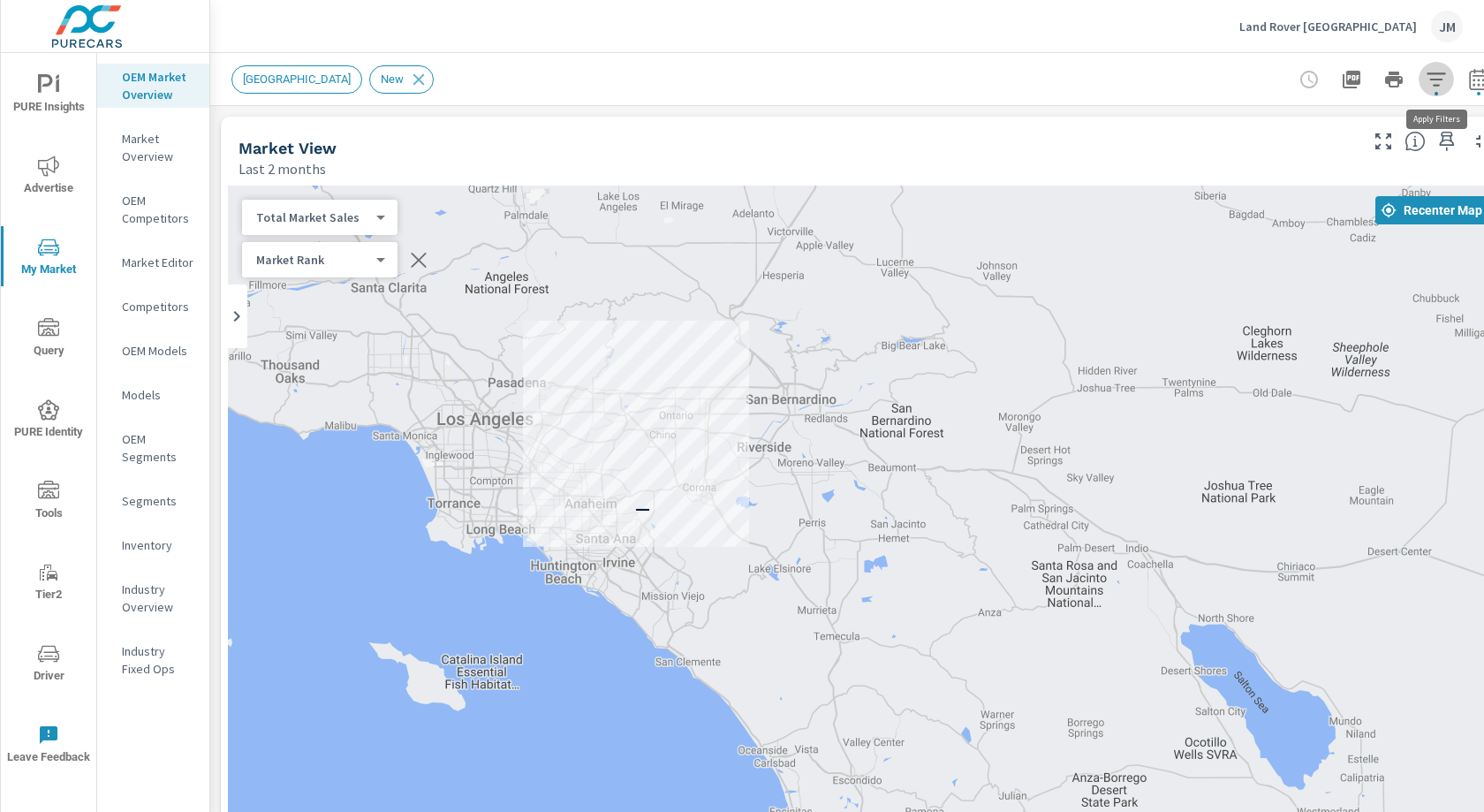
click at [1438, 80] on icon "button" at bounding box center [1436, 79] width 21 height 21
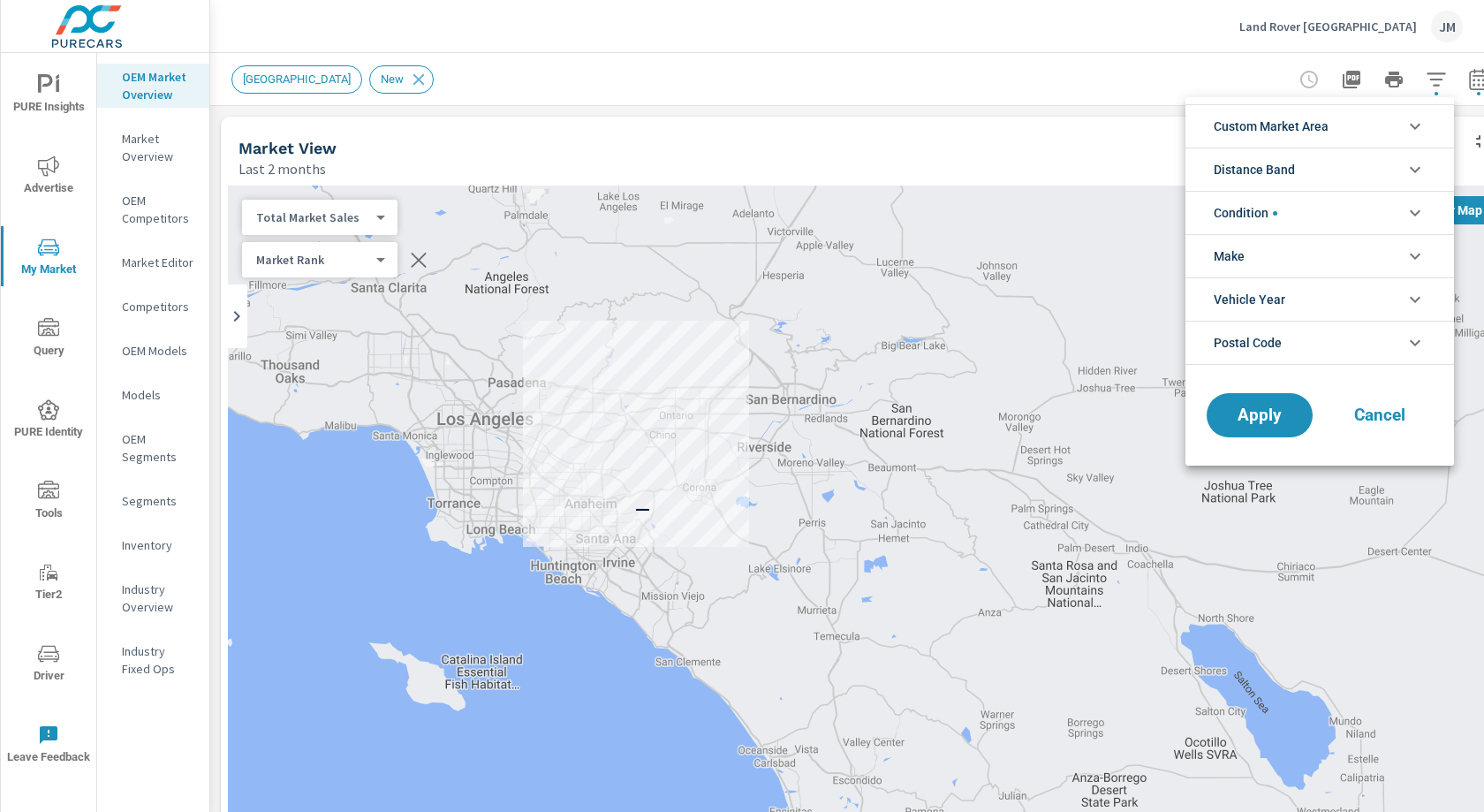
click at [1416, 175] on icon "filter options" at bounding box center [1415, 169] width 21 height 21
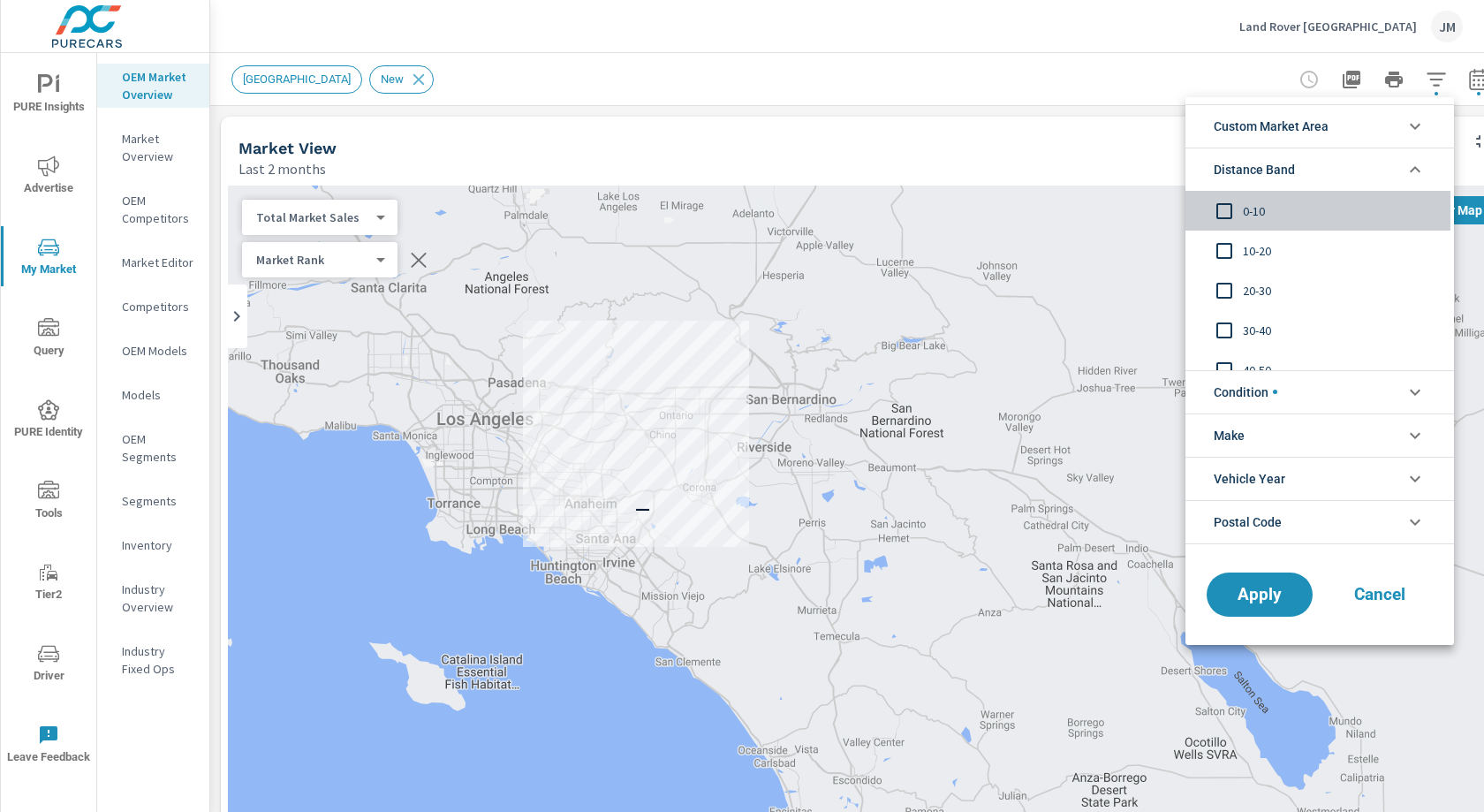
click at [1210, 208] on input "filter options" at bounding box center [1224, 211] width 37 height 37
click at [1233, 262] on input "filter options" at bounding box center [1224, 250] width 37 height 37
click at [1216, 285] on input "filter options" at bounding box center [1224, 290] width 37 height 37
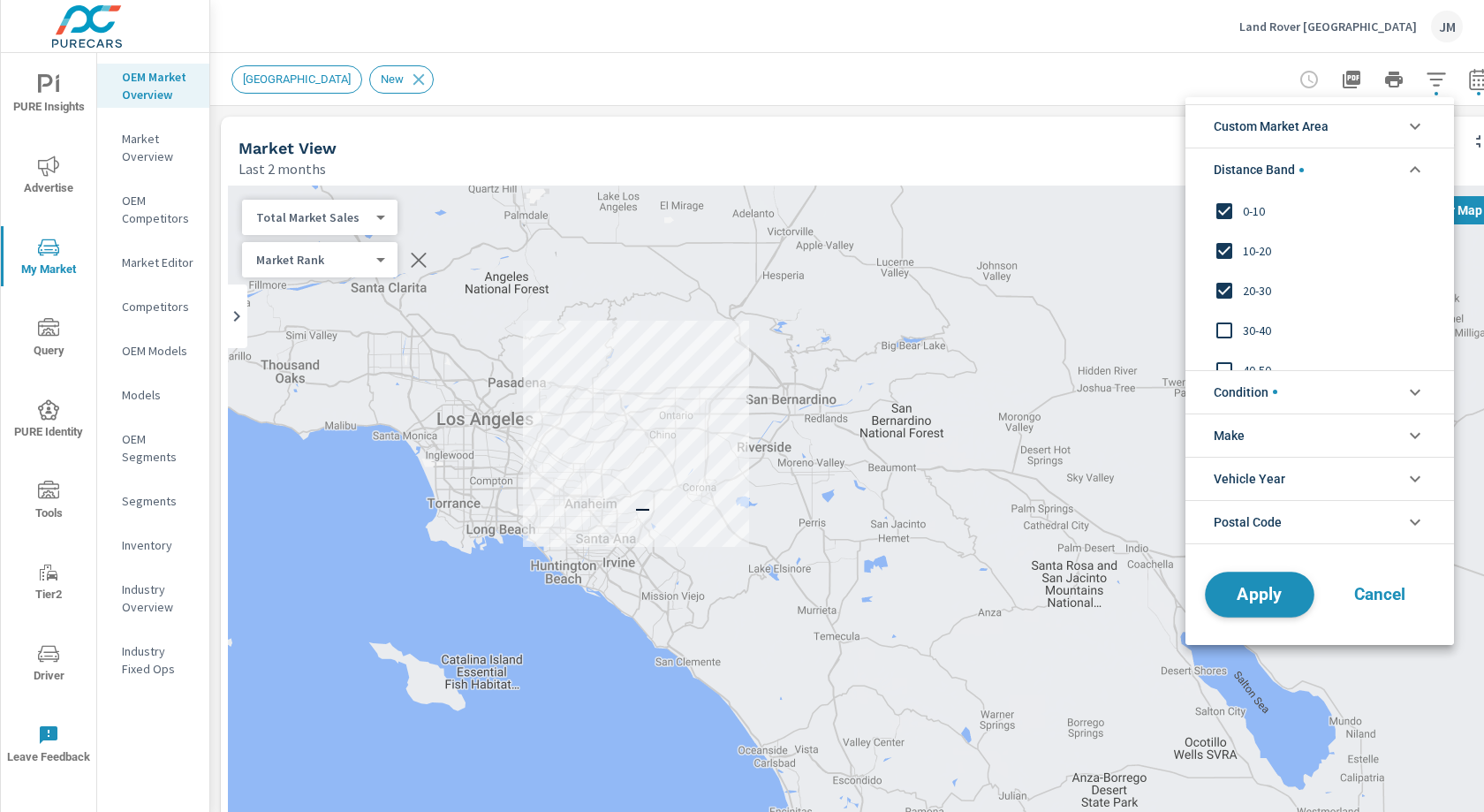
click at [1241, 595] on span "Apply" at bounding box center [1260, 594] width 72 height 17
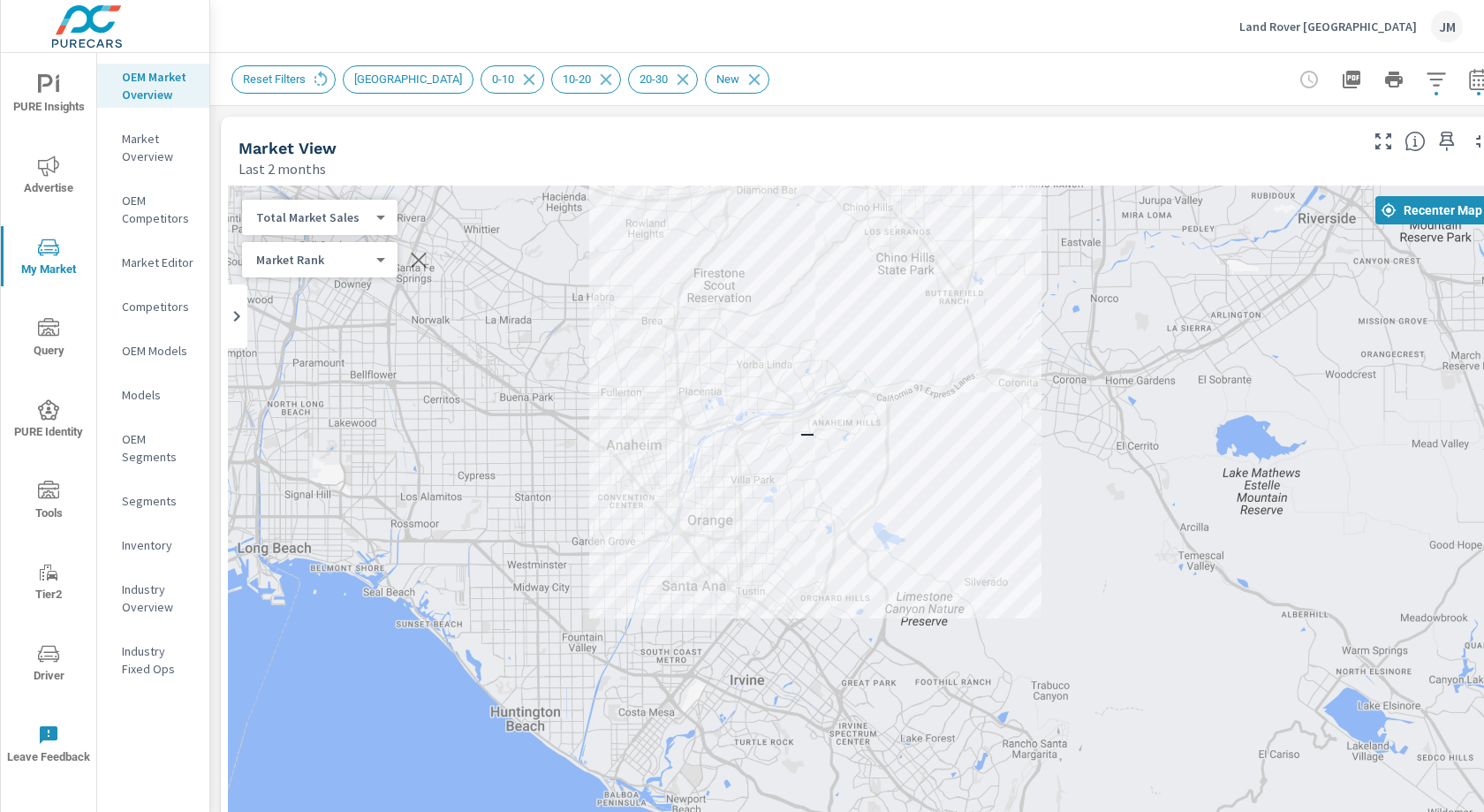
drag, startPoint x: 721, startPoint y: 493, endPoint x: 711, endPoint y: 508, distance: 17.9
click at [711, 508] on div "—" at bounding box center [864, 544] width 1272 height 717
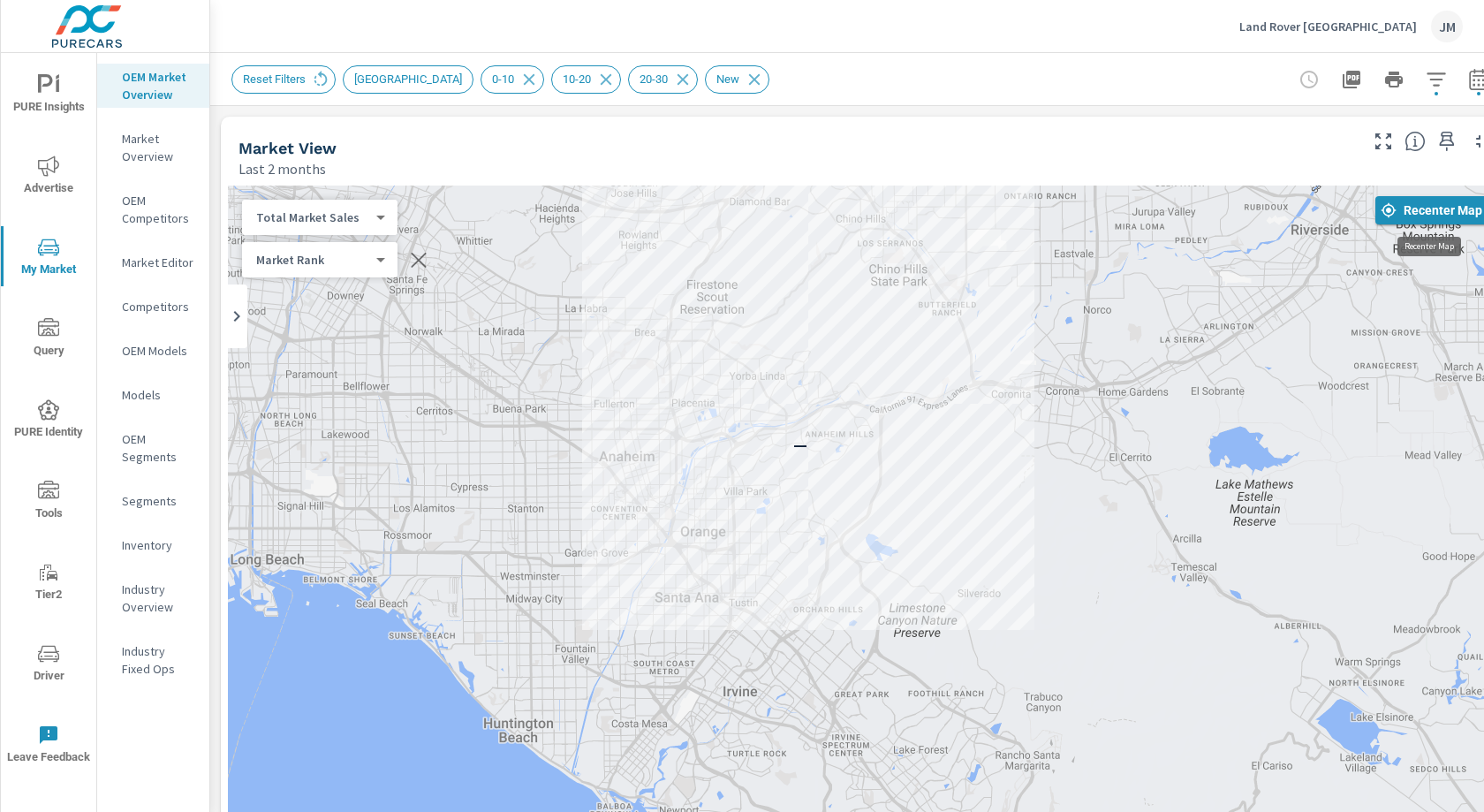
click at [1382, 210] on icon "button" at bounding box center [1389, 210] width 16 height 16
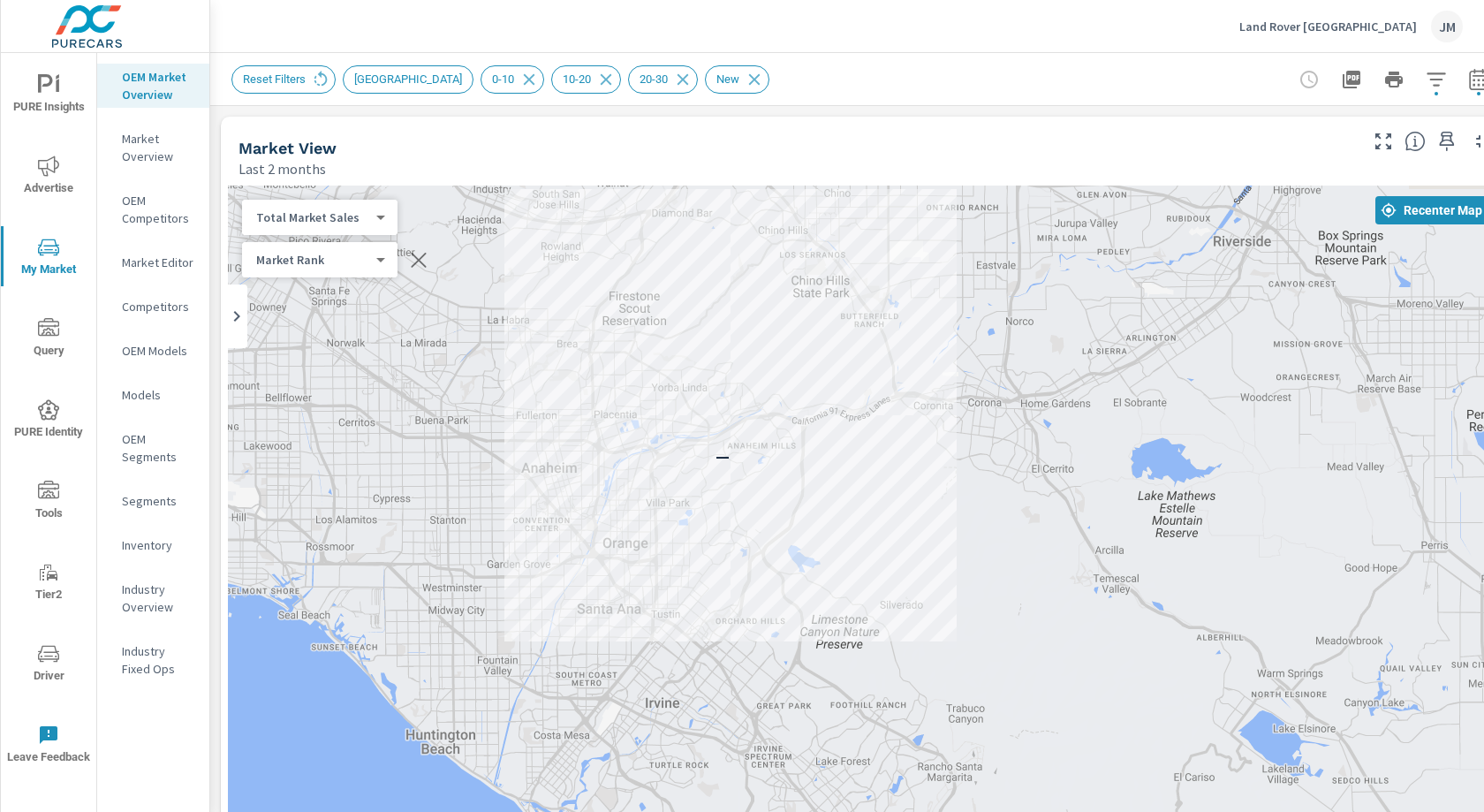
drag, startPoint x: 709, startPoint y: 406, endPoint x: 1446, endPoint y: 486, distance: 741.9
click at [1483, 492] on div "—" at bounding box center [864, 544] width 1272 height 717
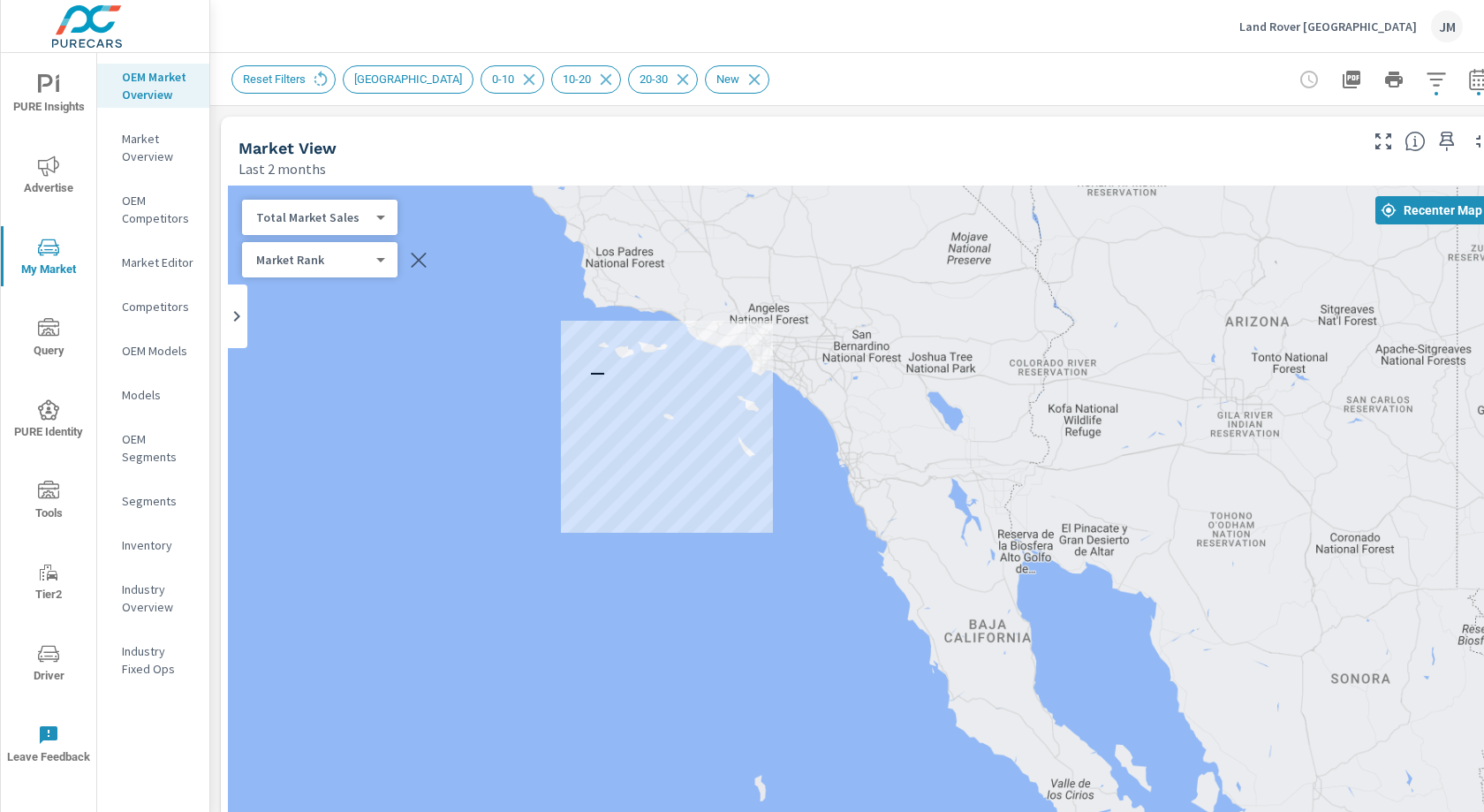
drag, startPoint x: 1149, startPoint y: 424, endPoint x: 662, endPoint y: 410, distance: 487.9
click at [661, 411] on div "—" at bounding box center [864, 544] width 1272 height 717
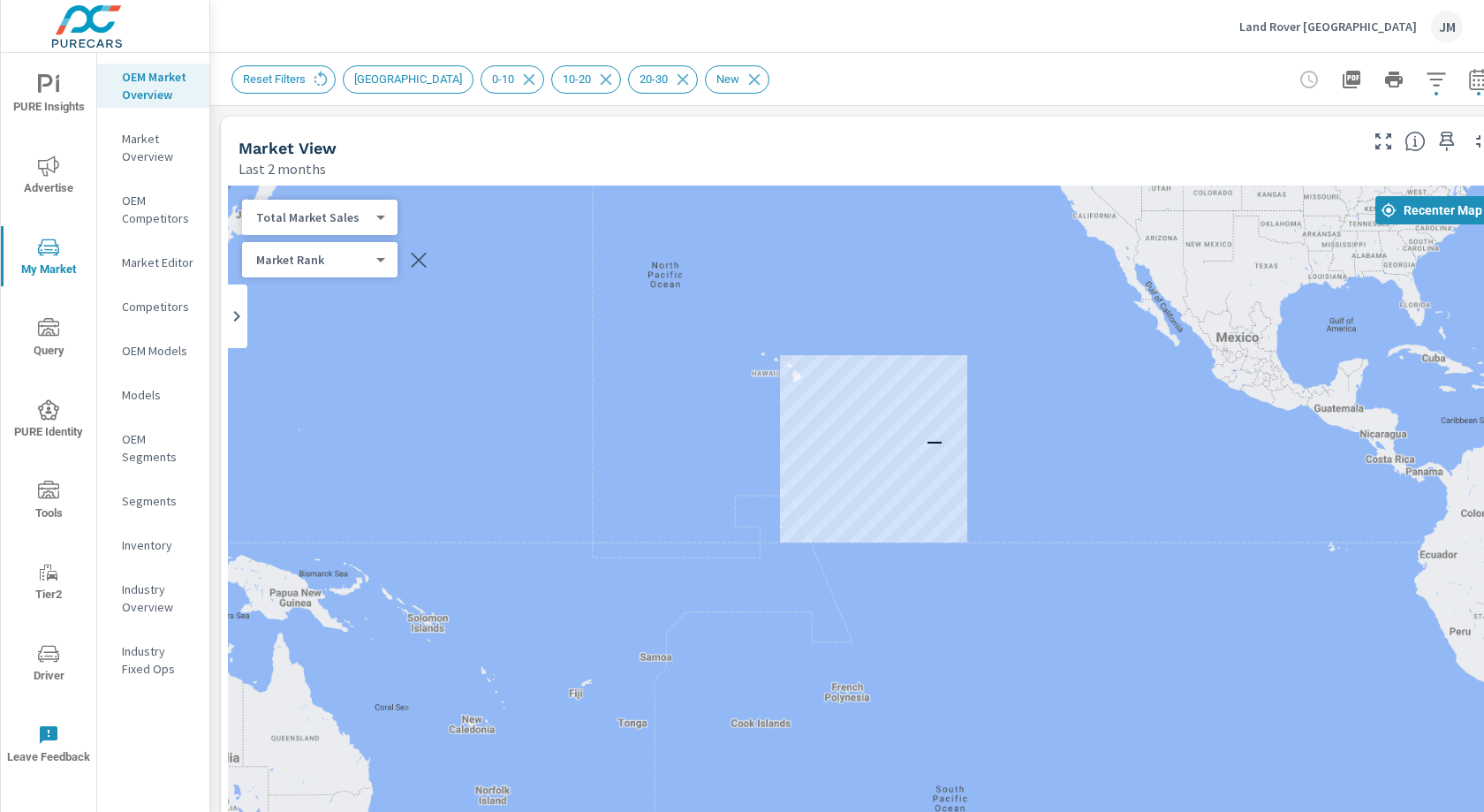
drag, startPoint x: 1200, startPoint y: 406, endPoint x: 1047, endPoint y: 743, distance: 369.7
click at [1047, 743] on div "—" at bounding box center [864, 544] width 1272 height 717
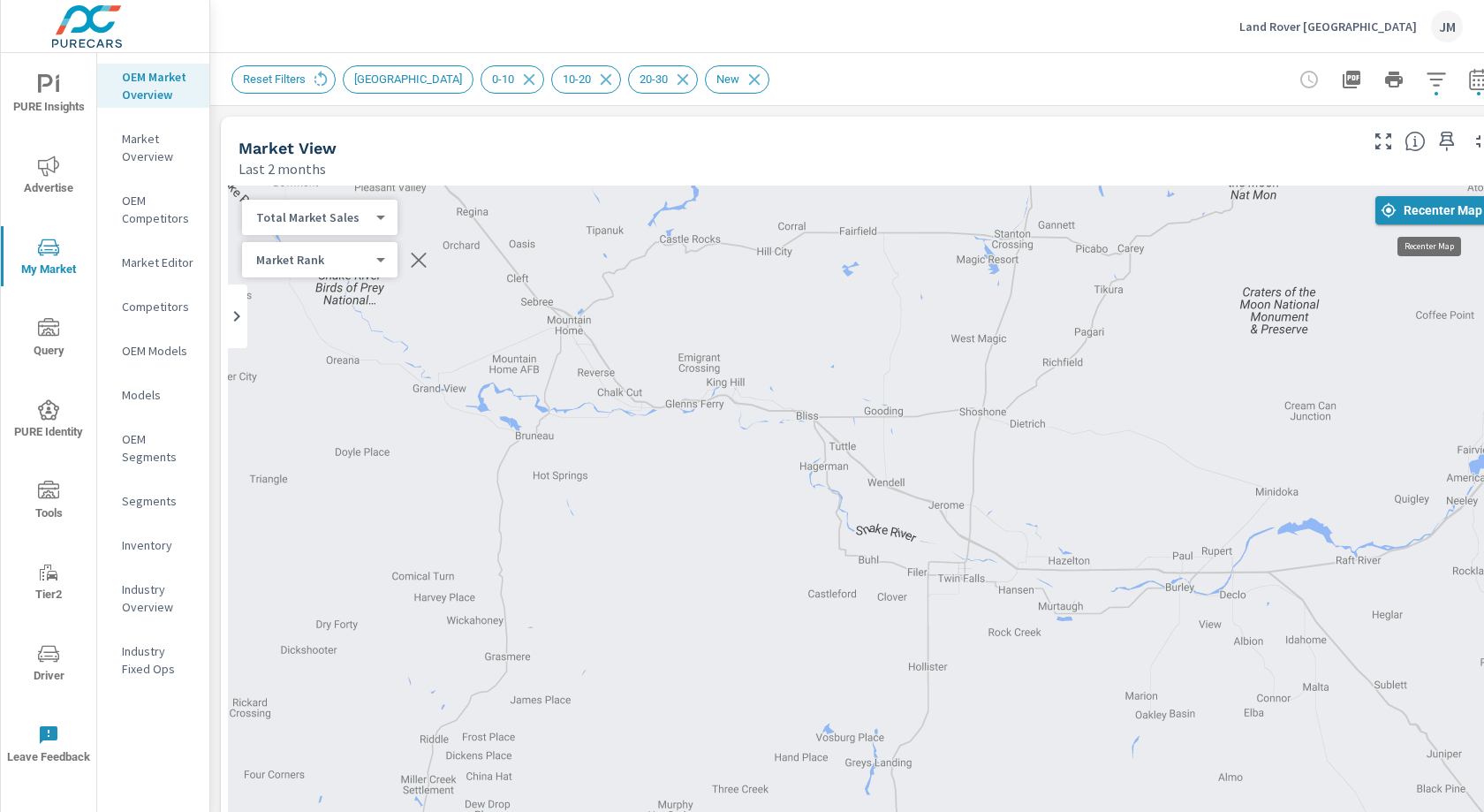
click at [1381, 210] on icon "button" at bounding box center [1389, 210] width 16 height 16
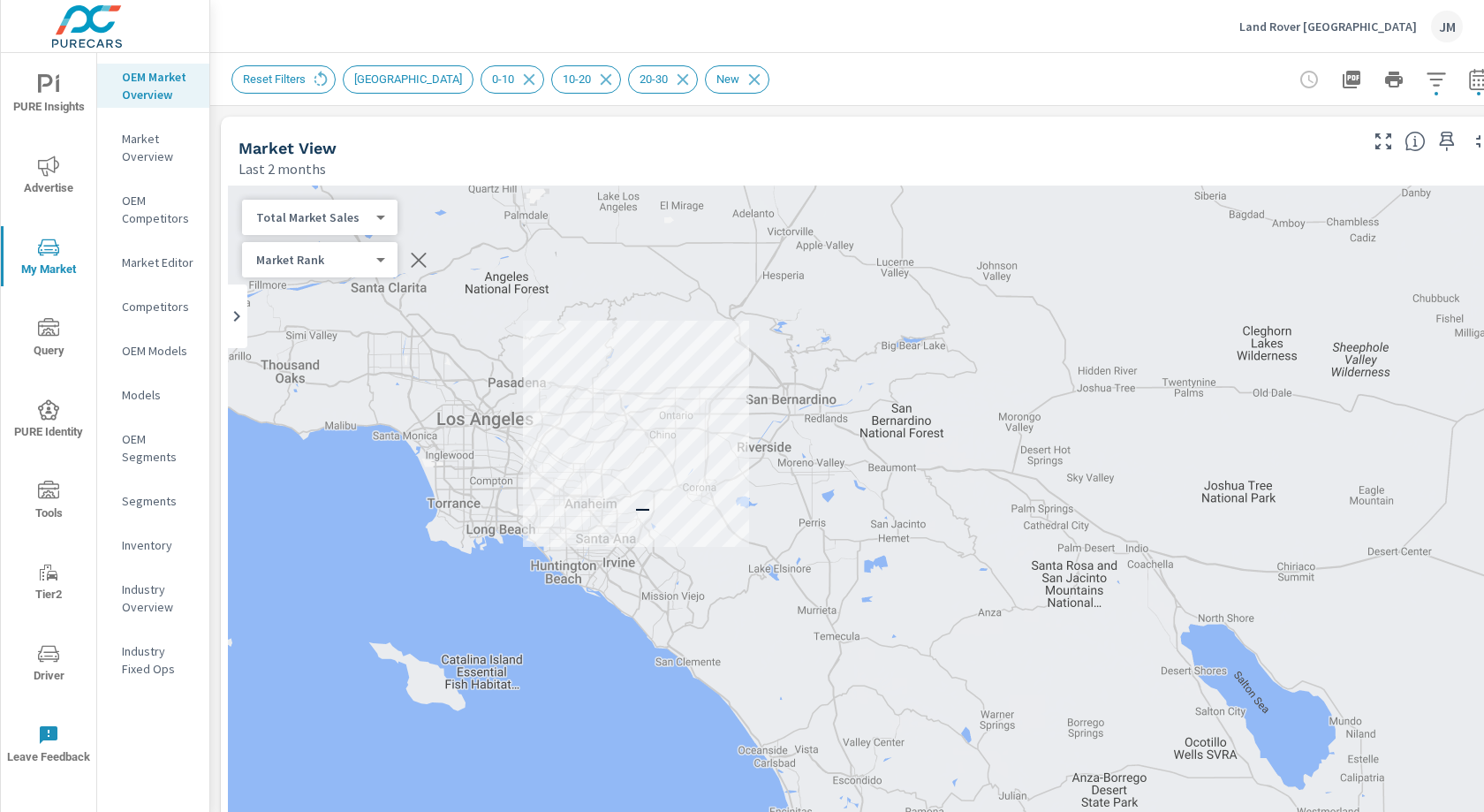
click at [384, 79] on span "New Market Area" at bounding box center [408, 78] width 129 height 13
click at [1444, 82] on icon "button" at bounding box center [1436, 79] width 21 height 21
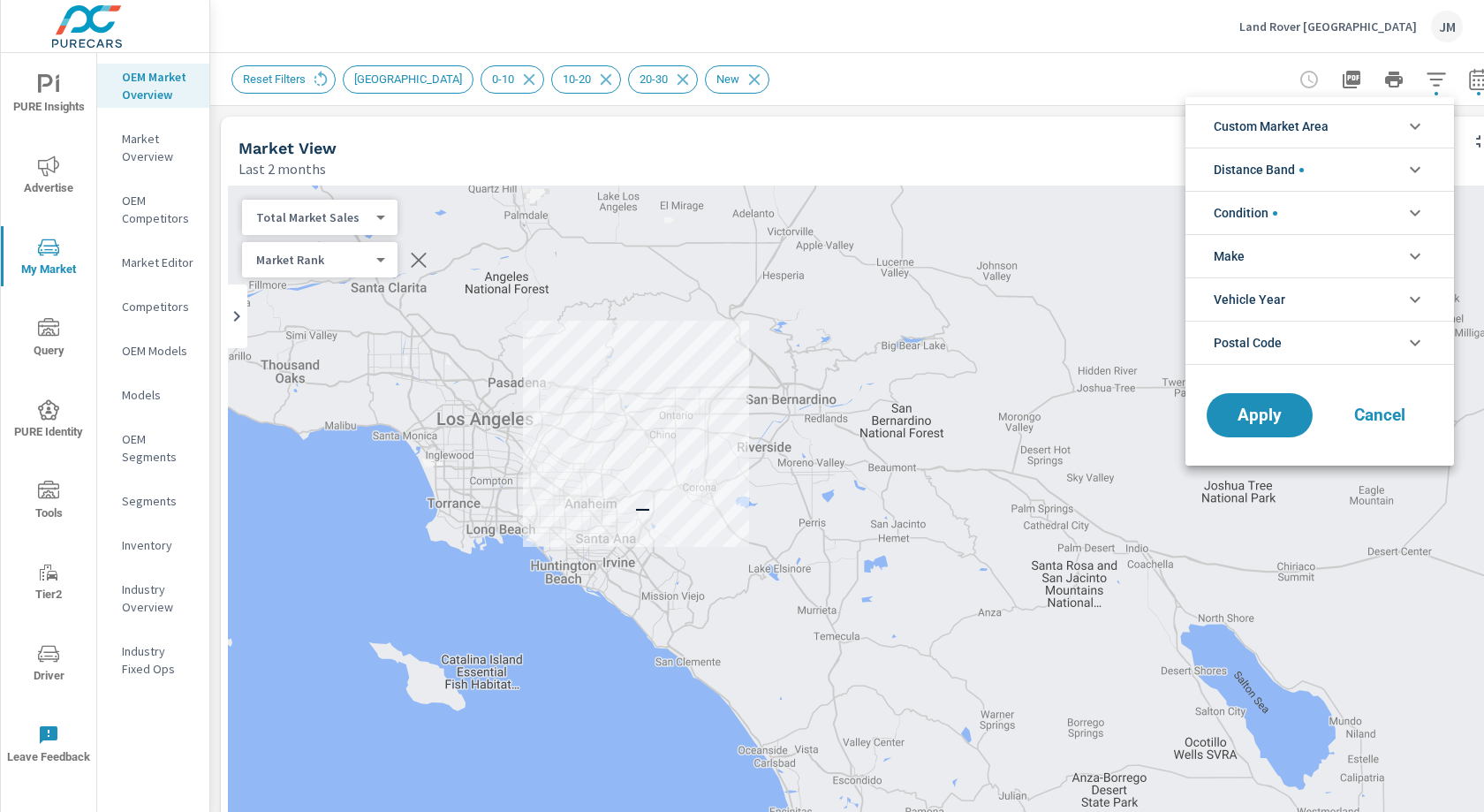
click at [1410, 125] on icon "filter options" at bounding box center [1415, 126] width 21 height 21
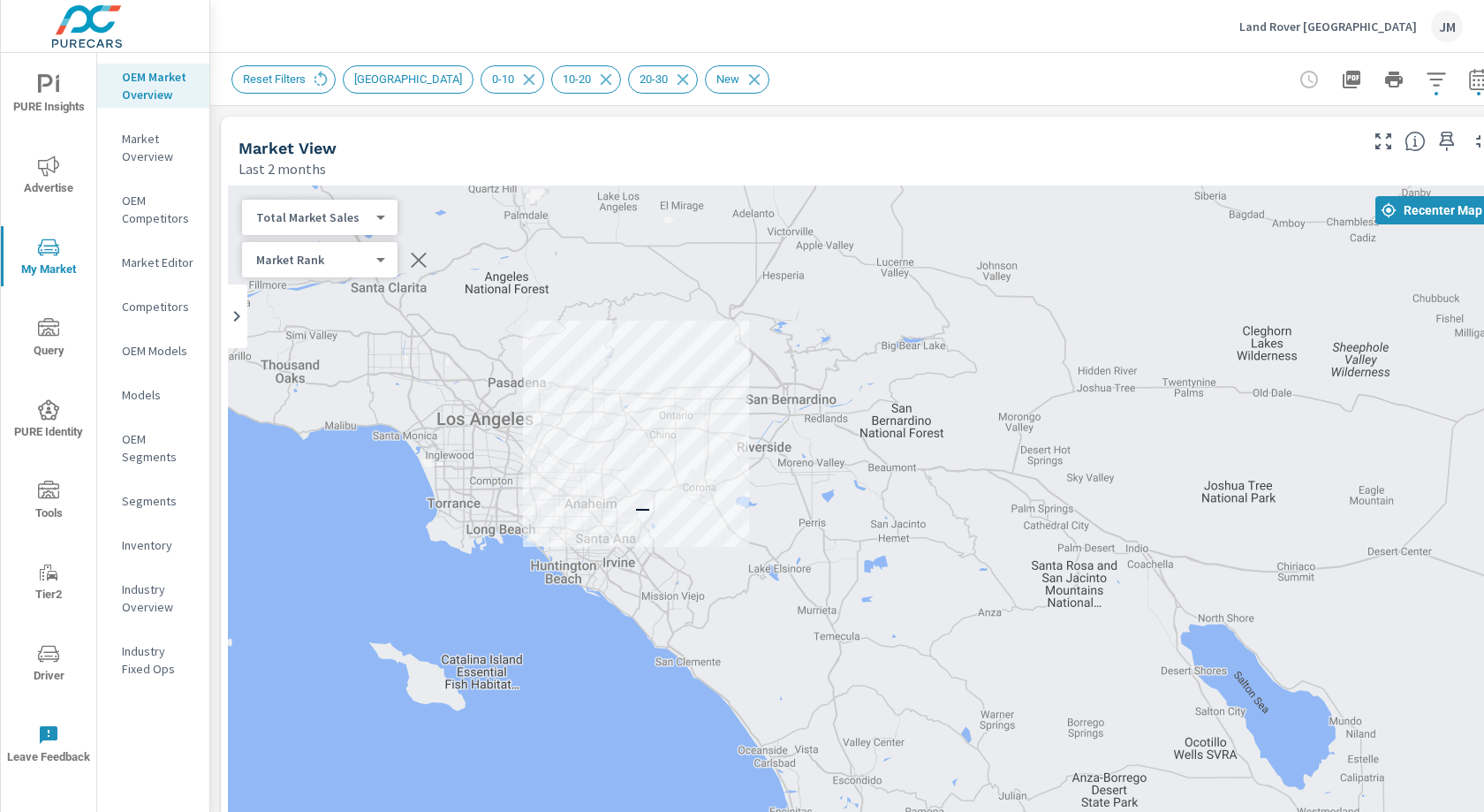
scroll to position [0, 1]
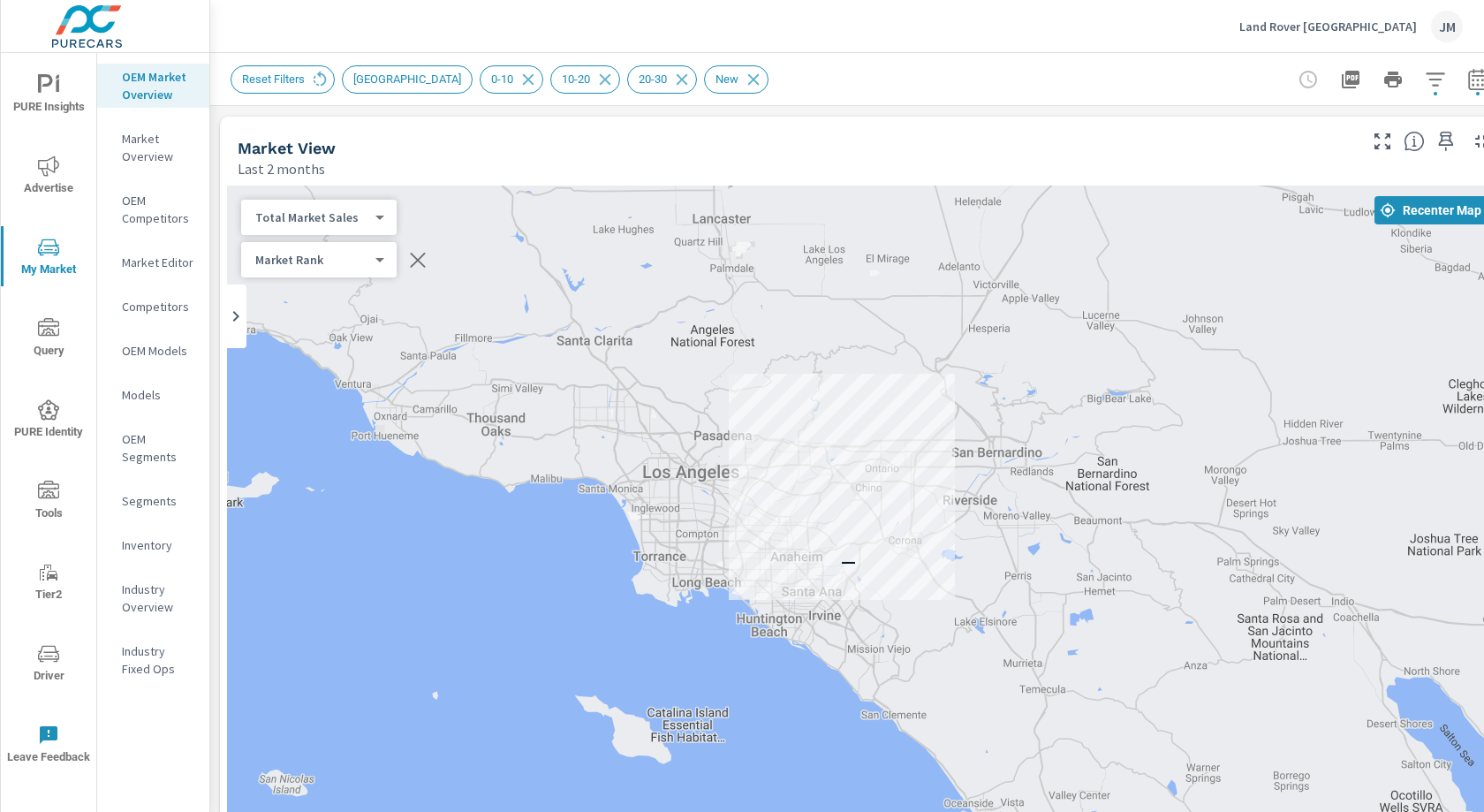
drag, startPoint x: 595, startPoint y: 528, endPoint x: 753, endPoint y: 565, distance: 161.6
click at [750, 569] on div "—" at bounding box center [863, 544] width 1272 height 717
click at [1444, 31] on div "JM" at bounding box center [1447, 27] width 32 height 32
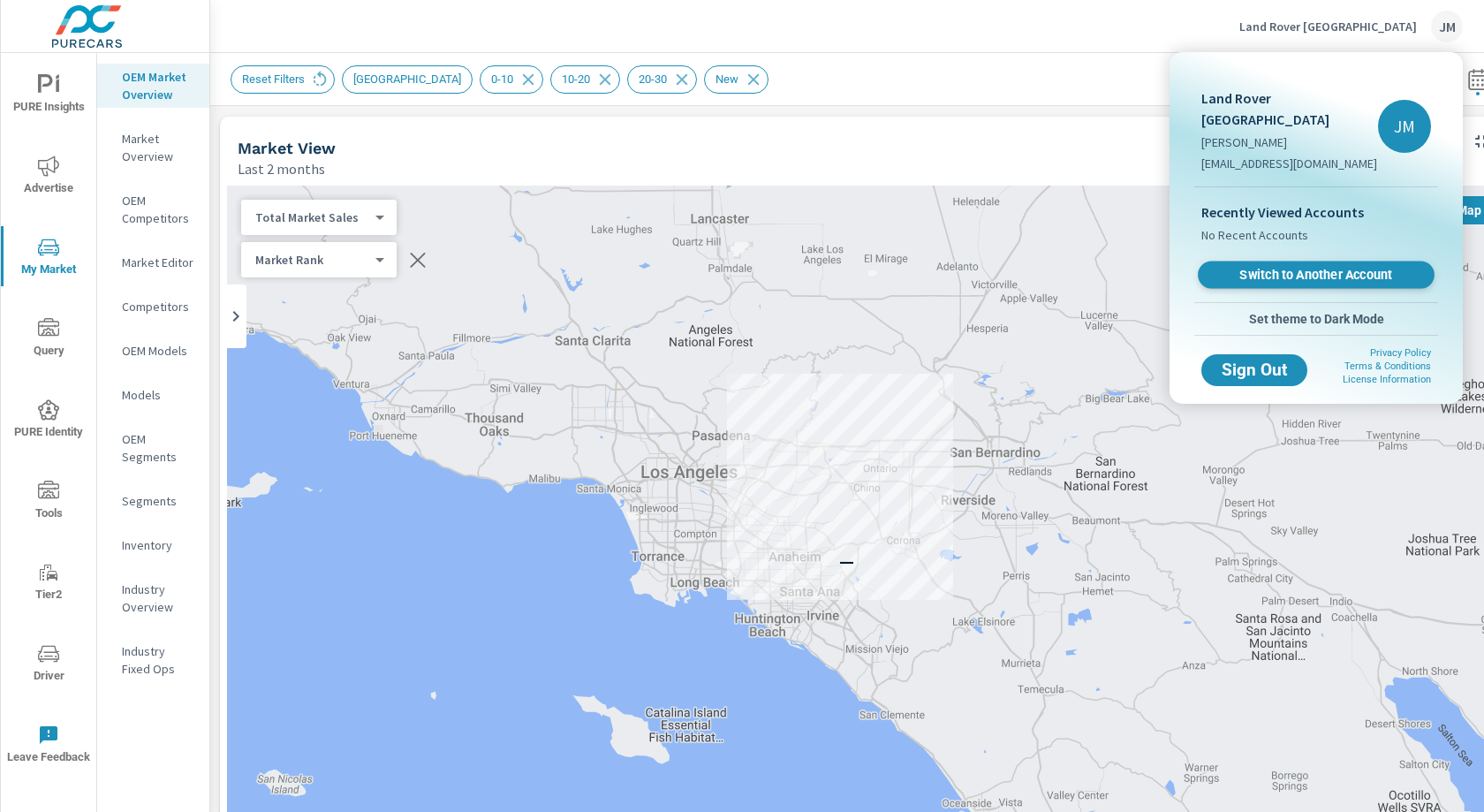
click at [1350, 267] on span "Switch to Another Account" at bounding box center [1316, 275] width 216 height 17
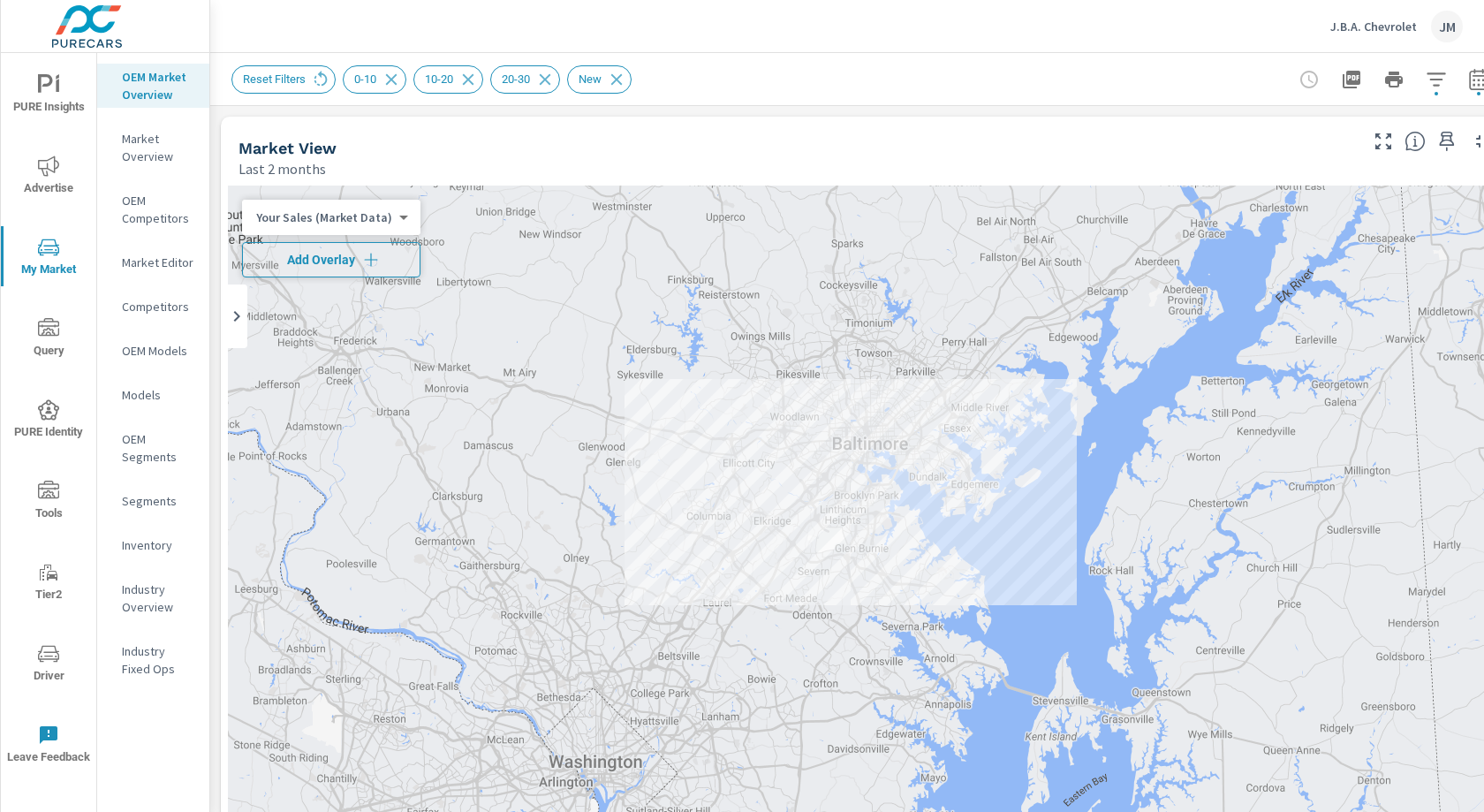
click at [373, 257] on icon "button" at bounding box center [371, 260] width 18 height 18
click at [401, 227] on div "Your Sales (Market Data) 0 ​" at bounding box center [331, 217] width 178 height 35
click at [396, 220] on body "PURE Insights Advertise My Market Query PURE Identity Tools Tier2 Driver Leave …" at bounding box center [742, 406] width 1484 height 812
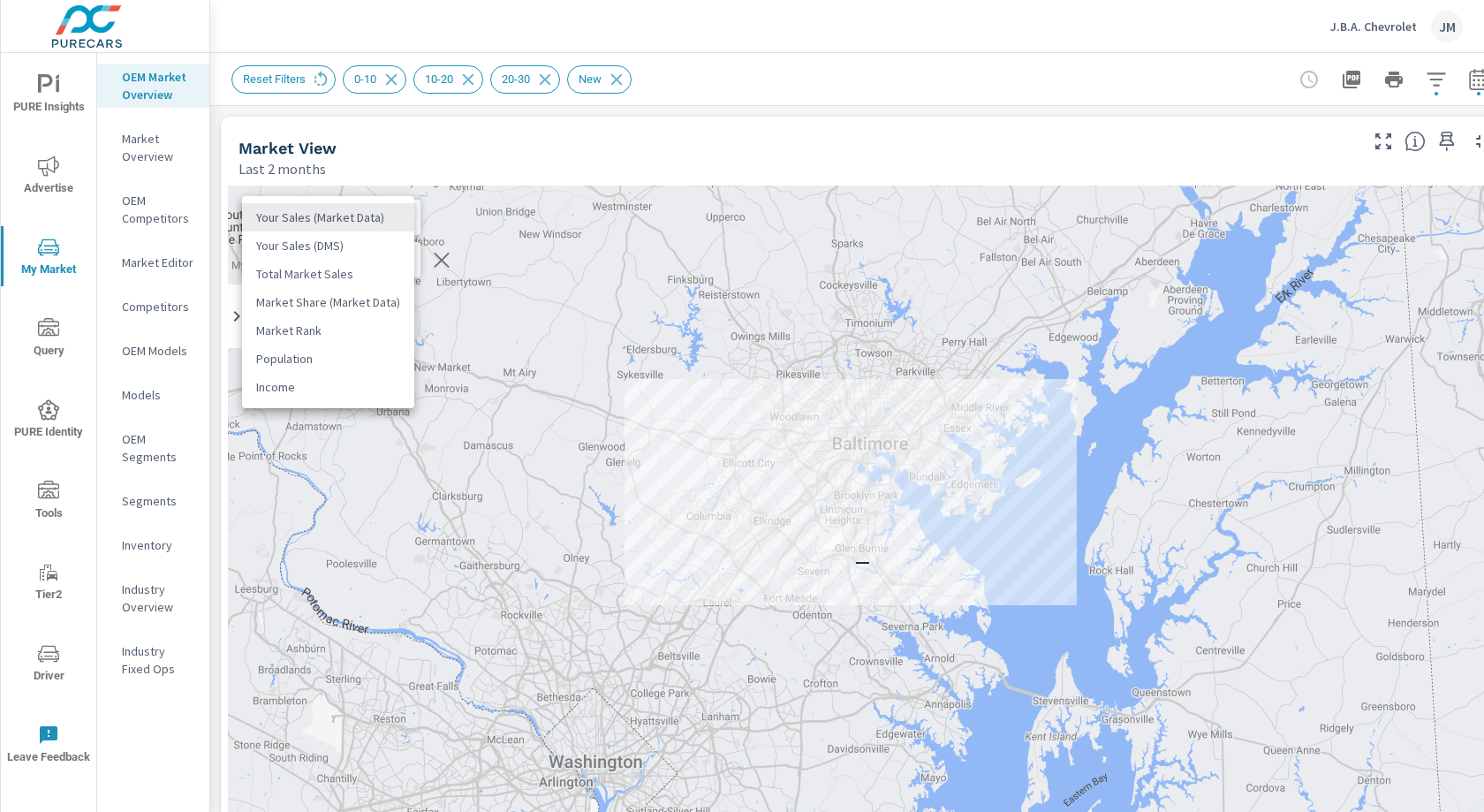
click at [396, 220] on li "Your Sales (Market Data)" at bounding box center [328, 217] width 172 height 28
click at [372, 222] on body "PURE Insights Advertise My Market Query PURE Identity Tools Tier2 Driver Leave …" at bounding box center [742, 406] width 1484 height 812
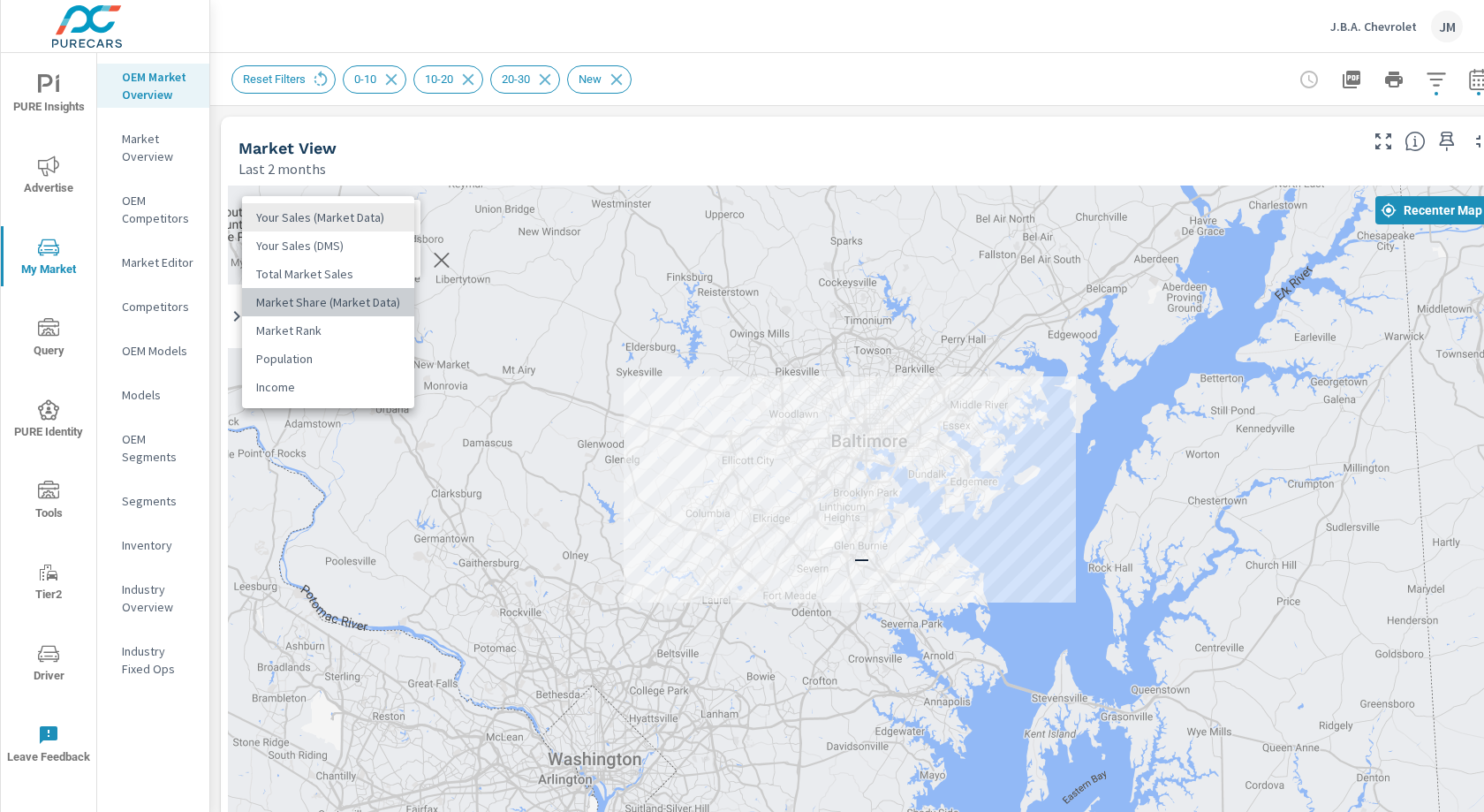
click at [367, 295] on li "Market Share (Market Data)" at bounding box center [328, 302] width 172 height 28
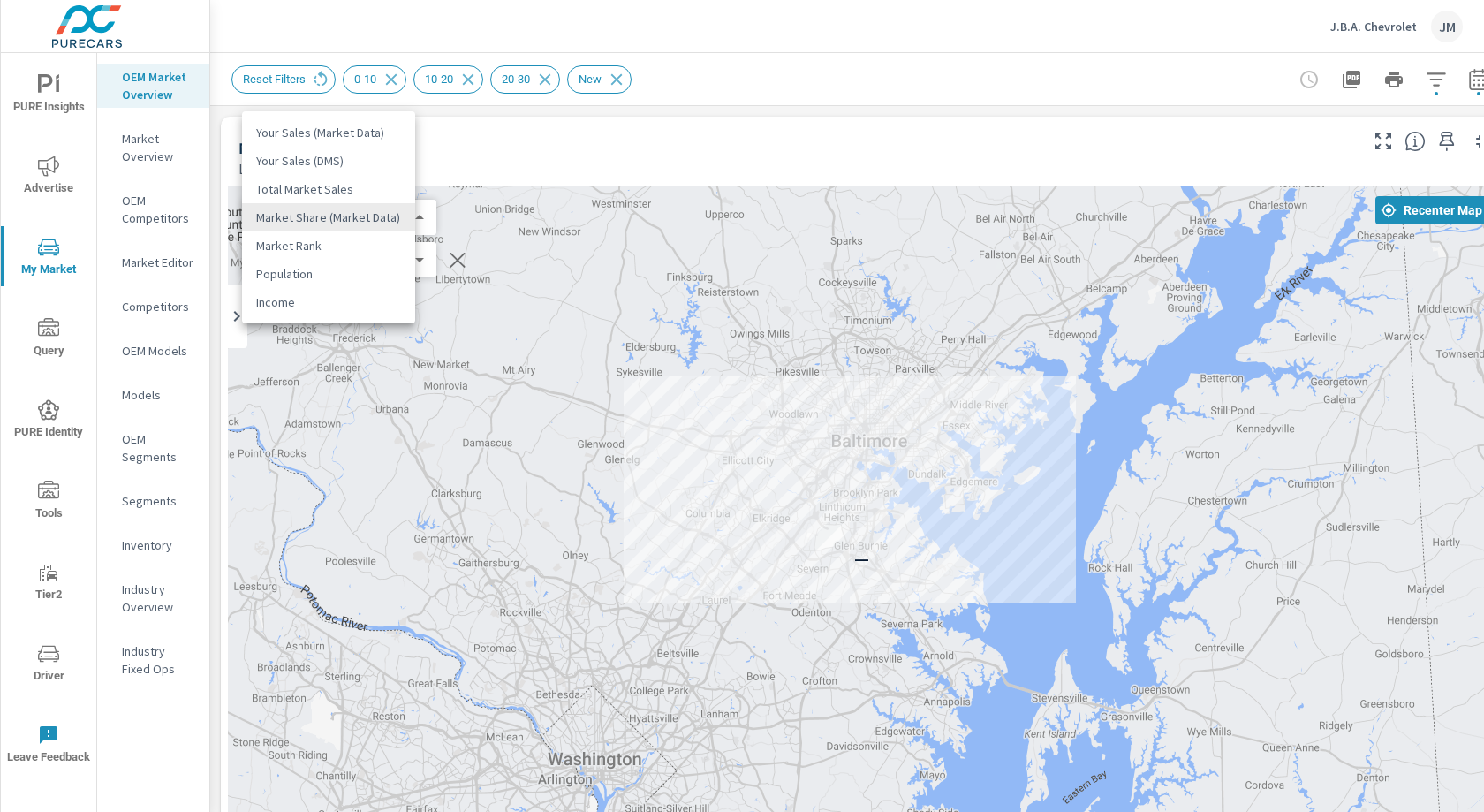
click at [408, 220] on body "PURE Insights Advertise My Market Query PURE Identity Tools Tier2 Driver Leave …" at bounding box center [742, 406] width 1484 height 812
click at [387, 136] on li "Your Sales (Market Data)" at bounding box center [328, 132] width 173 height 28
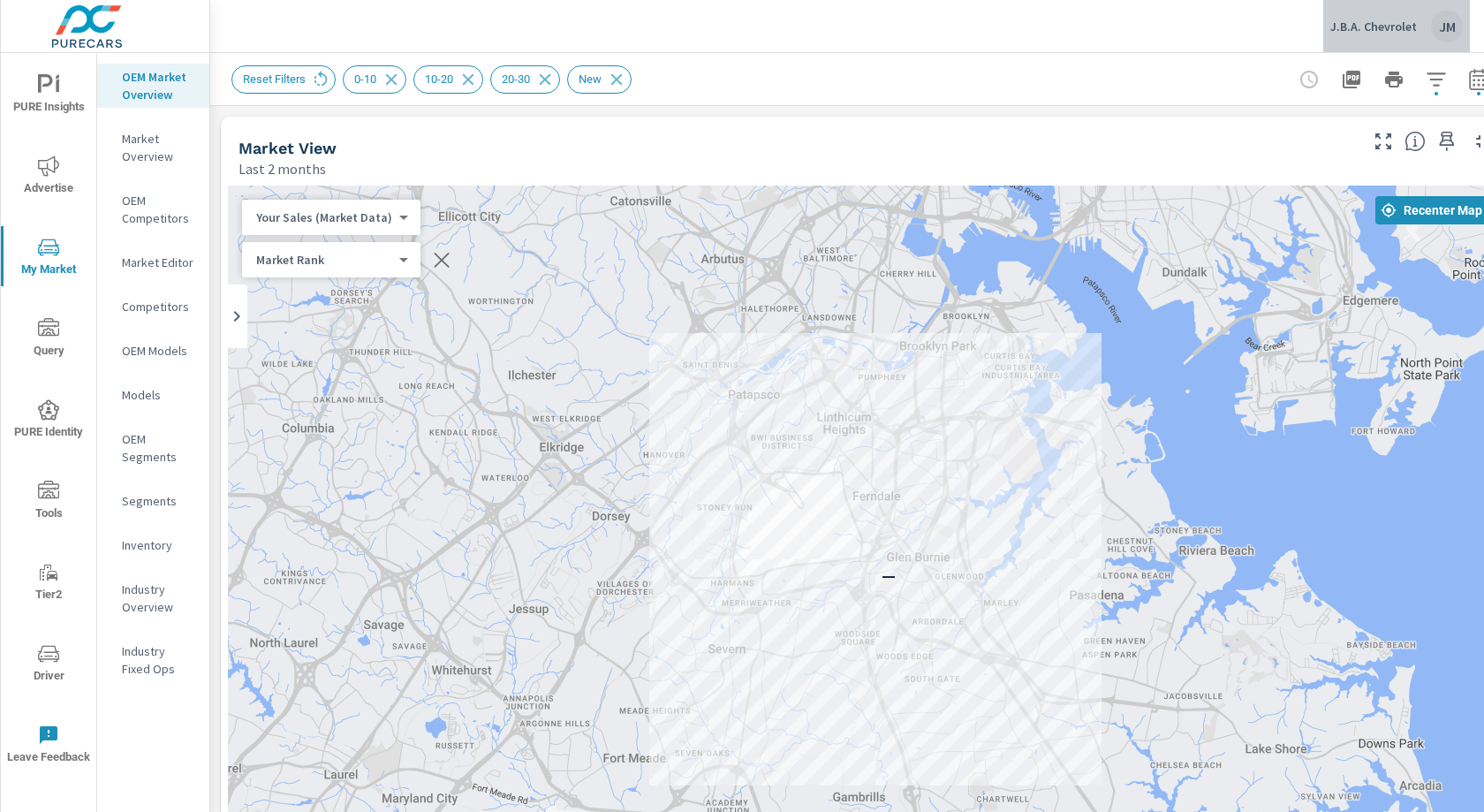
click at [1440, 31] on div "JM" at bounding box center [1447, 27] width 32 height 32
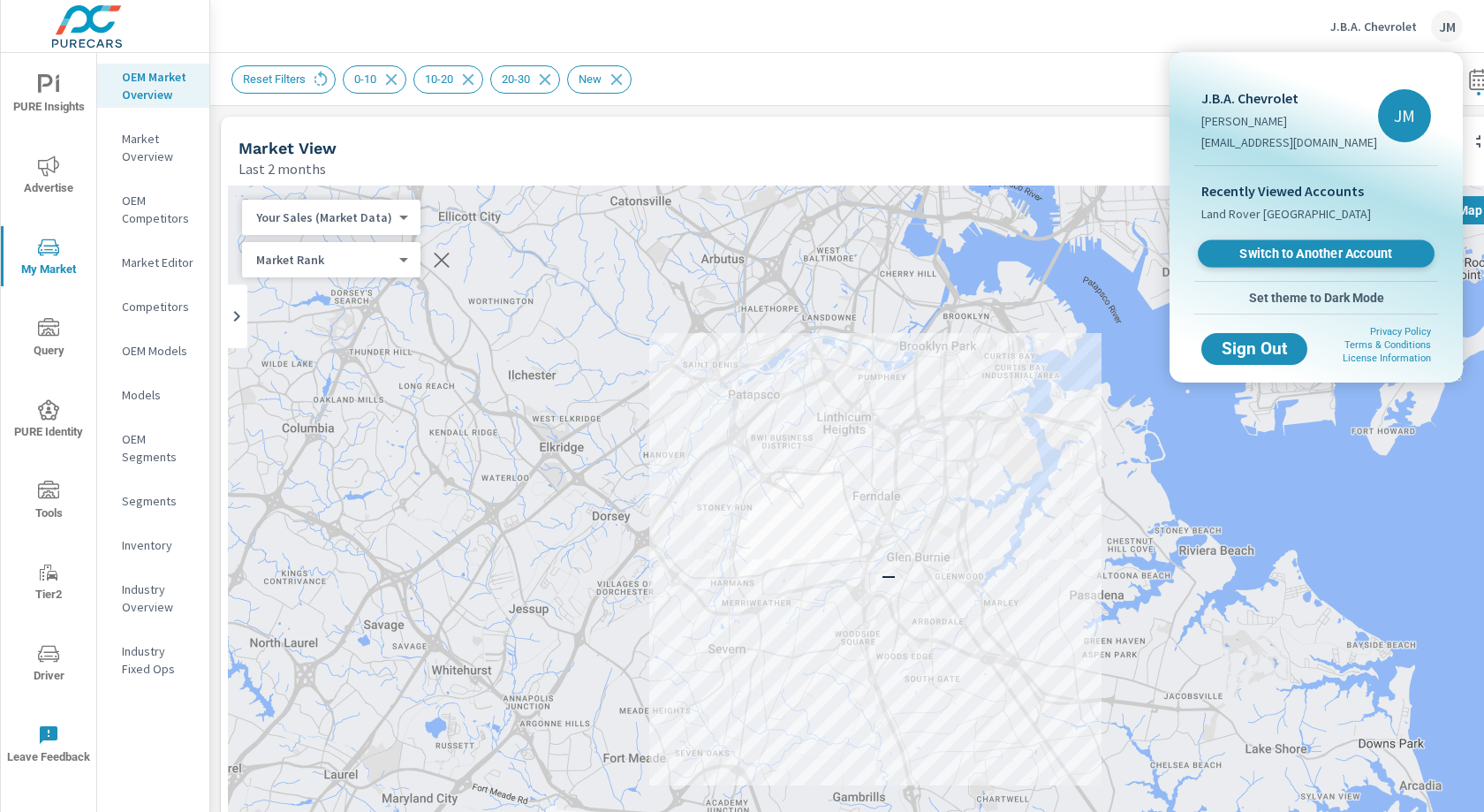
click at [1358, 255] on span "Switch to Another Account" at bounding box center [1316, 254] width 216 height 17
